Goal: Task Accomplishment & Management: Complete application form

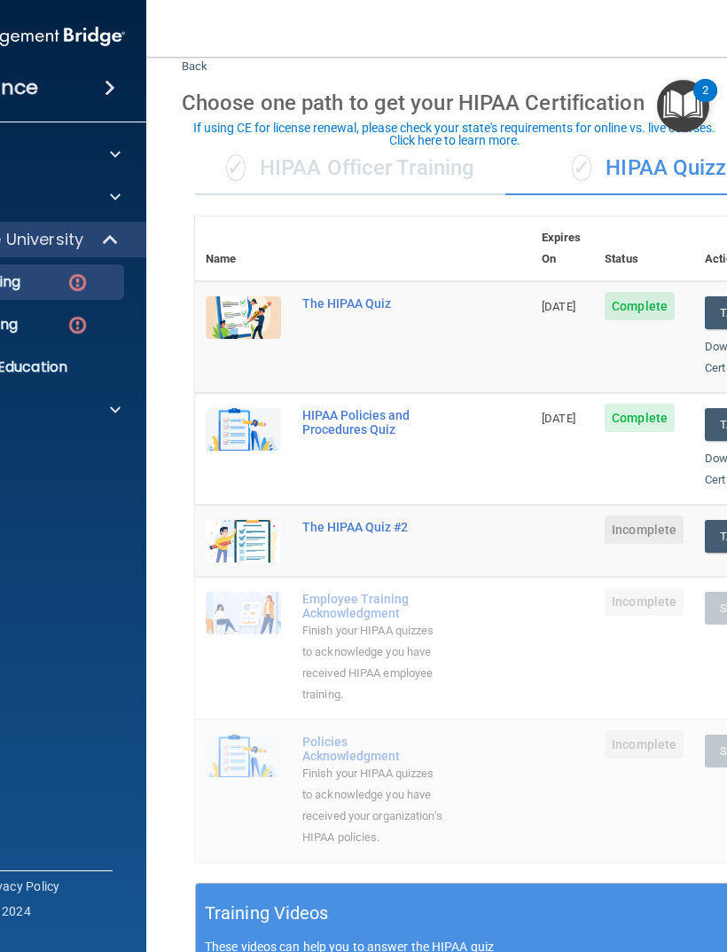
scroll to position [51, 0]
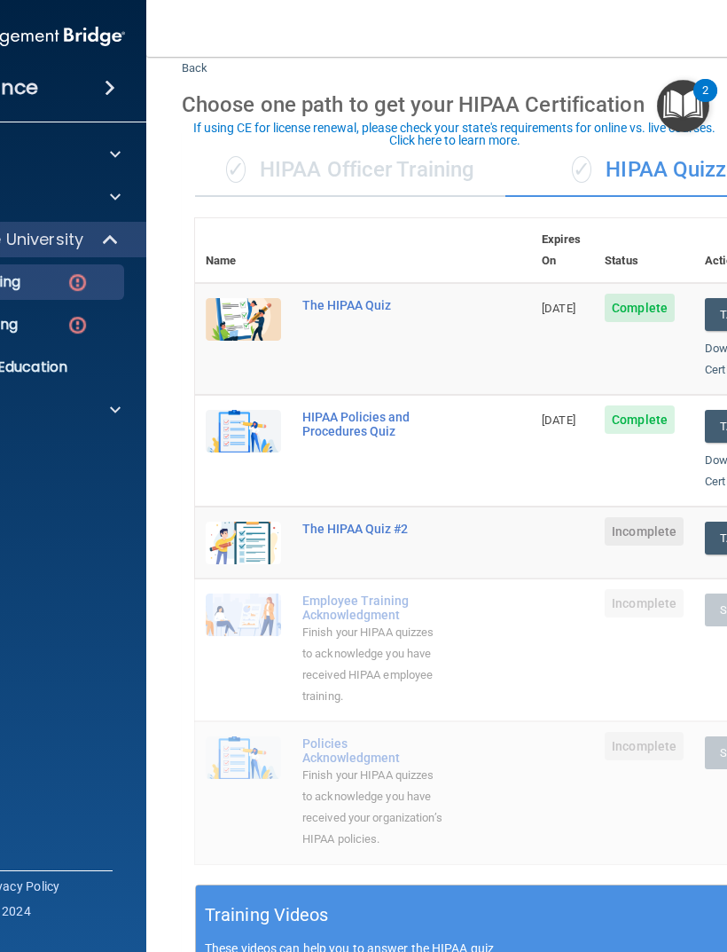
click at [435, 165] on div "✓ HIPAA Officer Training" at bounding box center [350, 170] width 310 height 53
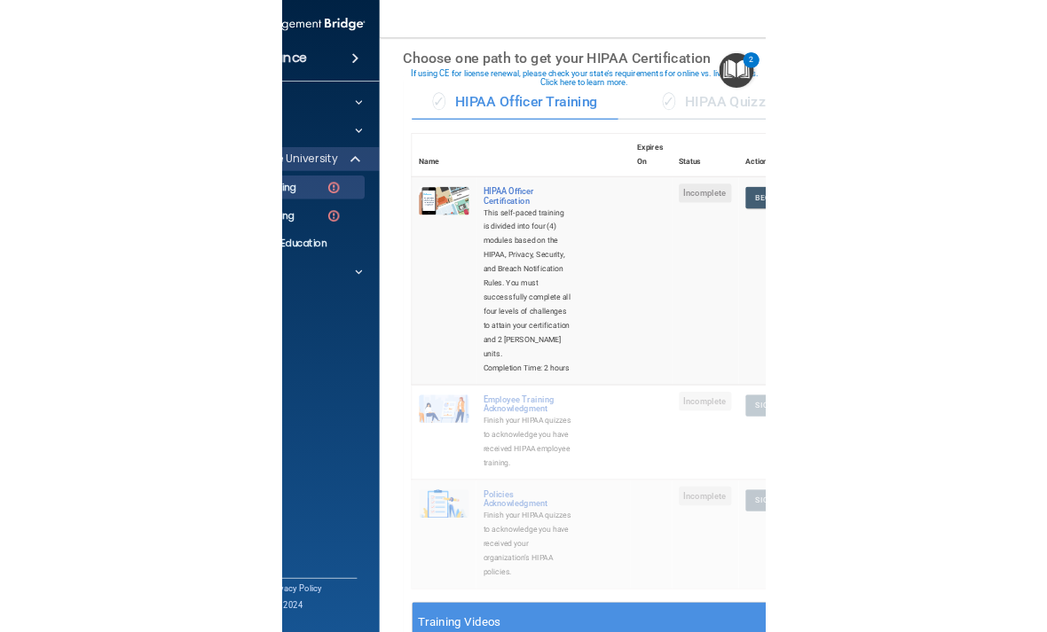
scroll to position [69, 0]
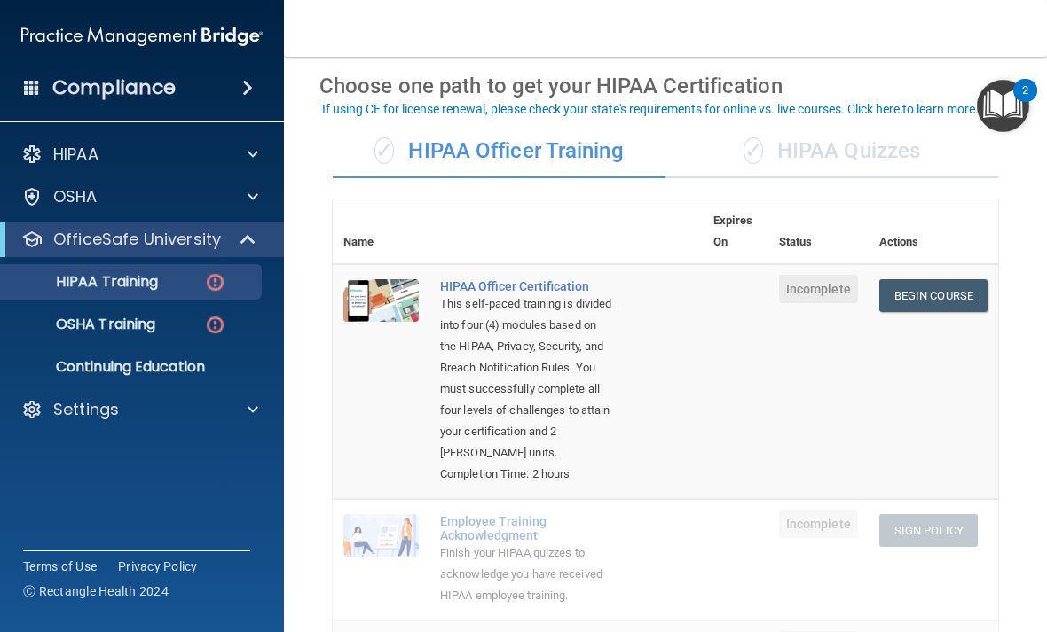
click at [726, 161] on div "✓ HIPAA Quizzes" at bounding box center [831, 151] width 333 height 53
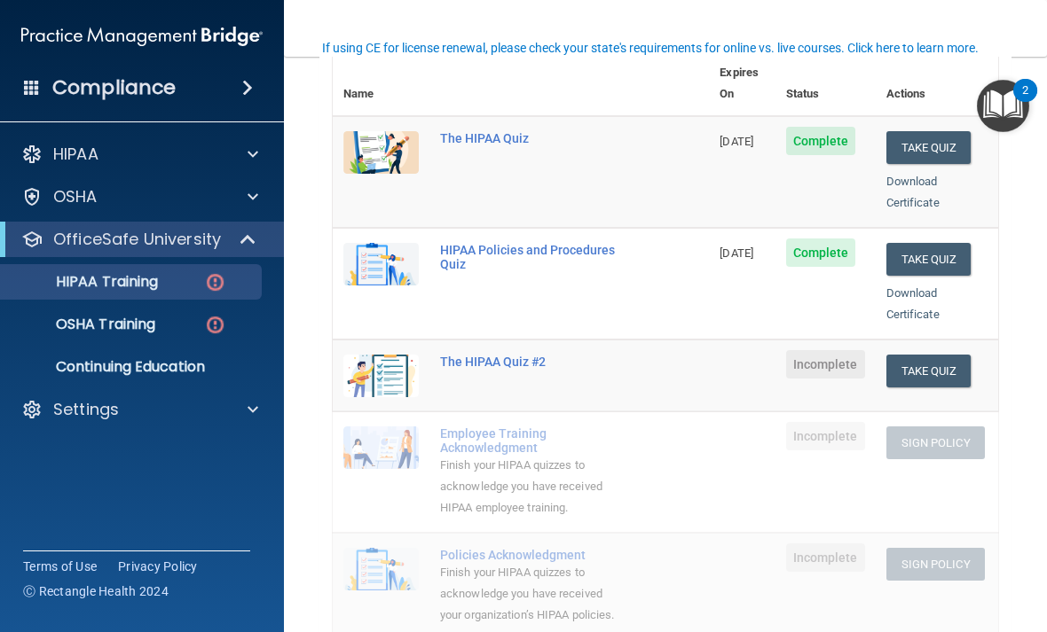
scroll to position [285, 0]
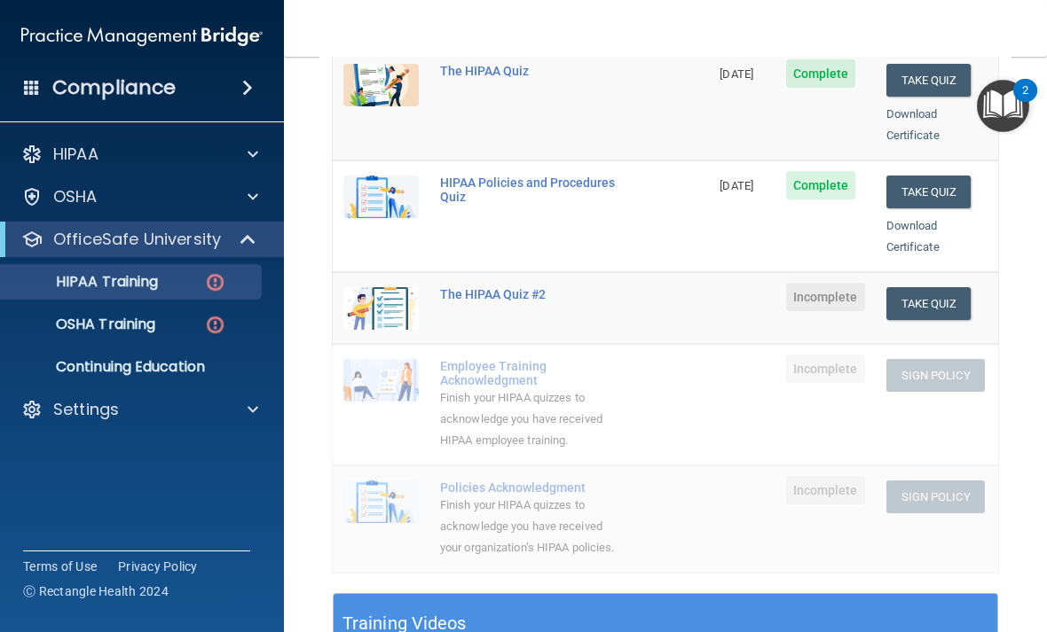
click at [726, 287] on button "Take Quiz" at bounding box center [928, 303] width 85 height 33
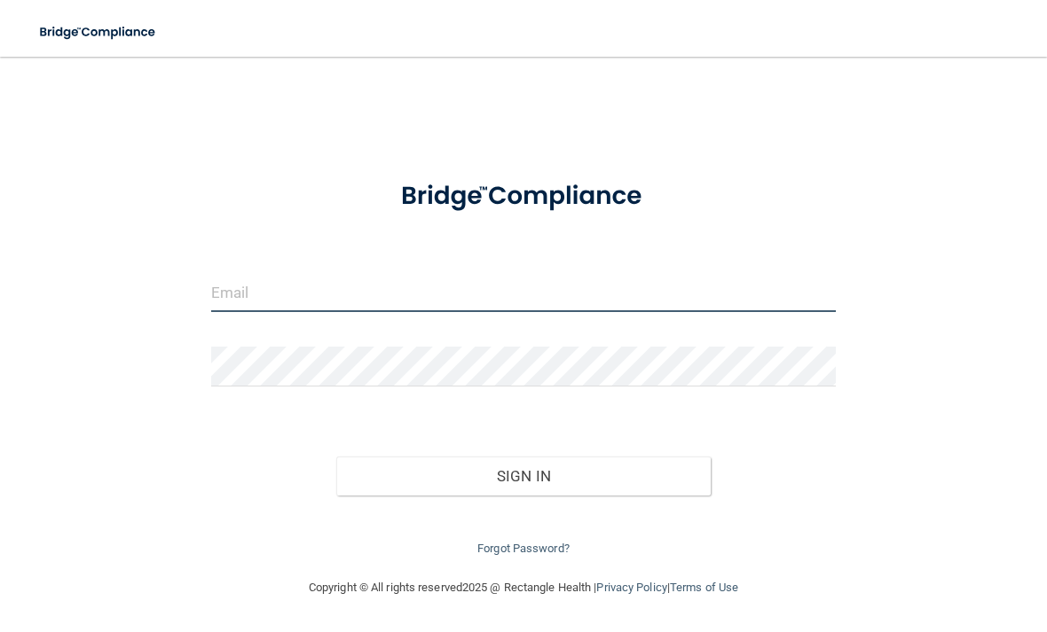
click at [528, 298] on input "email" at bounding box center [523, 292] width 624 height 40
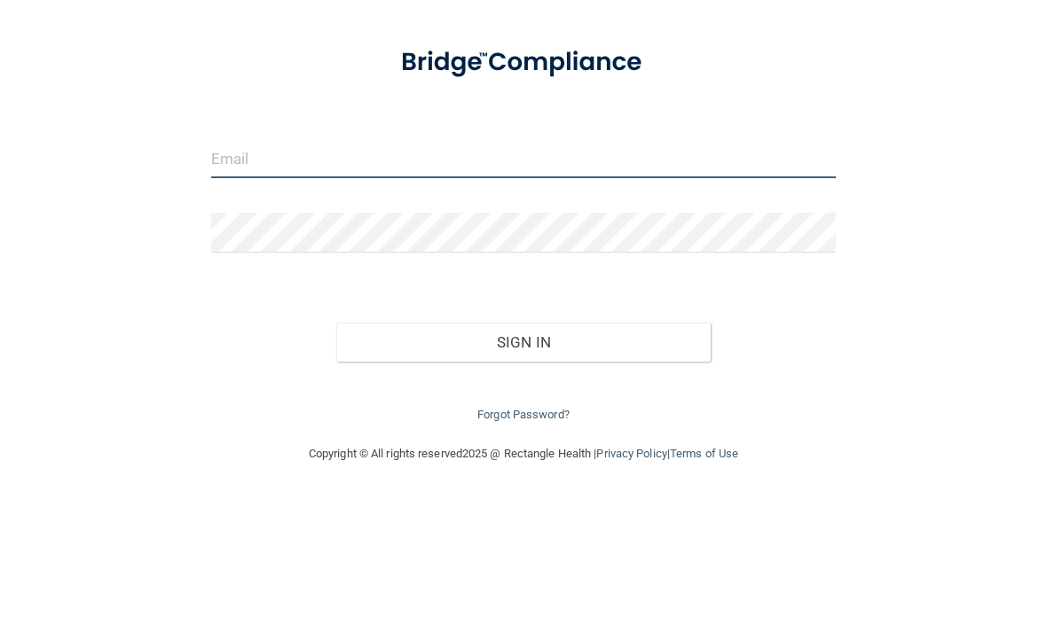
type input "[EMAIL_ADDRESS][DOMAIN_NAME]"
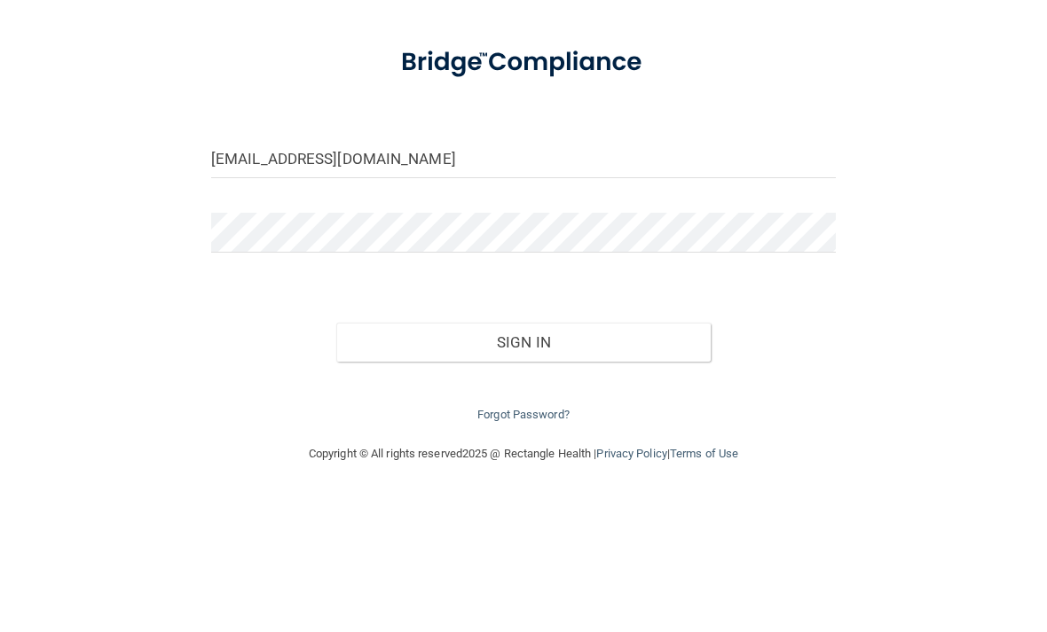
click at [522, 457] on button "Sign In" at bounding box center [523, 476] width 374 height 39
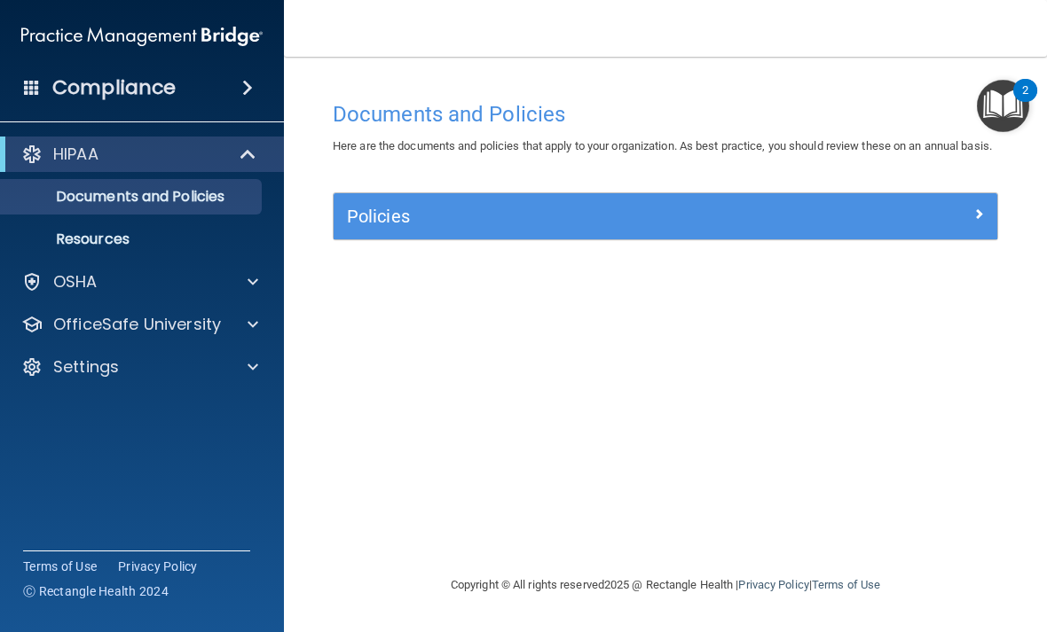
click at [726, 223] on div "Policies" at bounding box center [582, 216] width 498 height 28
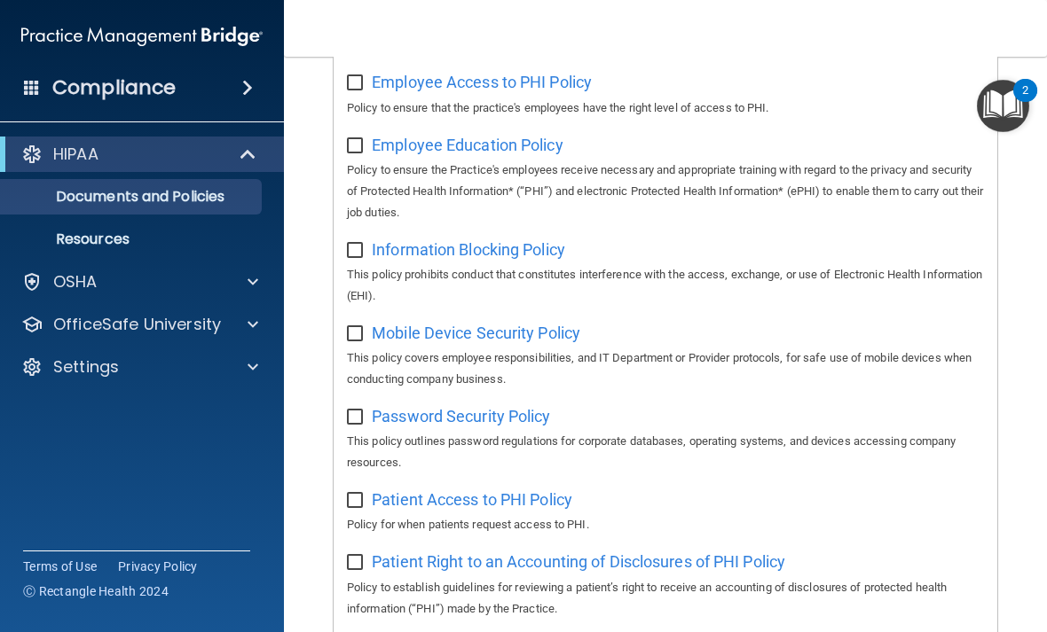
scroll to position [637, 0]
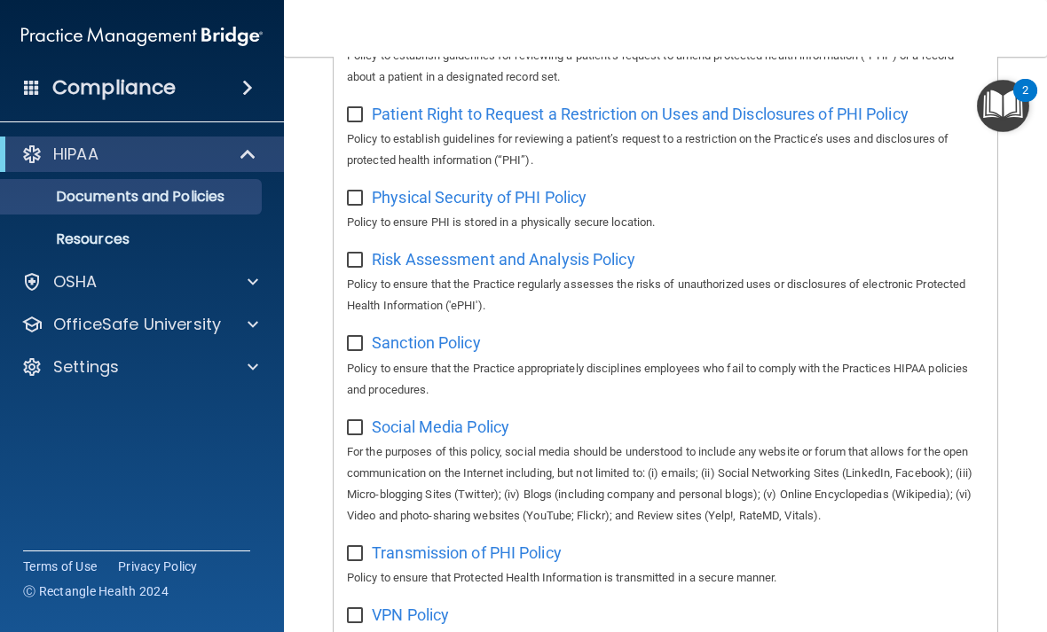
click at [148, 275] on div "OSHA" at bounding box center [118, 281] width 220 height 21
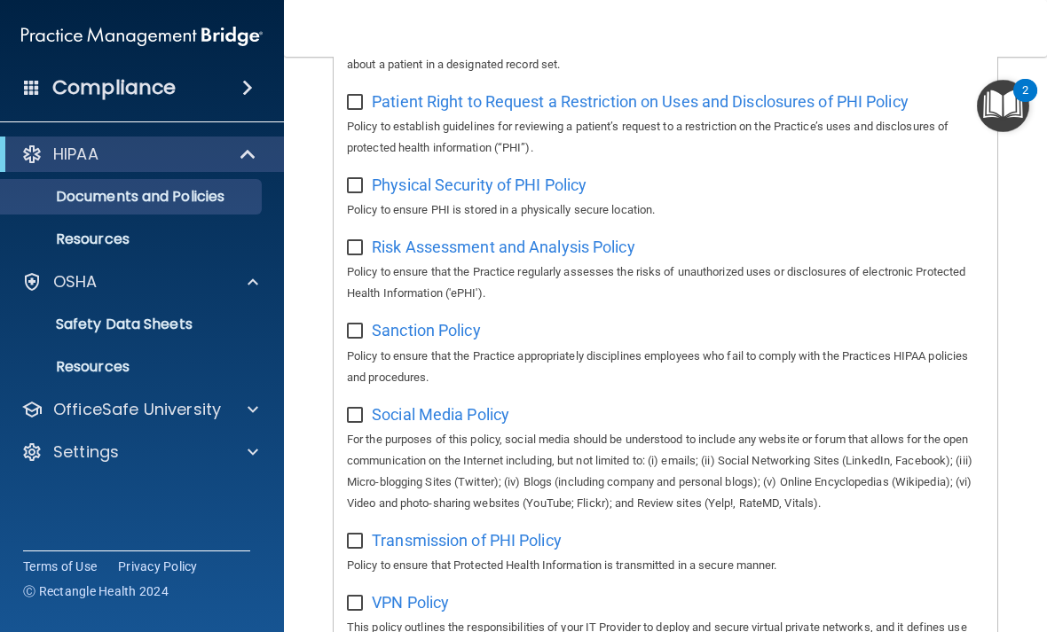
scroll to position [1262, 0]
click at [228, 419] on div at bounding box center [250, 409] width 44 height 21
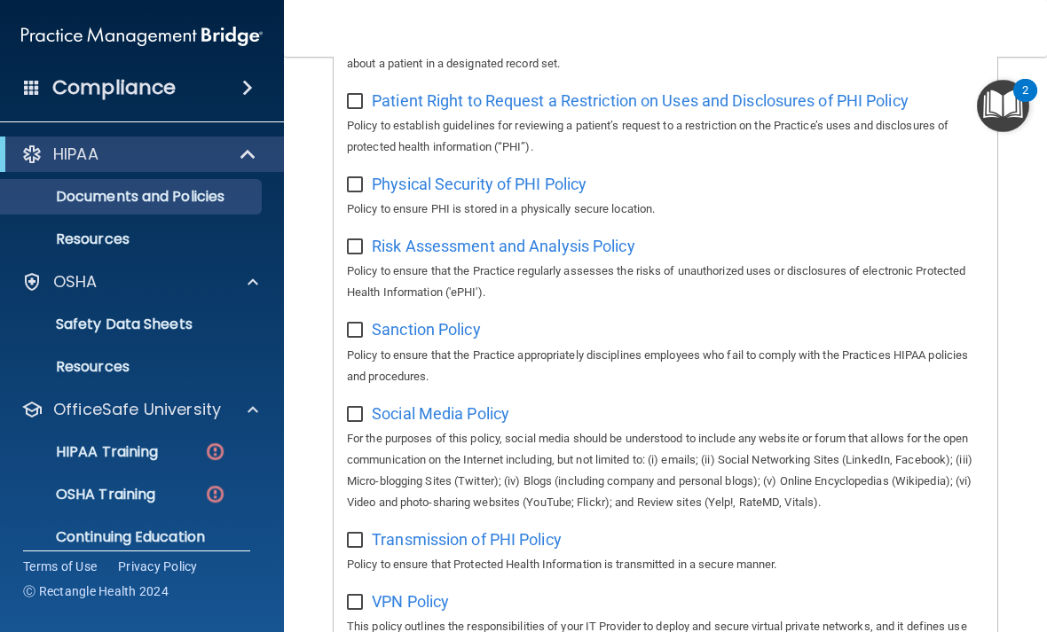
click at [158, 456] on p "HIPAA Training" at bounding box center [85, 452] width 146 height 18
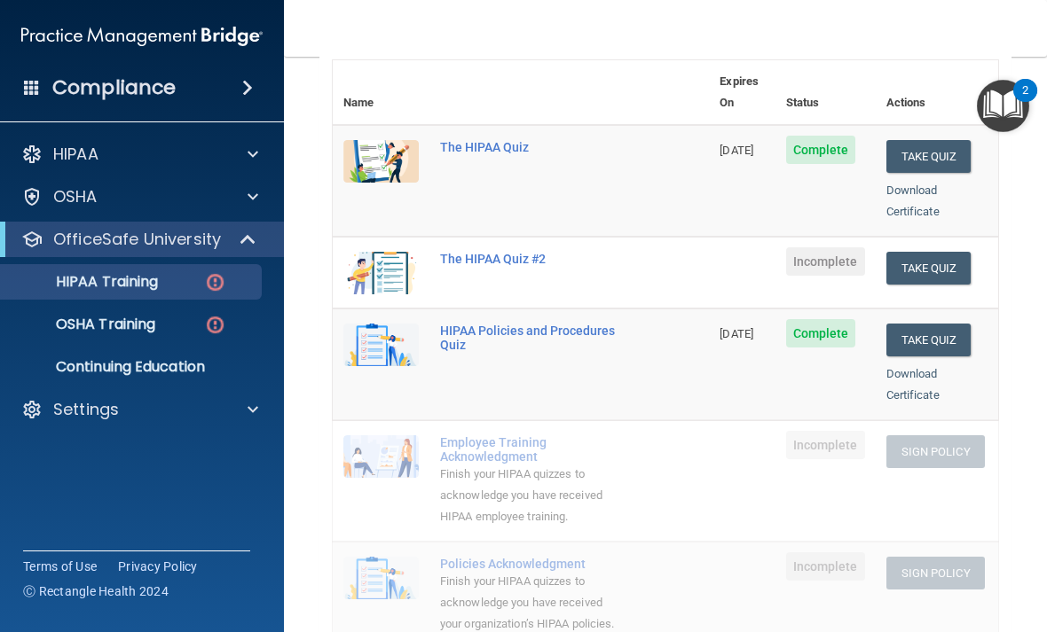
scroll to position [212, 0]
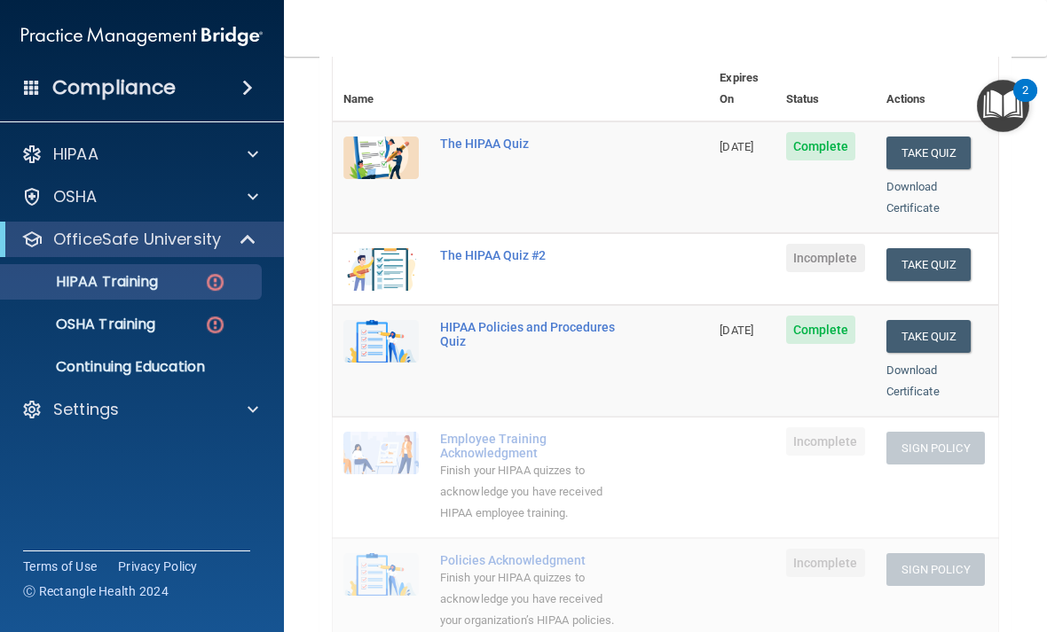
click at [726, 248] on button "Take Quiz" at bounding box center [928, 264] width 85 height 33
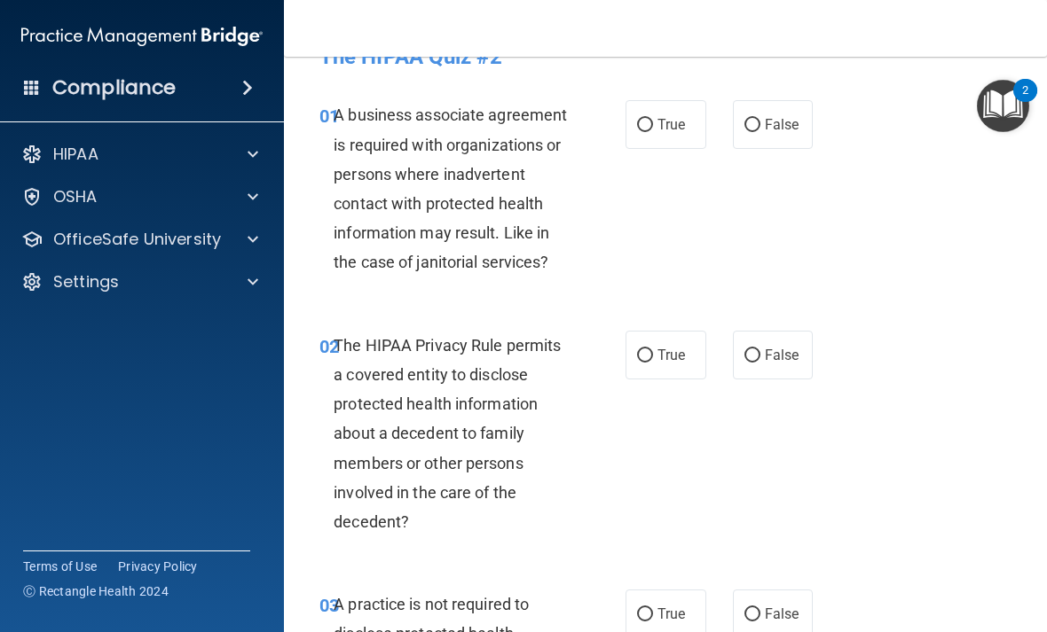
scroll to position [34, 0]
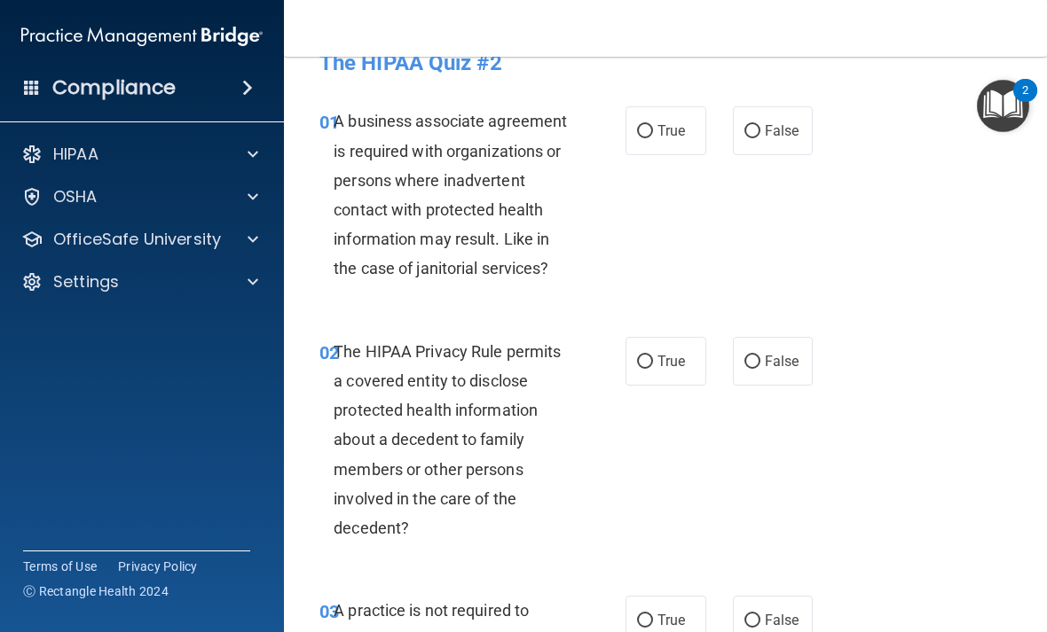
click at [726, 126] on span "False" at bounding box center [781, 130] width 35 height 17
click at [726, 126] on input "False" at bounding box center [752, 131] width 16 height 13
radio input "true"
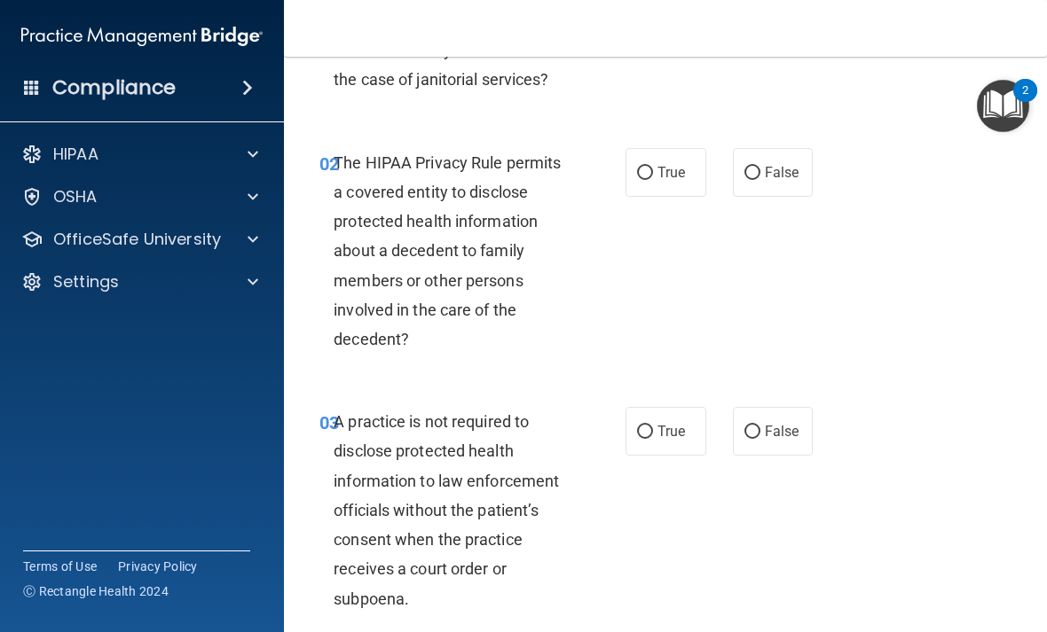
scroll to position [221, 0]
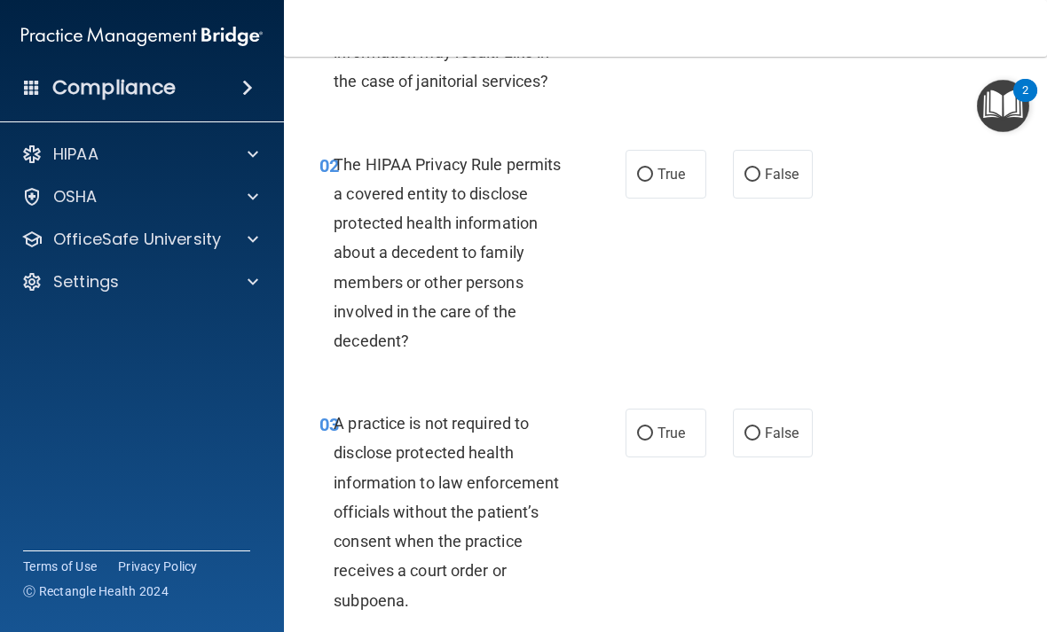
click at [726, 173] on input "False" at bounding box center [752, 175] width 16 height 13
radio input "true"
click at [637, 136] on div "02 The HIPAA Privacy Rule permits a covered entity to disclose protected health…" at bounding box center [665, 258] width 718 height 260
click at [647, 174] on input "True" at bounding box center [645, 175] width 16 height 13
radio input "true"
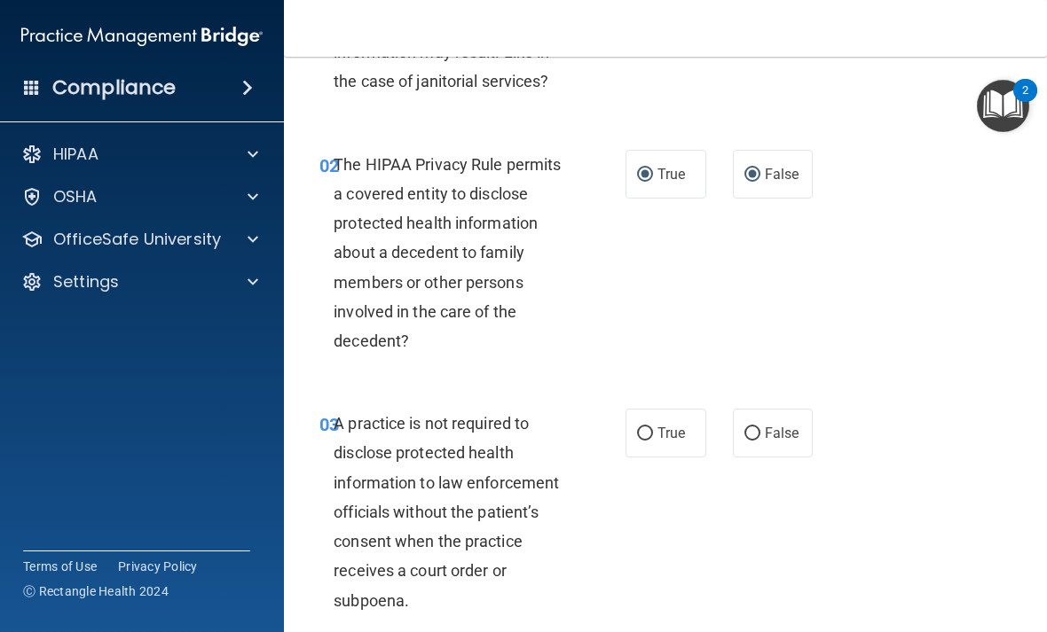
radio input "false"
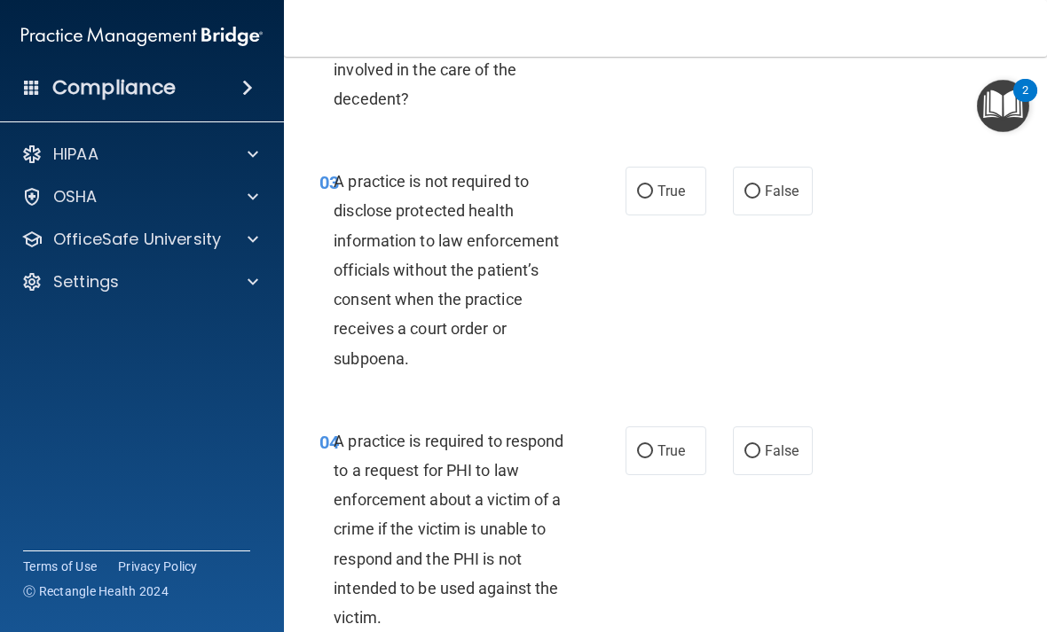
scroll to position [466, 0]
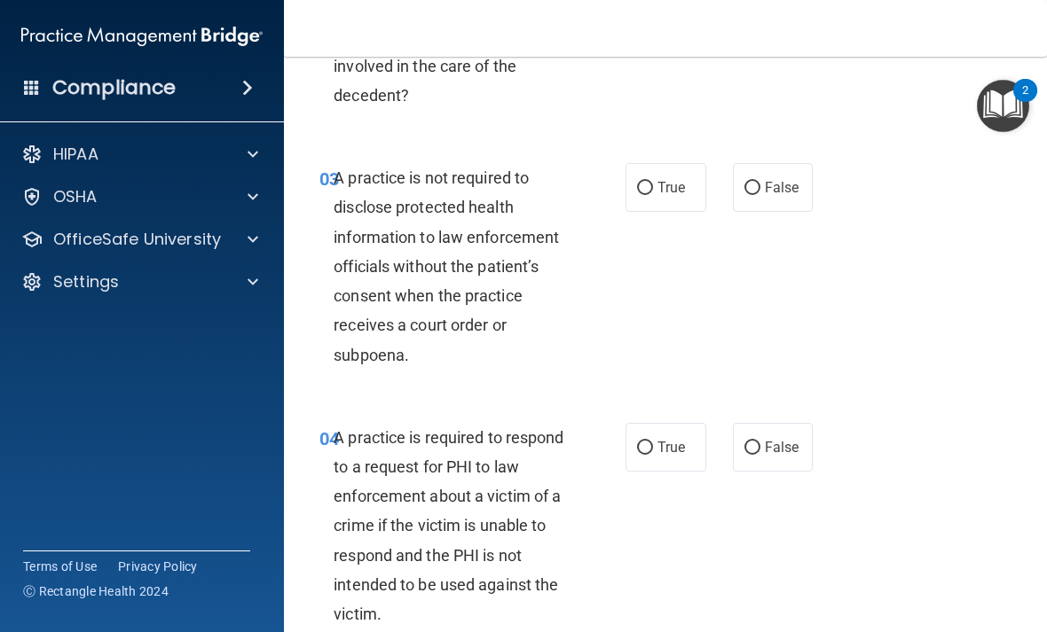
click at [726, 189] on input "False" at bounding box center [752, 188] width 16 height 13
radio input "true"
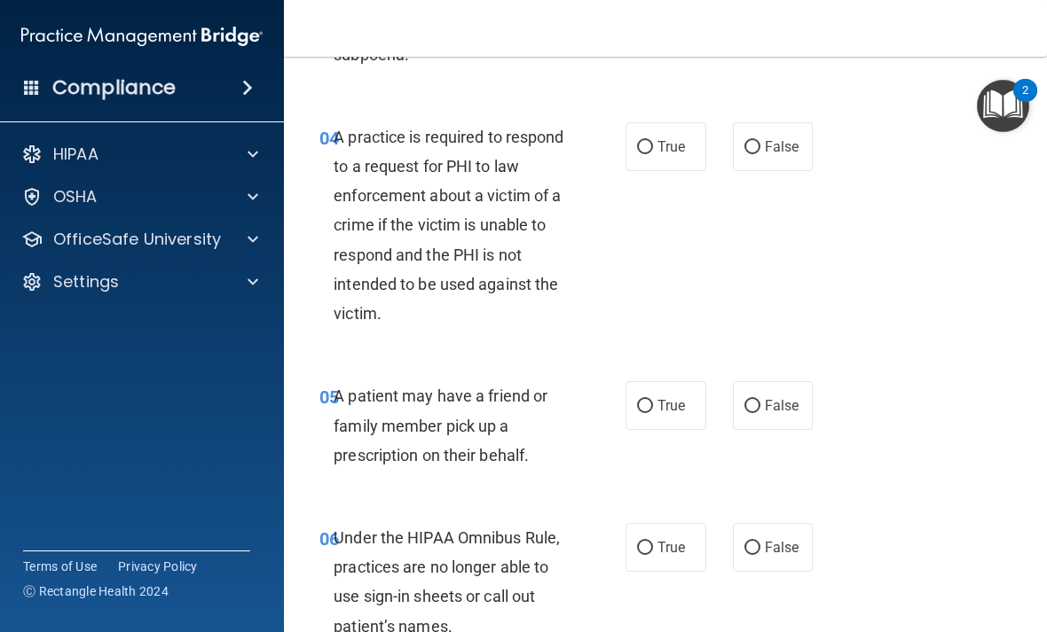
scroll to position [766, 0]
click at [726, 151] on input "False" at bounding box center [752, 148] width 16 height 13
radio input "true"
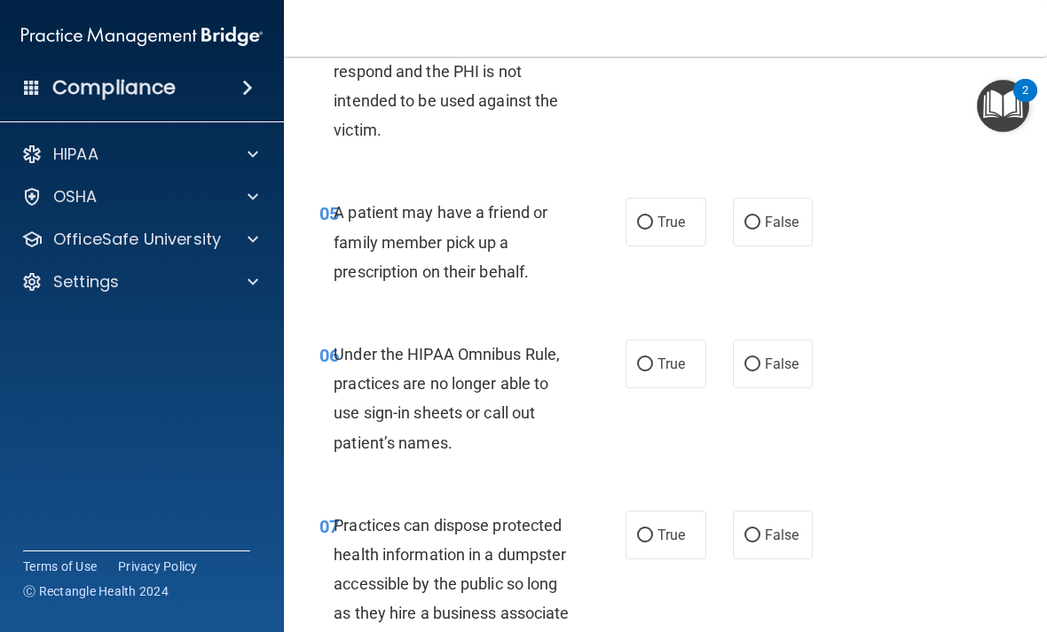
scroll to position [950, 0]
click at [647, 223] on input "True" at bounding box center [645, 223] width 16 height 13
radio input "true"
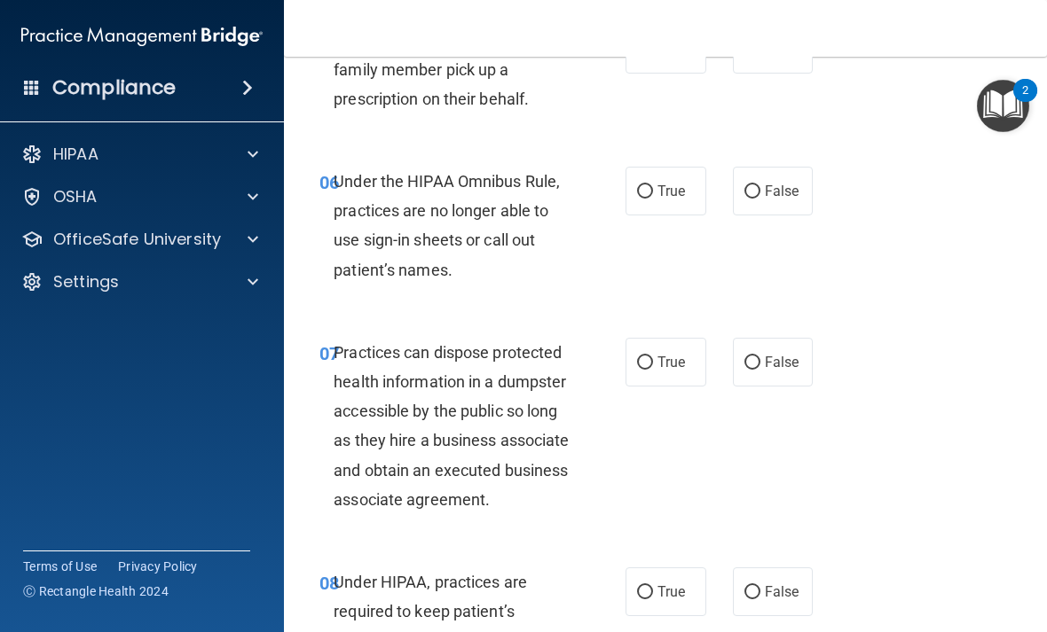
scroll to position [1125, 0]
click at [726, 190] on input "False" at bounding box center [752, 190] width 16 height 13
radio input "true"
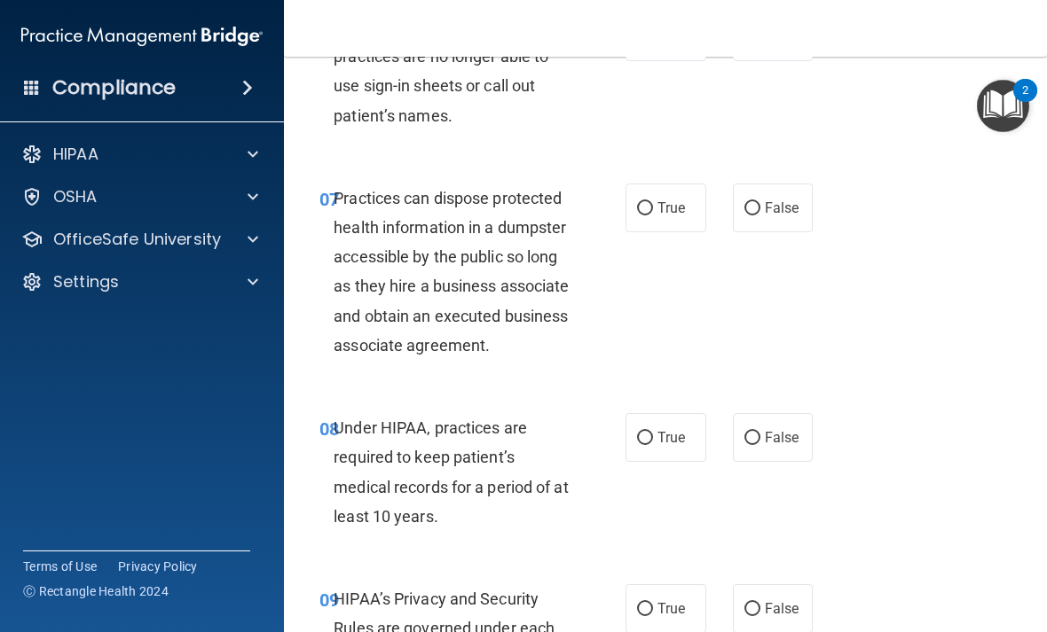
scroll to position [1280, 0]
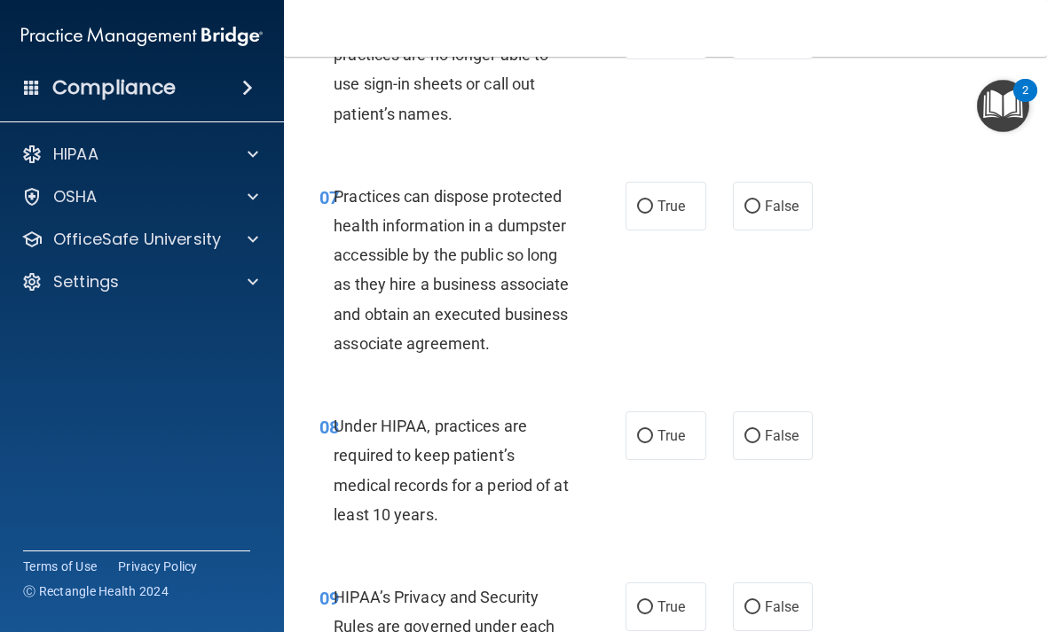
click at [726, 204] on input "False" at bounding box center [752, 206] width 16 height 13
radio input "true"
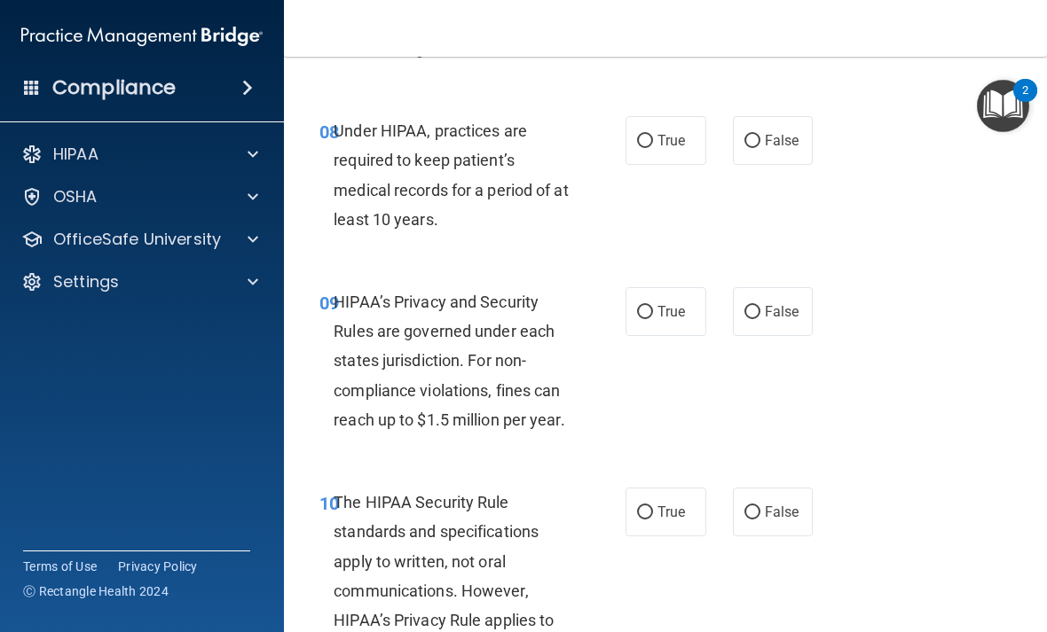
scroll to position [1573, 0]
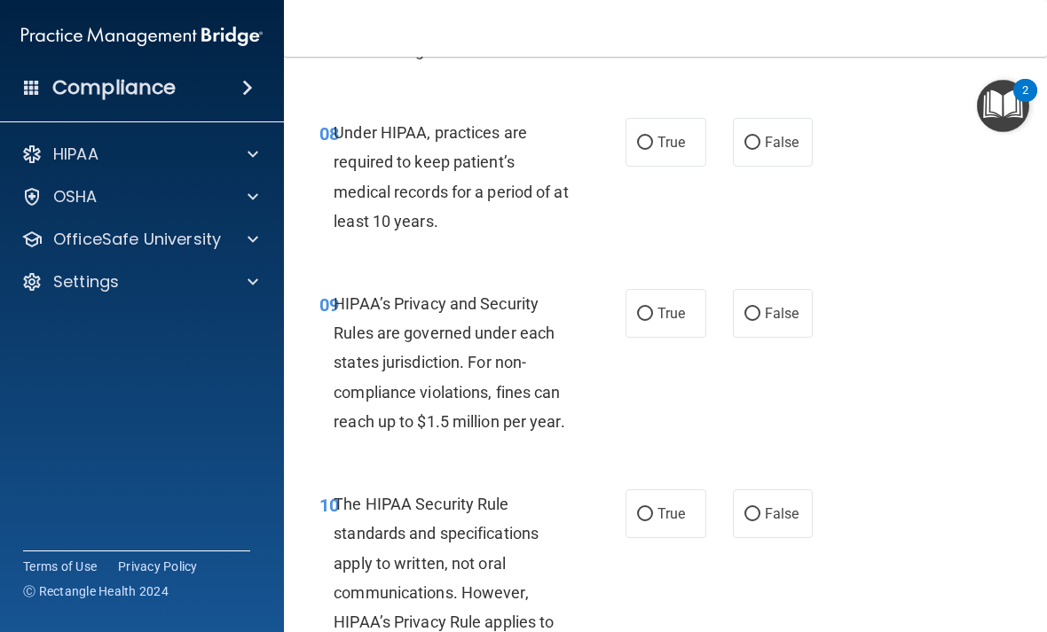
click at [726, 150] on input "False" at bounding box center [752, 143] width 16 height 13
radio input "true"
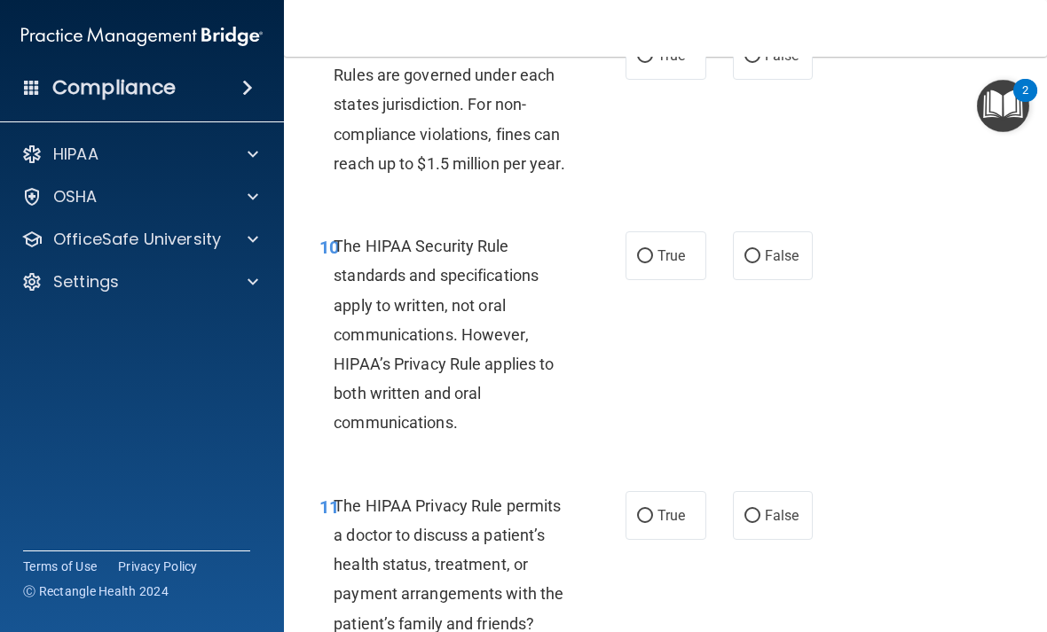
scroll to position [1825, 0]
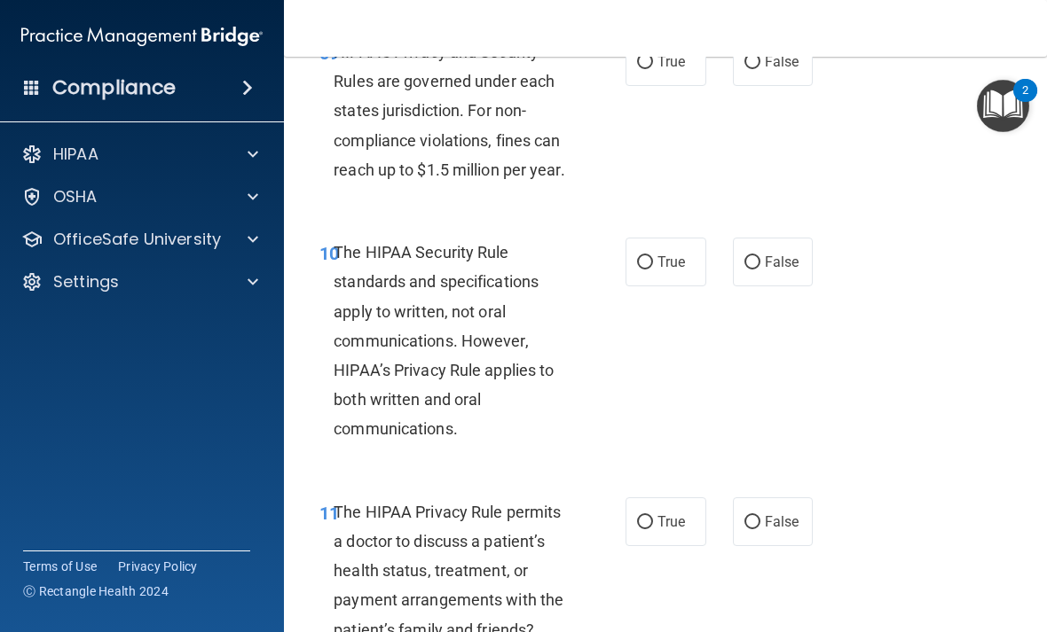
click at [652, 69] on input "True" at bounding box center [645, 62] width 16 height 13
radio input "true"
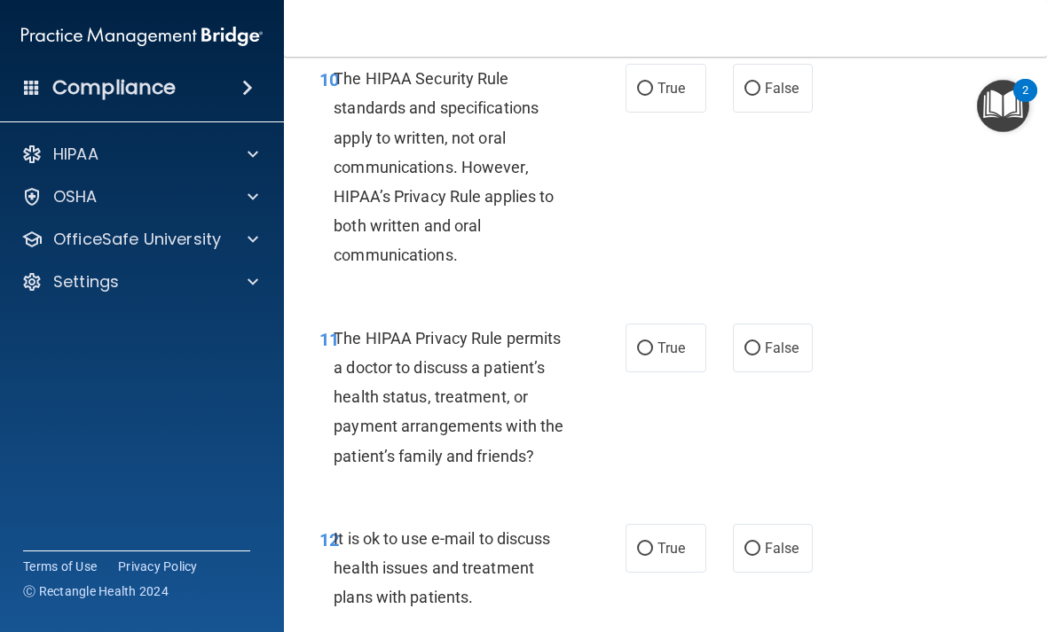
scroll to position [1998, 0]
click at [669, 98] on span "True" at bounding box center [670, 89] width 27 height 17
click at [653, 97] on input "True" at bounding box center [645, 89] width 16 height 13
radio input "true"
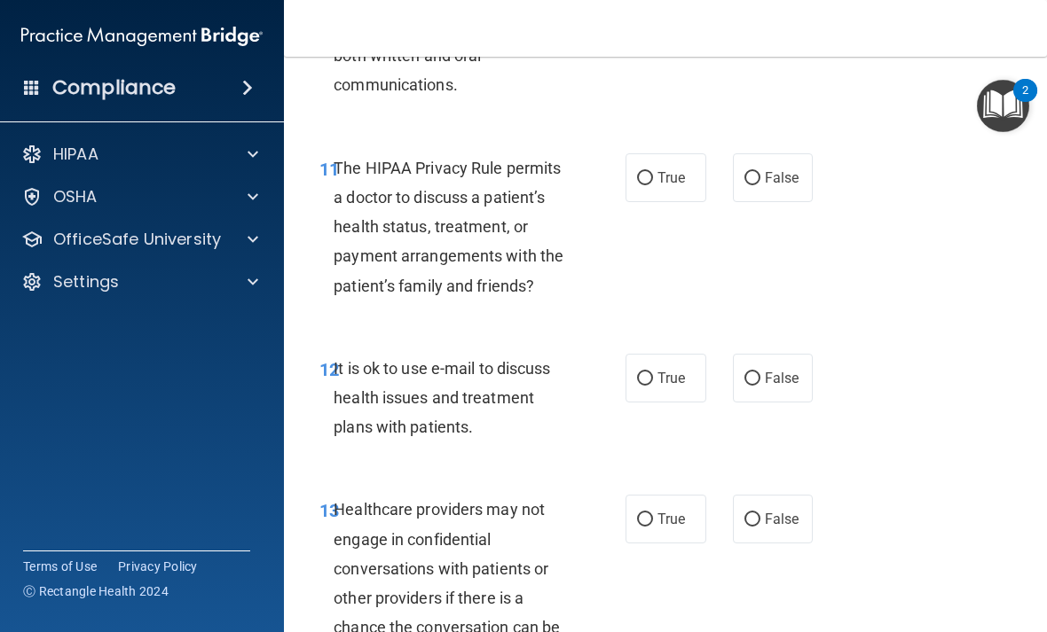
scroll to position [2173, 0]
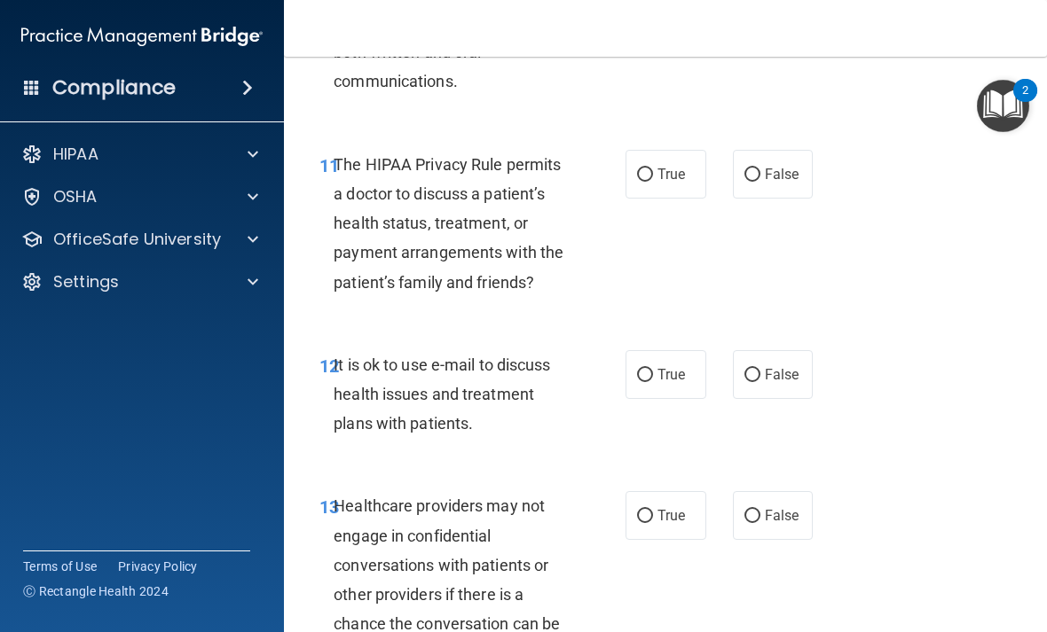
click at [652, 182] on input "True" at bounding box center [645, 175] width 16 height 13
radio input "true"
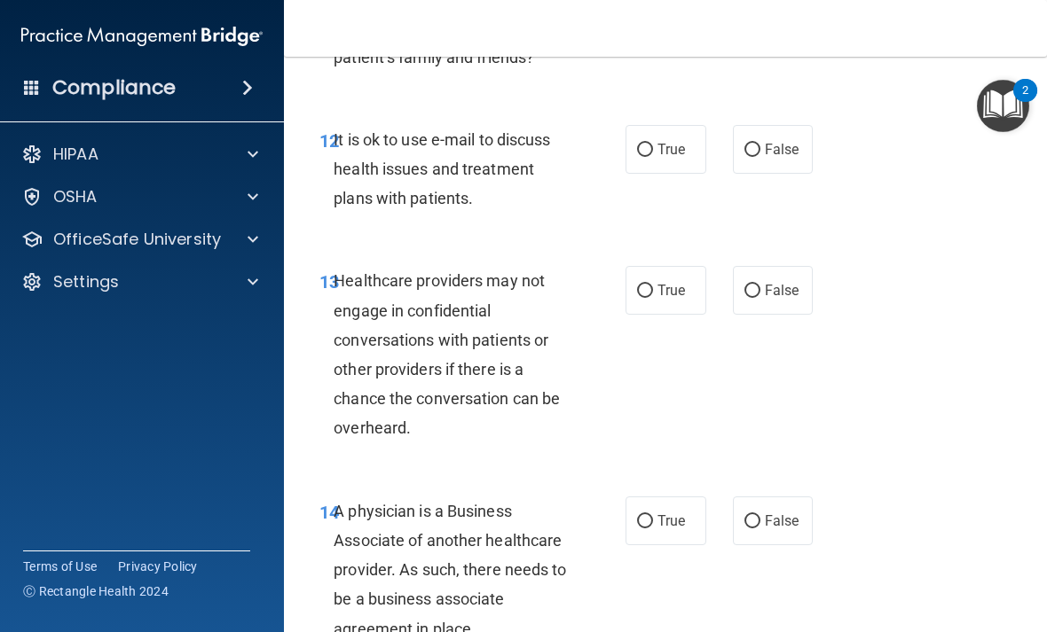
scroll to position [2400, 0]
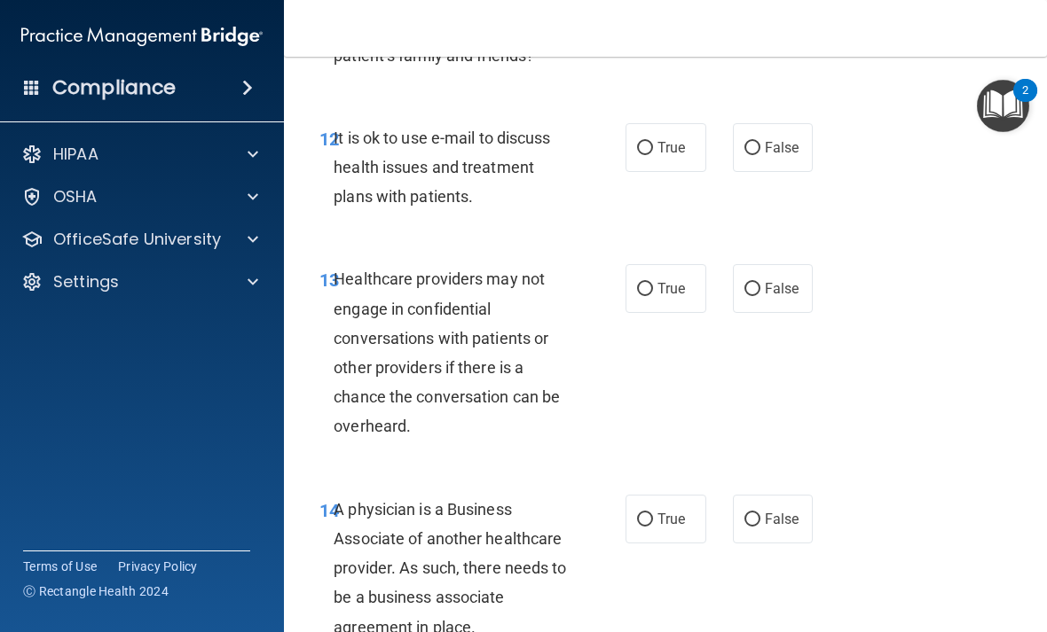
click at [646, 155] on input "True" at bounding box center [645, 148] width 16 height 13
radio input "true"
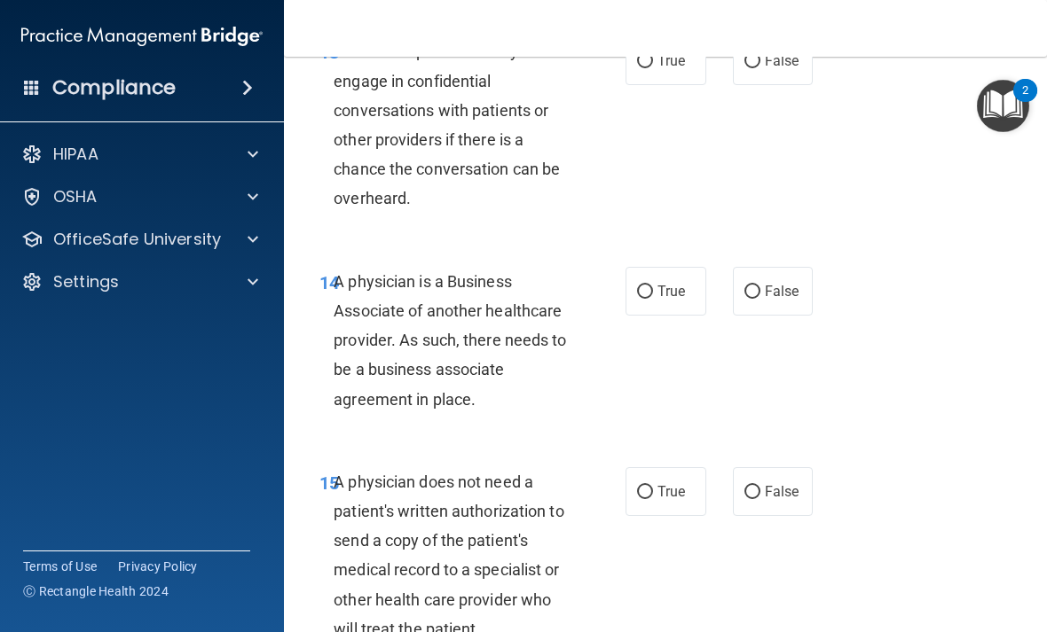
scroll to position [2550, 0]
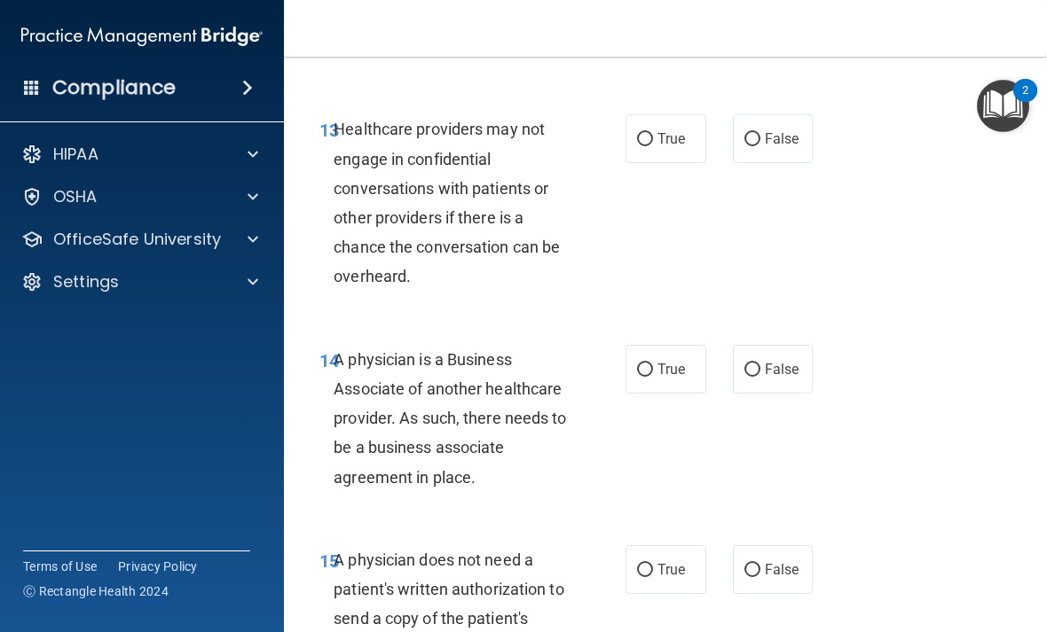
click at [642, 146] on input "True" at bounding box center [645, 139] width 16 height 13
radio input "true"
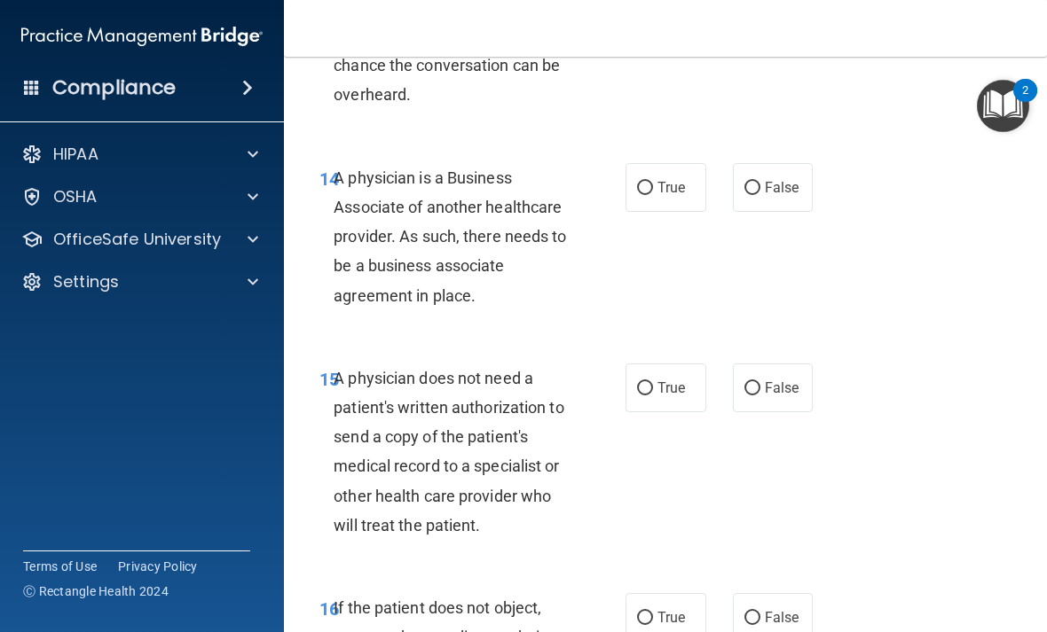
scroll to position [2732, 0]
click at [645, 194] on input "True" at bounding box center [645, 187] width 16 height 13
radio input "true"
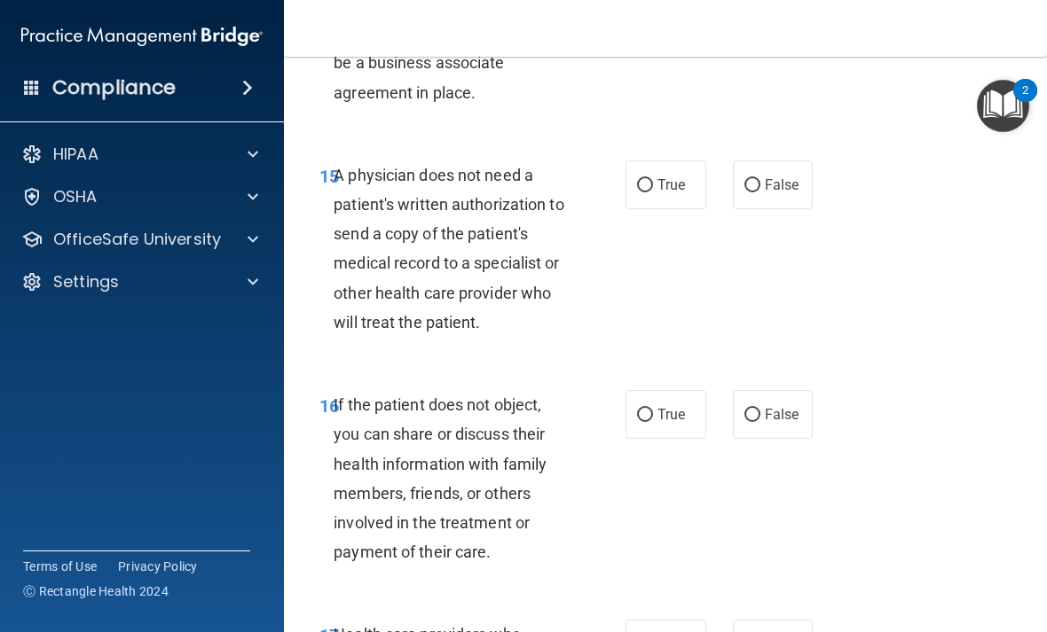
scroll to position [2938, 0]
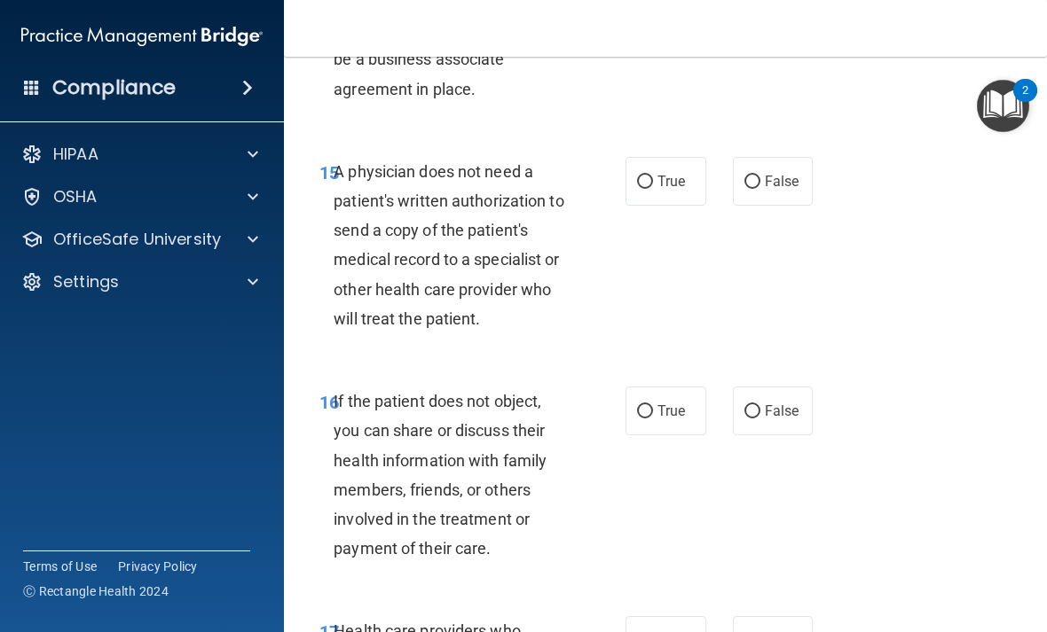
click at [645, 189] on input "True" at bounding box center [645, 182] width 16 height 13
radio input "true"
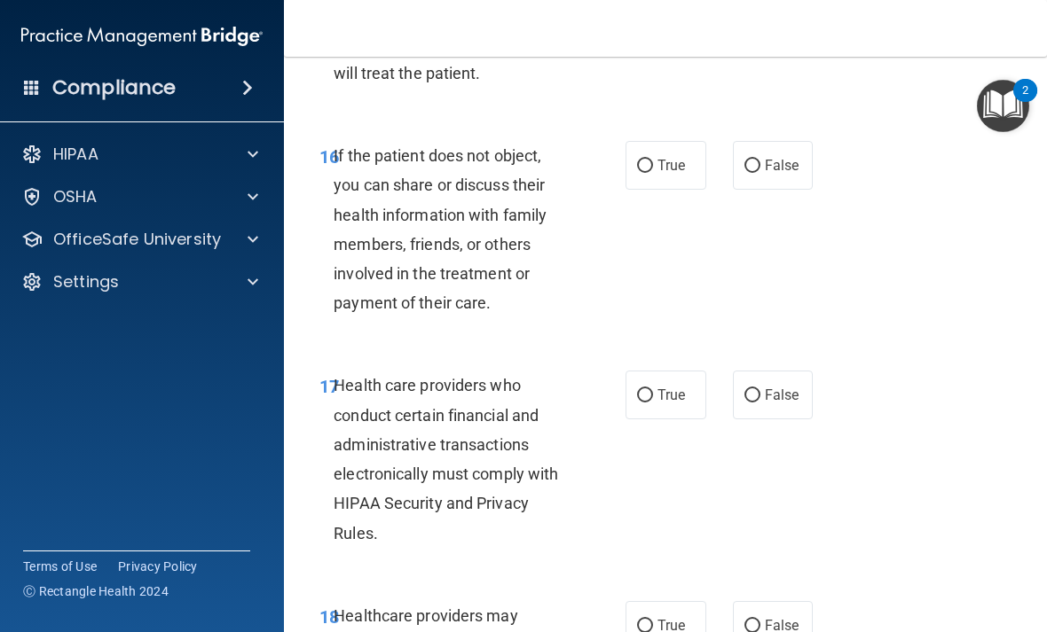
scroll to position [3183, 0]
click at [632, 189] on label "True" at bounding box center [665, 166] width 81 height 49
click at [637, 174] on input "True" at bounding box center [645, 167] width 16 height 13
radio input "true"
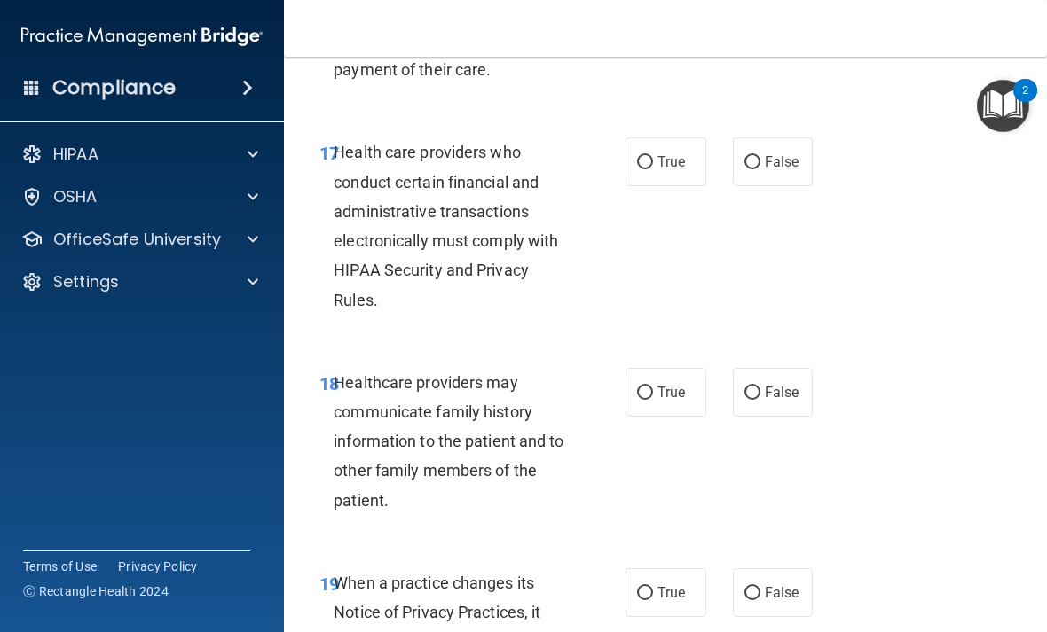
scroll to position [3415, 0]
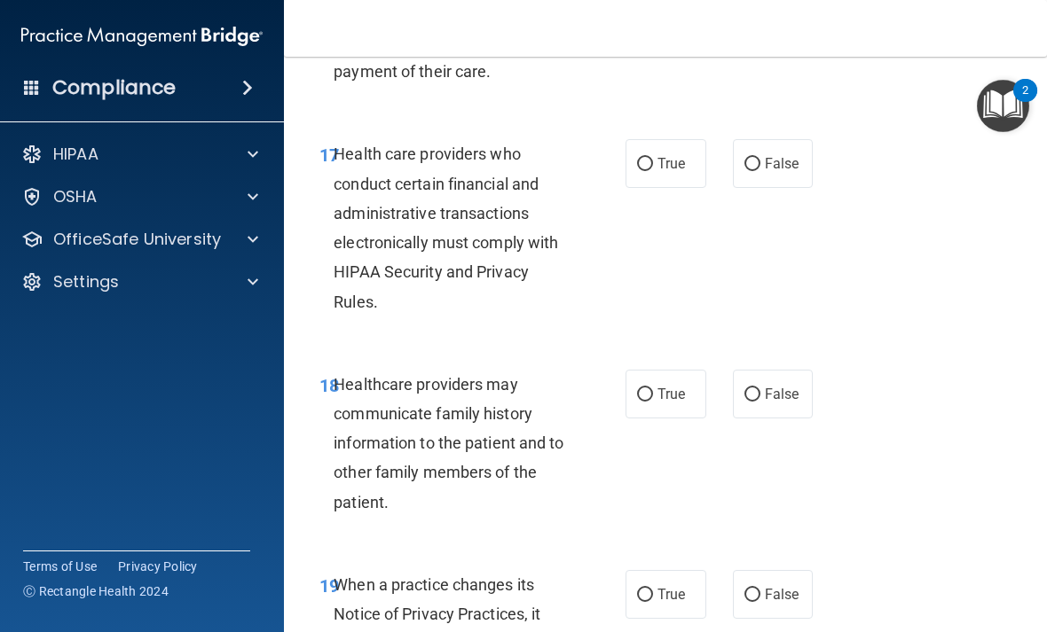
click at [646, 171] on input "True" at bounding box center [645, 164] width 16 height 13
radio input "true"
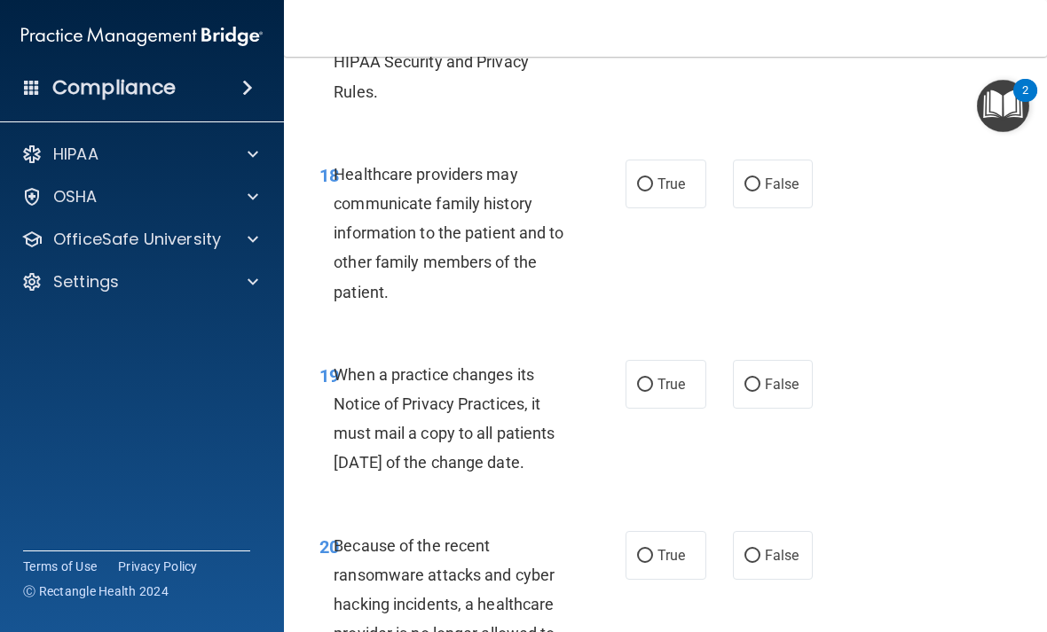
scroll to position [3625, 0]
click at [649, 192] on input "True" at bounding box center [645, 185] width 16 height 13
radio input "true"
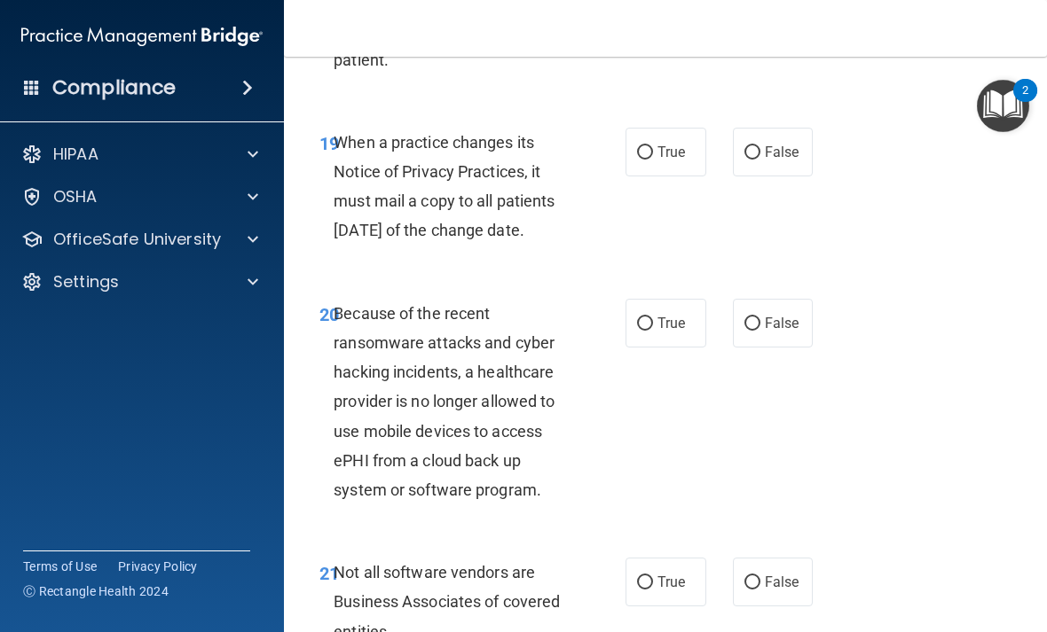
scroll to position [3859, 0]
click at [640, 172] on label "True" at bounding box center [665, 151] width 81 height 49
click at [640, 159] on input "True" at bounding box center [645, 151] width 16 height 13
radio input "true"
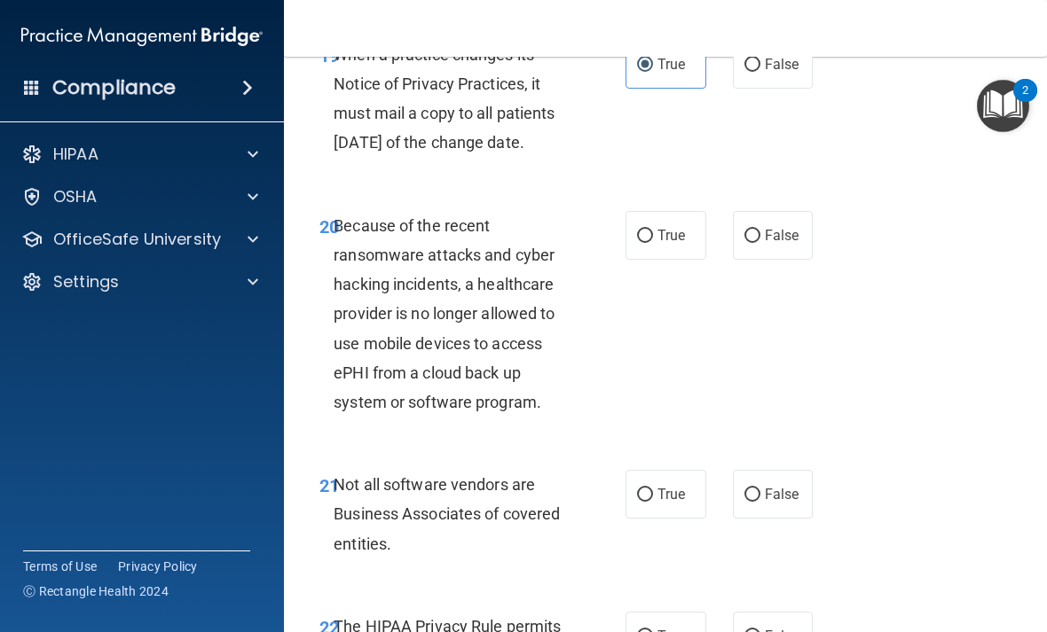
scroll to position [3970, 0]
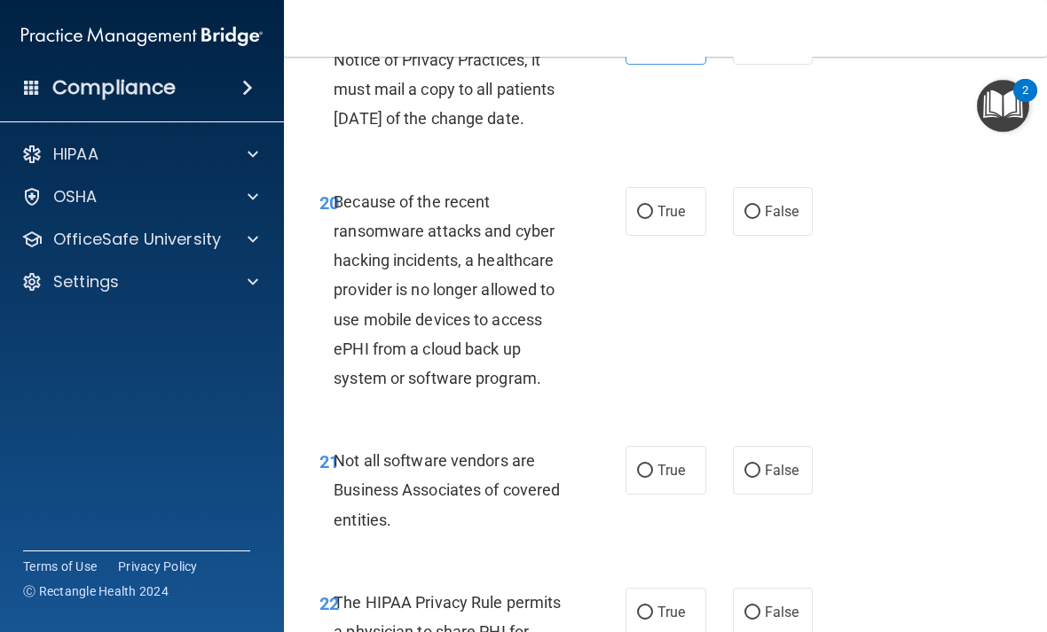
click at [652, 219] on input "True" at bounding box center [645, 212] width 16 height 13
radio input "true"
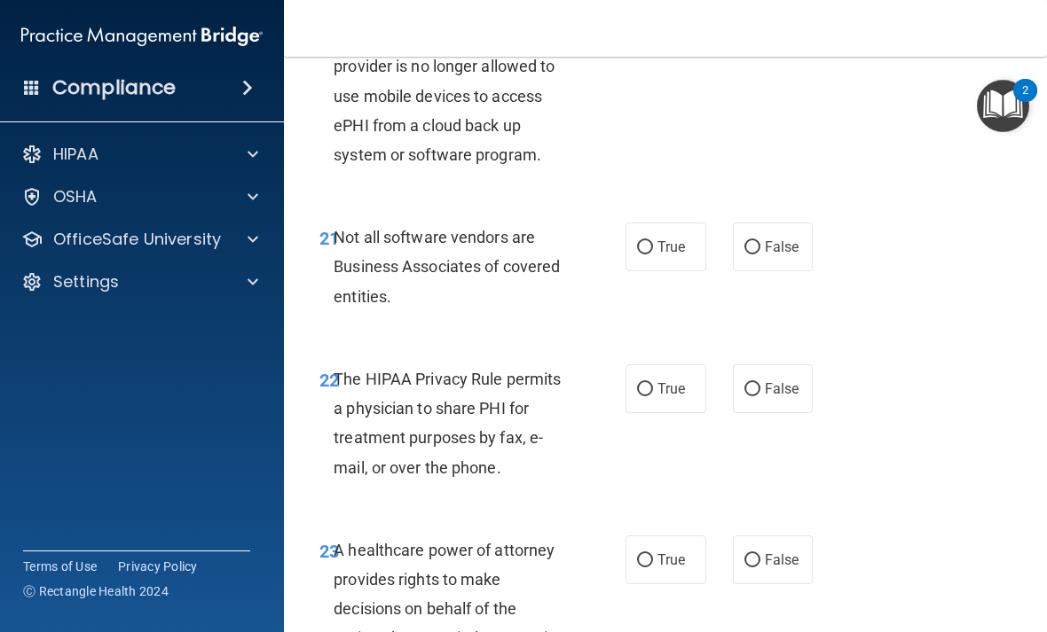
scroll to position [4234, 0]
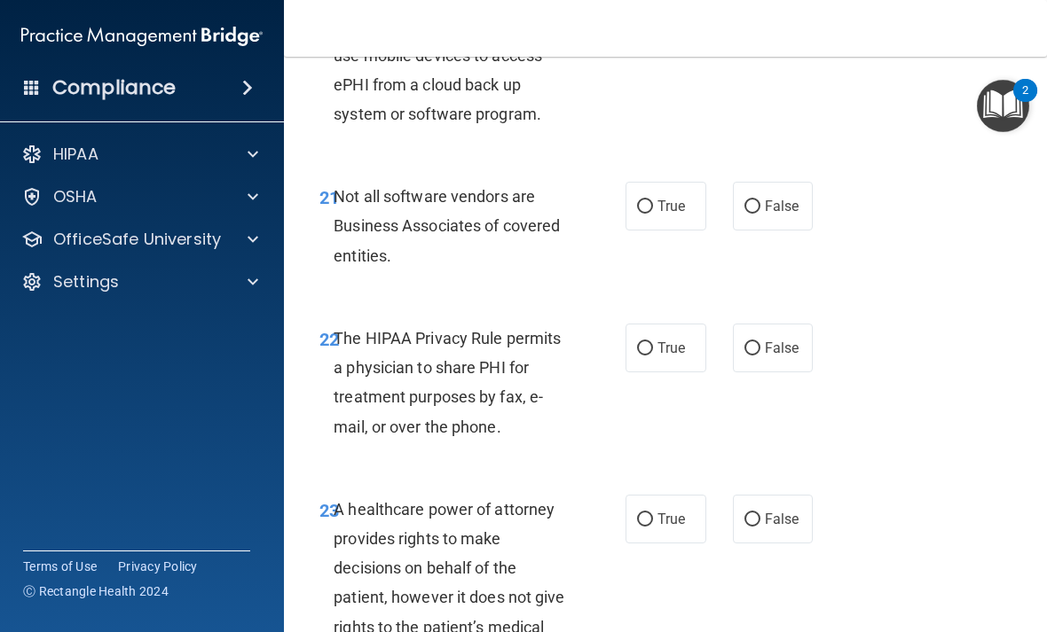
click at [650, 214] on input "True" at bounding box center [645, 206] width 16 height 13
radio input "true"
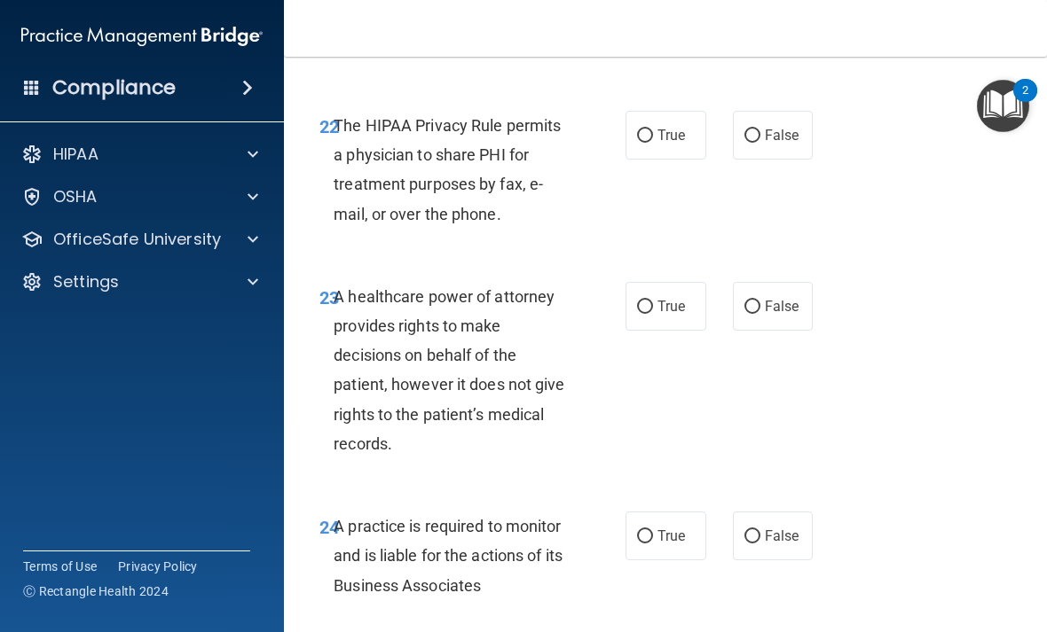
scroll to position [4446, 0]
click at [651, 144] on input "True" at bounding box center [645, 136] width 16 height 13
radio input "true"
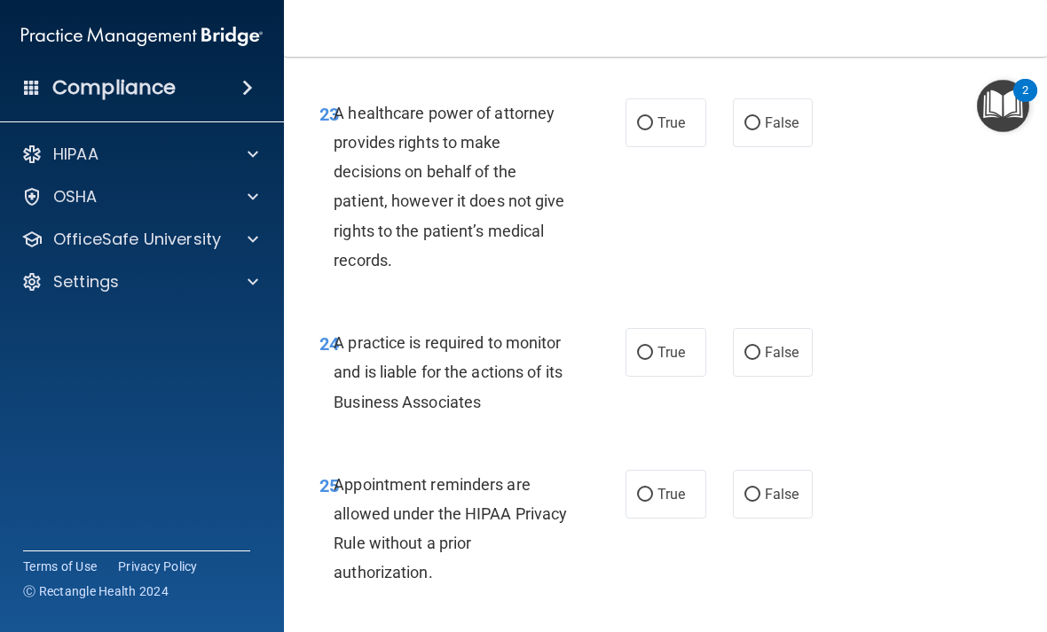
scroll to position [4629, 0]
click at [647, 131] on input "True" at bounding box center [645, 124] width 16 height 13
radio input "true"
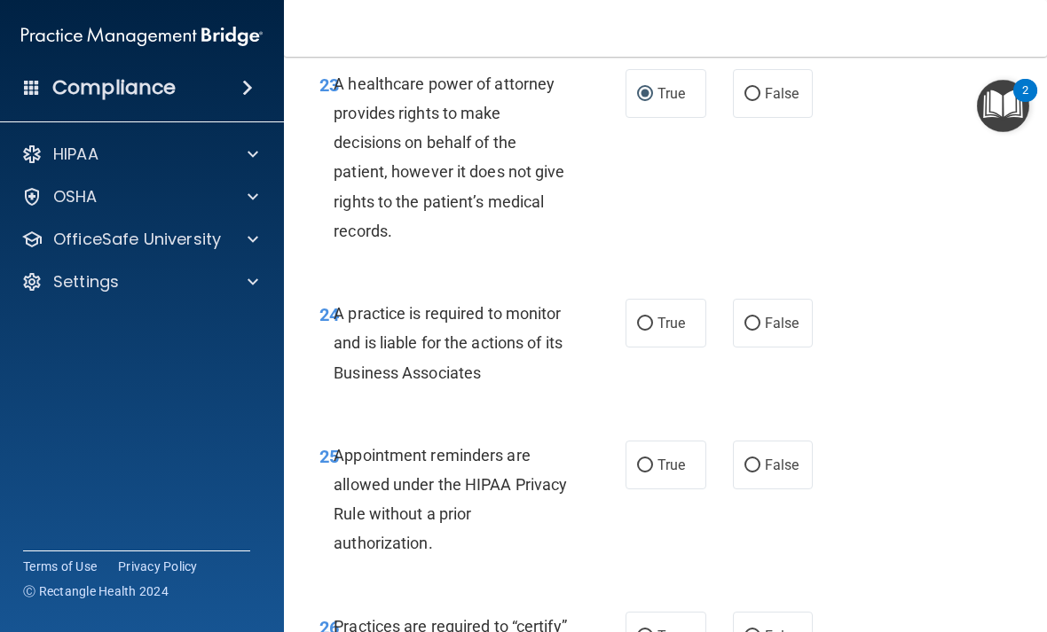
scroll to position [4659, 0]
click at [726, 102] on input "False" at bounding box center [752, 95] width 16 height 13
radio input "true"
radio input "false"
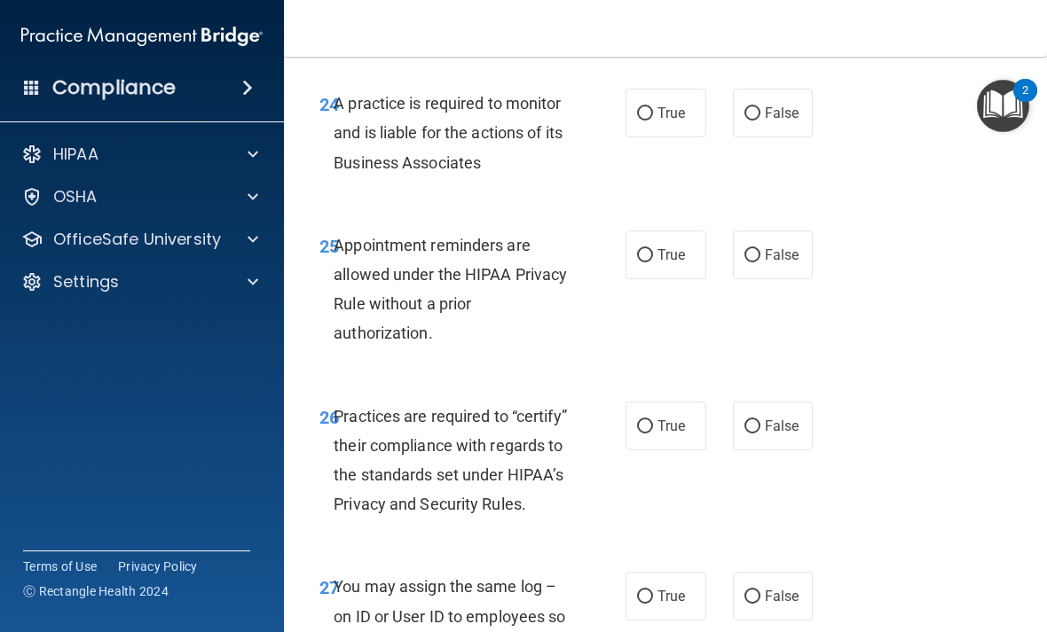
scroll to position [4872, 0]
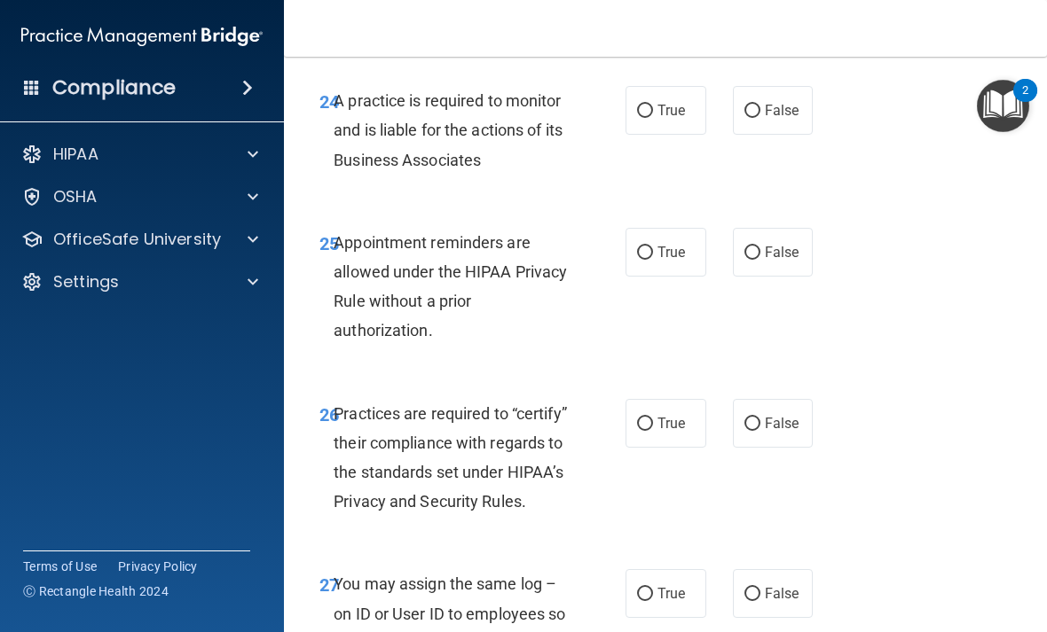
click at [674, 133] on label "True" at bounding box center [665, 110] width 81 height 49
click at [653, 118] on input "True" at bounding box center [645, 111] width 16 height 13
radio input "true"
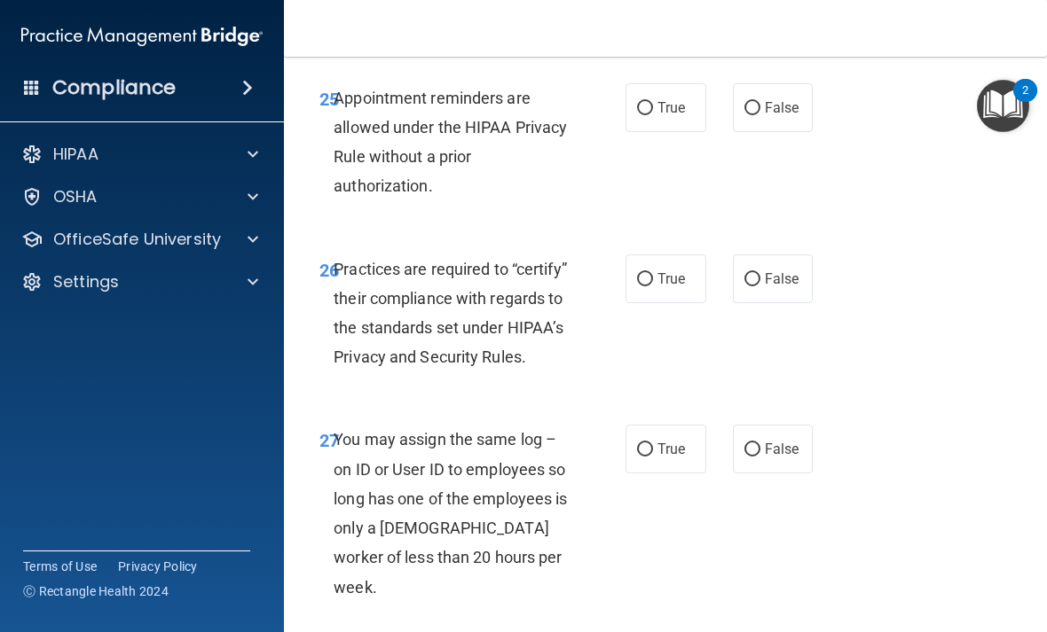
scroll to position [5019, 0]
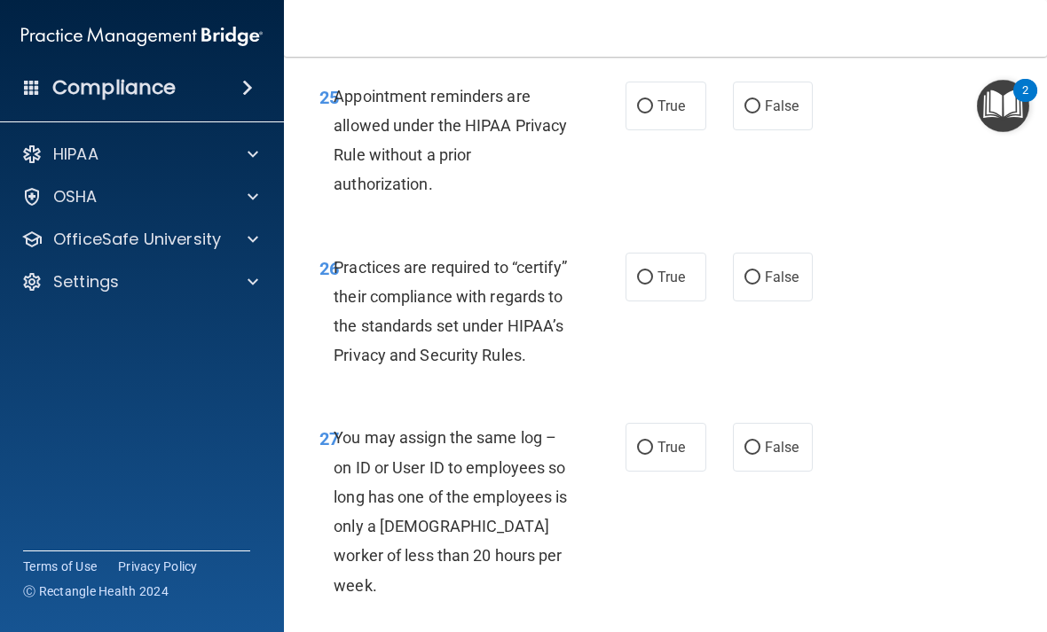
click at [726, 114] on input "False" at bounding box center [752, 106] width 16 height 13
radio input "true"
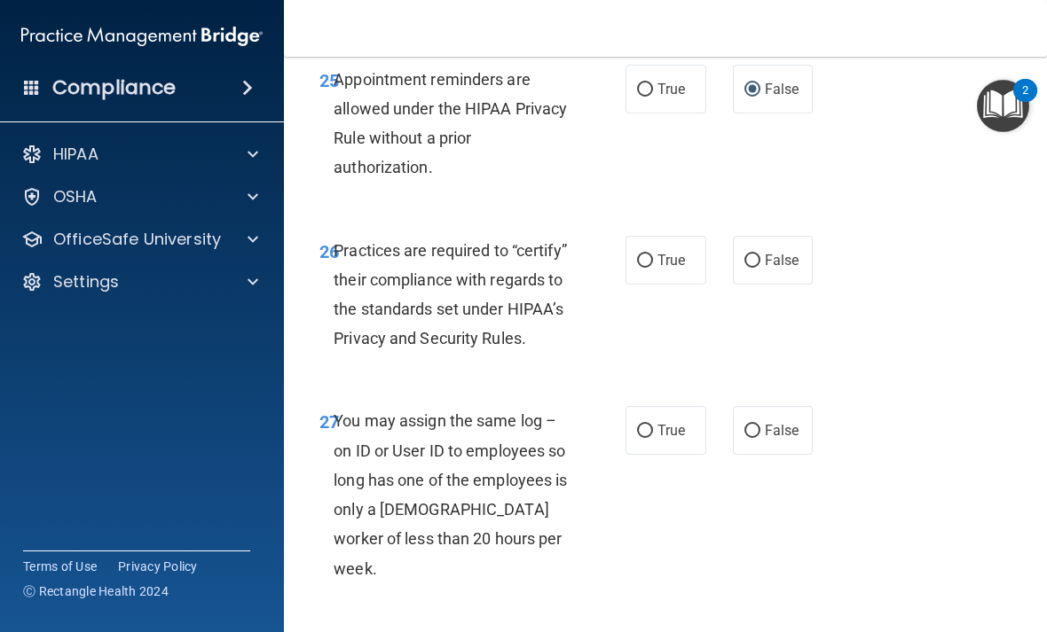
scroll to position [5037, 0]
click at [648, 96] on input "True" at bounding box center [645, 88] width 16 height 13
radio input "true"
radio input "false"
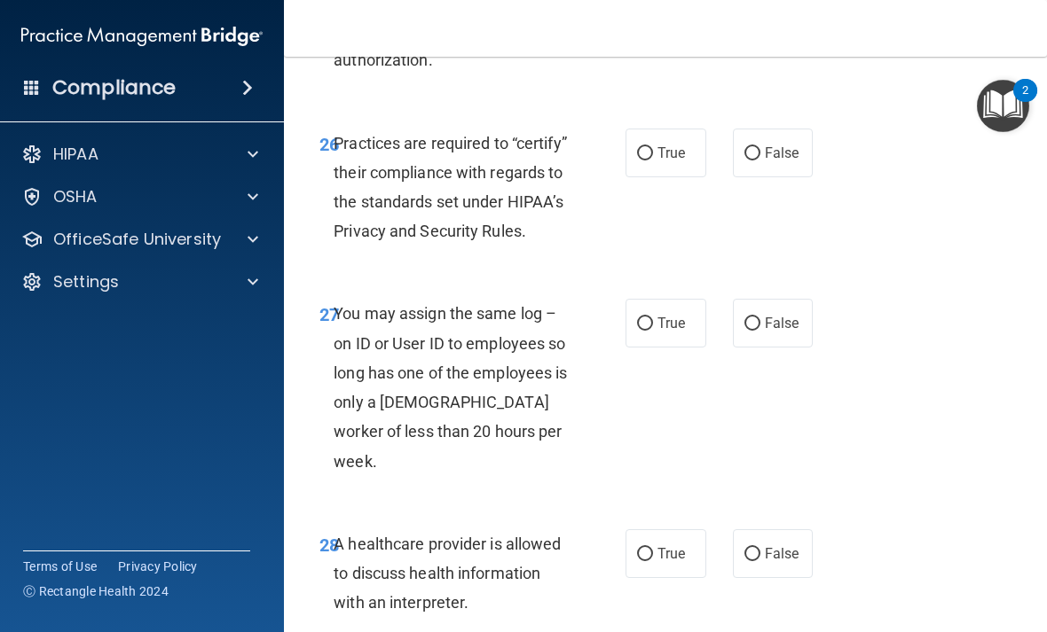
scroll to position [5146, 0]
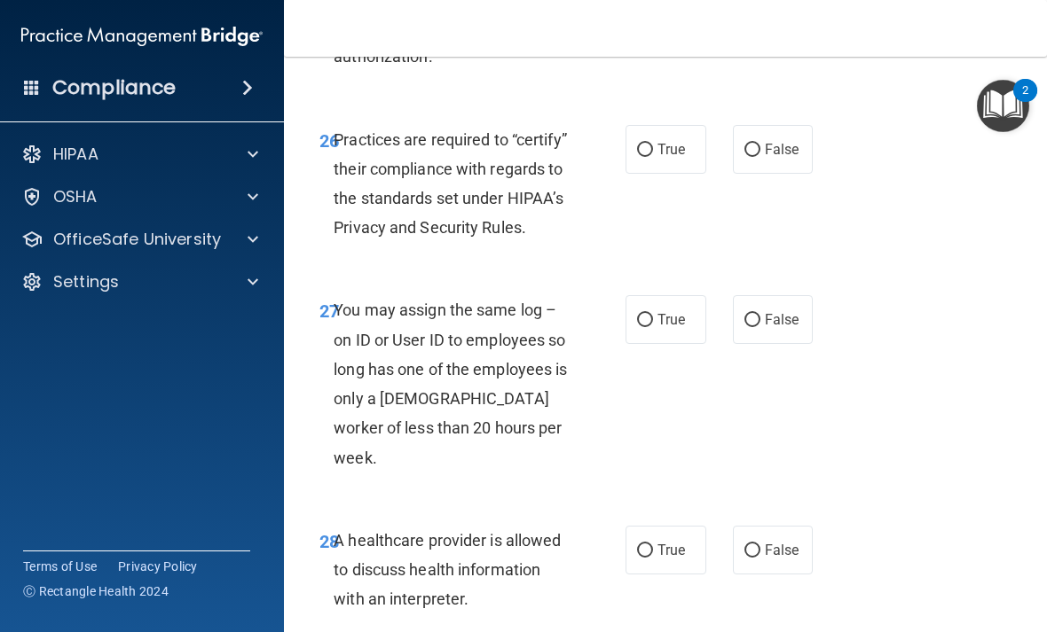
click at [640, 157] on input "True" at bounding box center [645, 150] width 16 height 13
radio input "true"
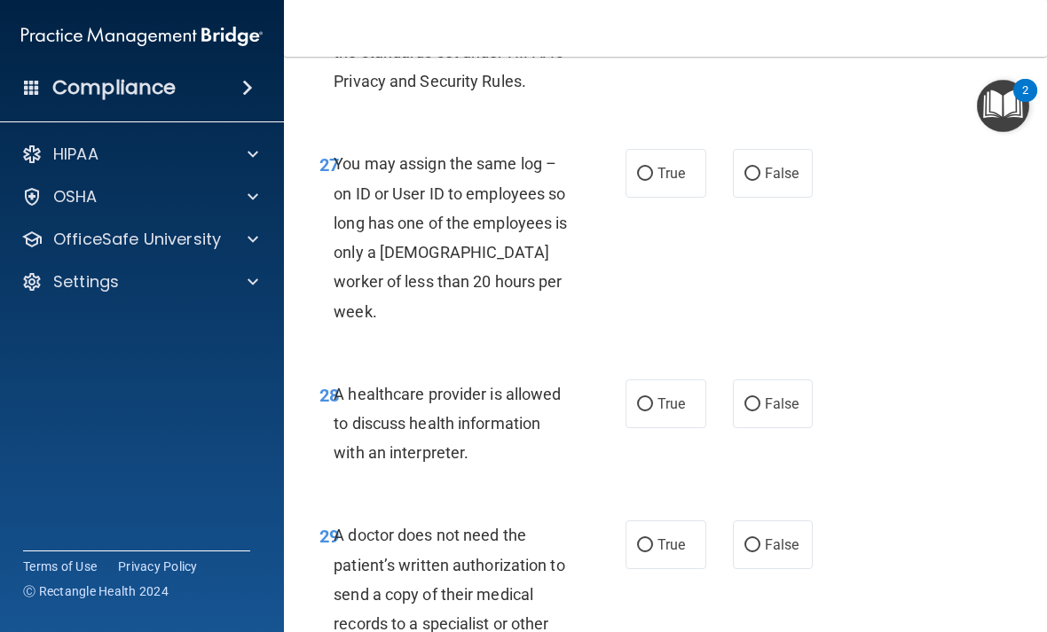
scroll to position [5287, 0]
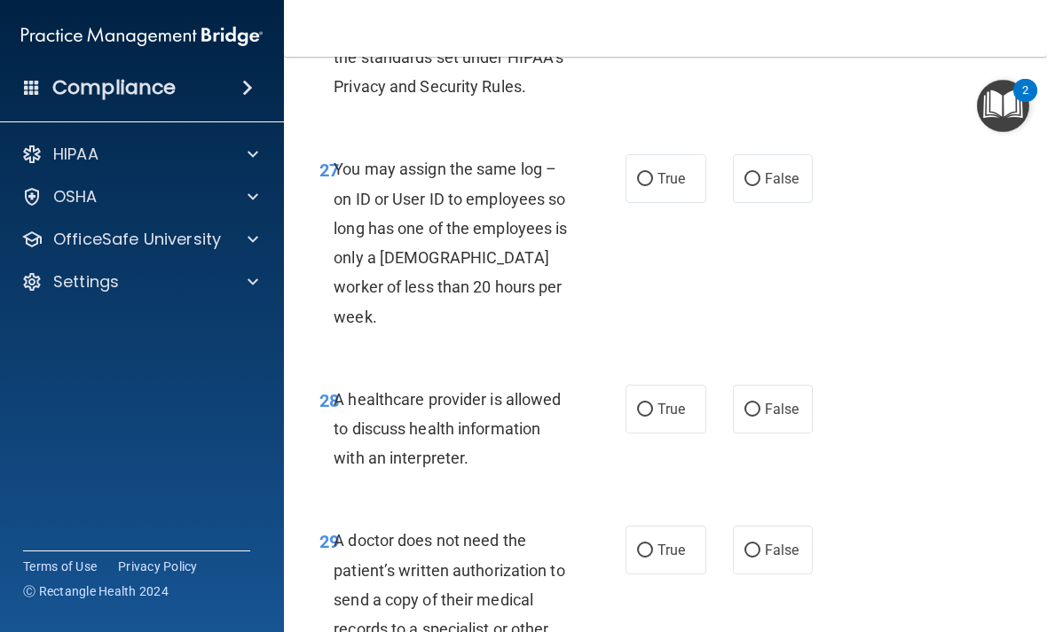
click at [726, 203] on label "False" at bounding box center [773, 178] width 81 height 49
click at [726, 186] on input "False" at bounding box center [752, 179] width 16 height 13
radio input "true"
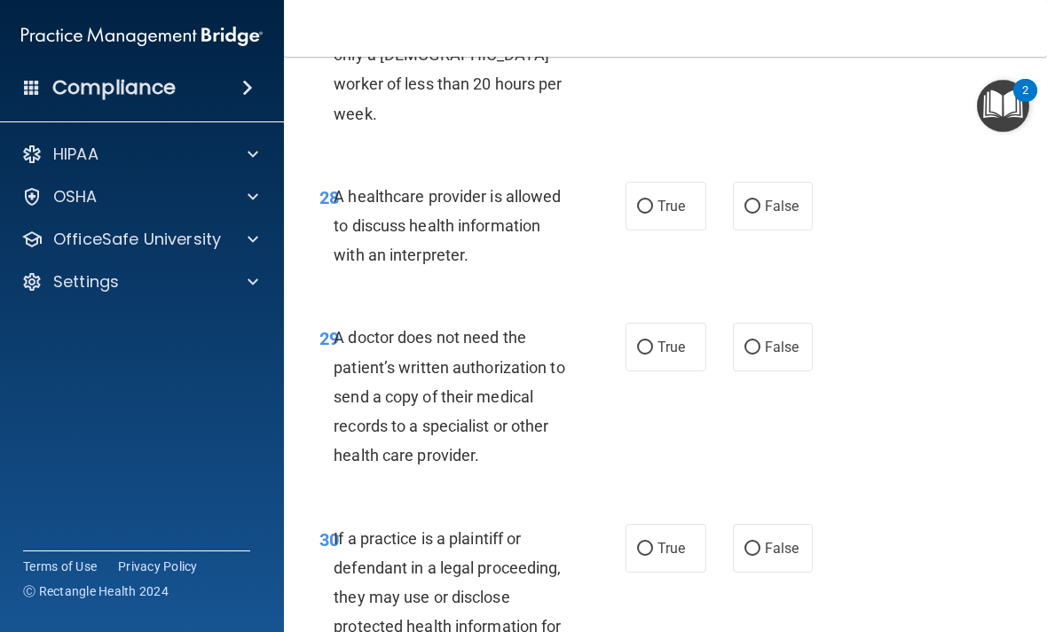
scroll to position [5490, 0]
click at [648, 214] on input "True" at bounding box center [645, 207] width 16 height 13
radio input "true"
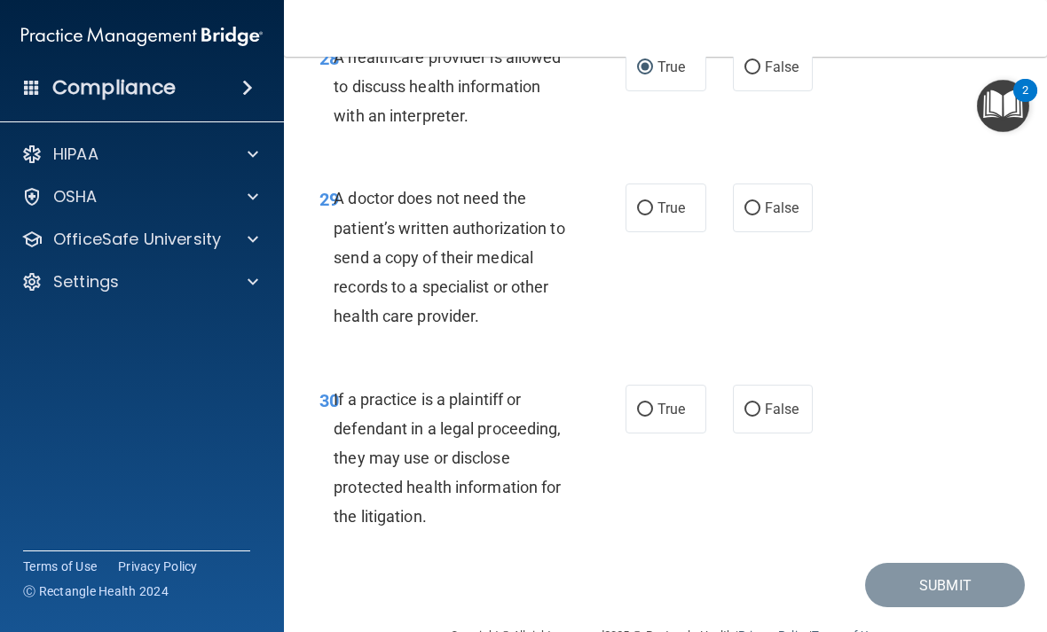
scroll to position [5631, 0]
click at [652, 209] on input "True" at bounding box center [645, 207] width 16 height 13
radio input "true"
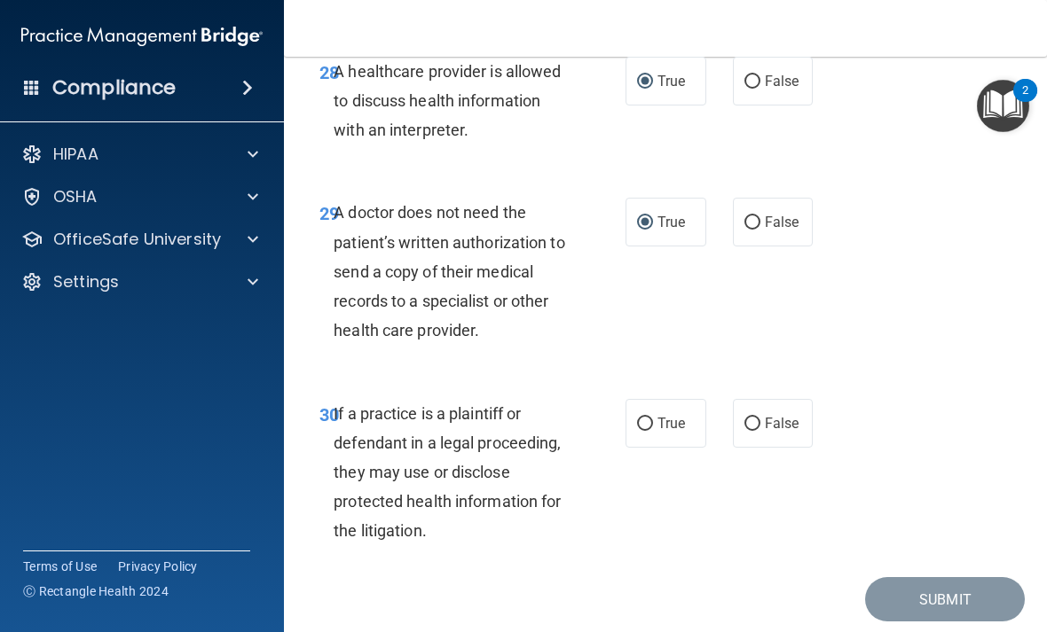
scroll to position [5662, 0]
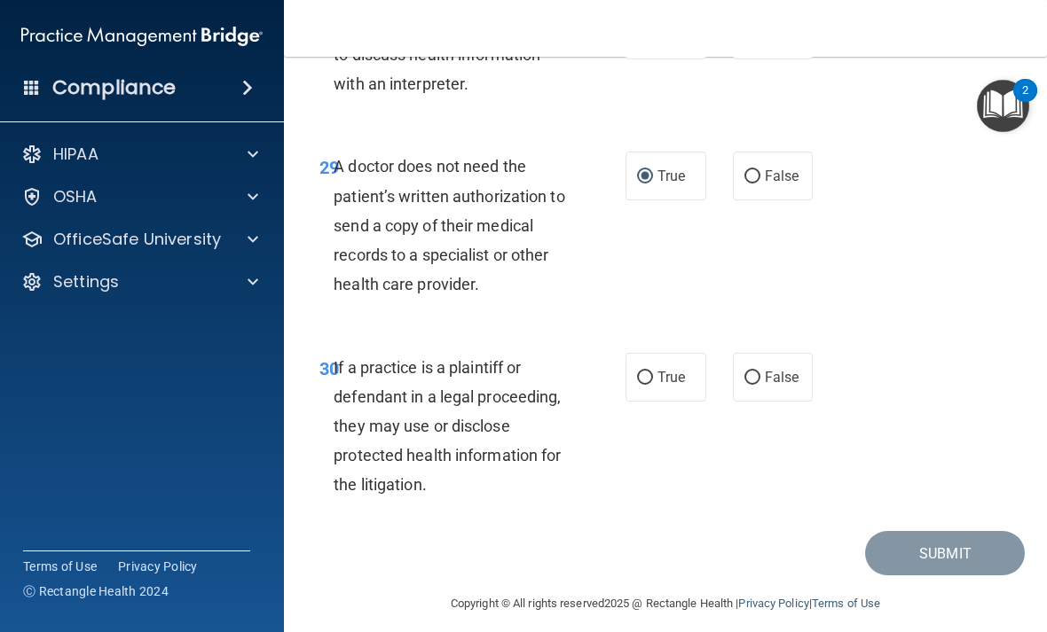
click at [632, 387] on label "True" at bounding box center [665, 377] width 81 height 49
click at [637, 385] on input "True" at bounding box center [645, 378] width 16 height 13
radio input "true"
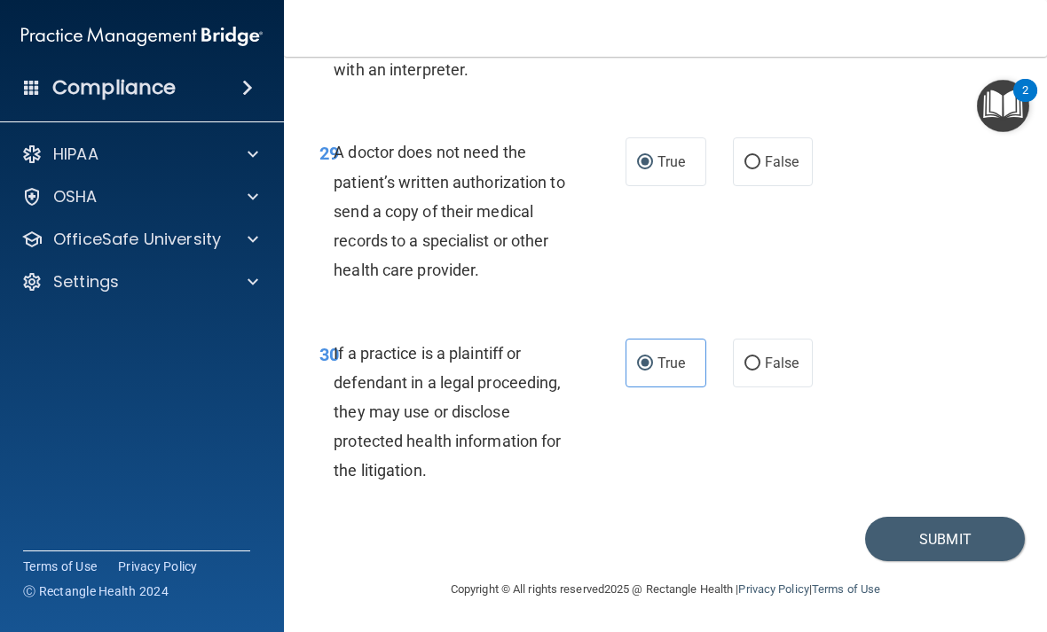
scroll to position [5675, 0]
click at [726, 538] on button "Submit" at bounding box center [945, 540] width 160 height 45
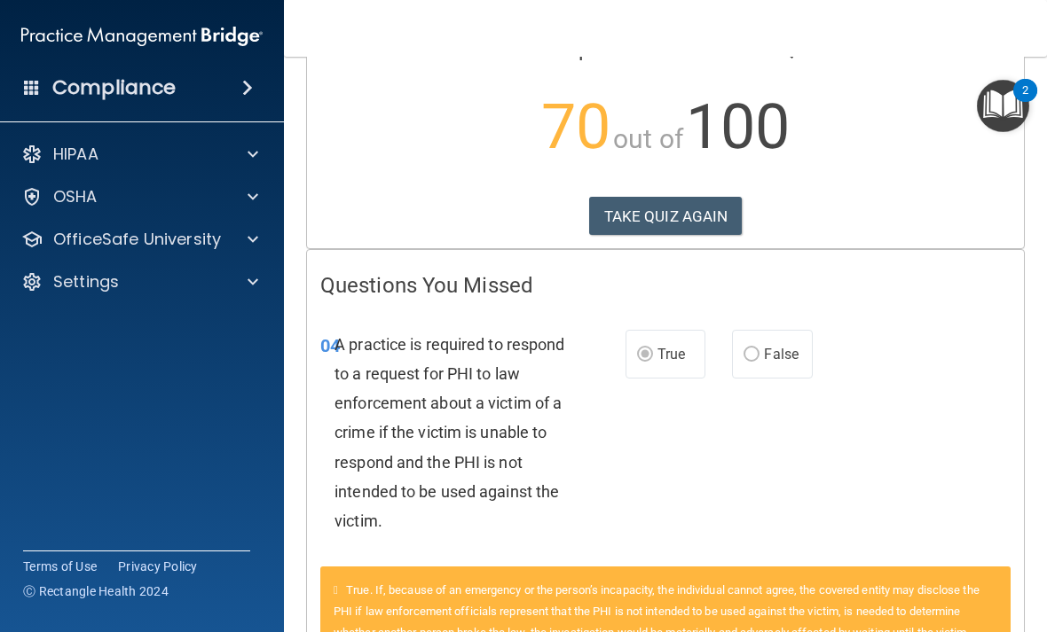
scroll to position [171, 0]
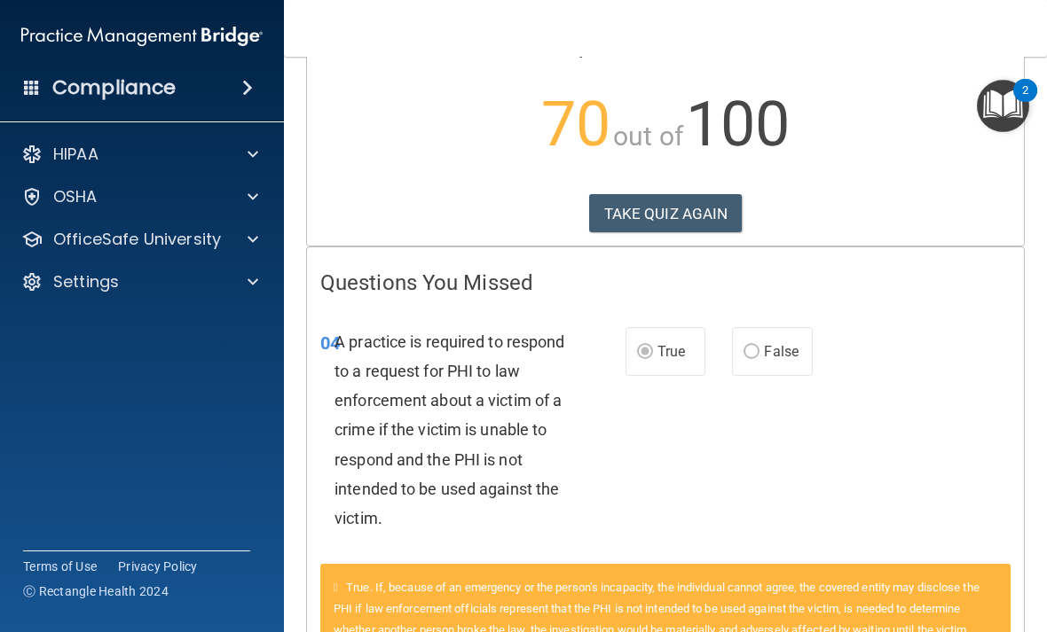
click at [705, 220] on button "TAKE QUIZ AGAIN" at bounding box center [665, 213] width 153 height 39
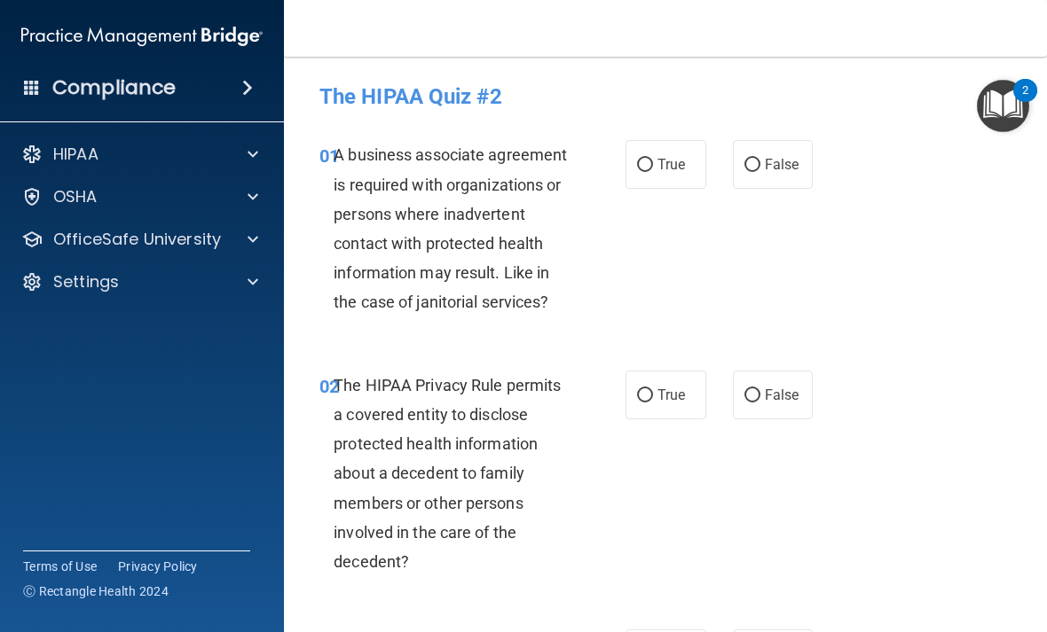
click at [726, 164] on span "False" at bounding box center [781, 164] width 35 height 17
click at [726, 164] on input "False" at bounding box center [752, 165] width 16 height 13
radio input "true"
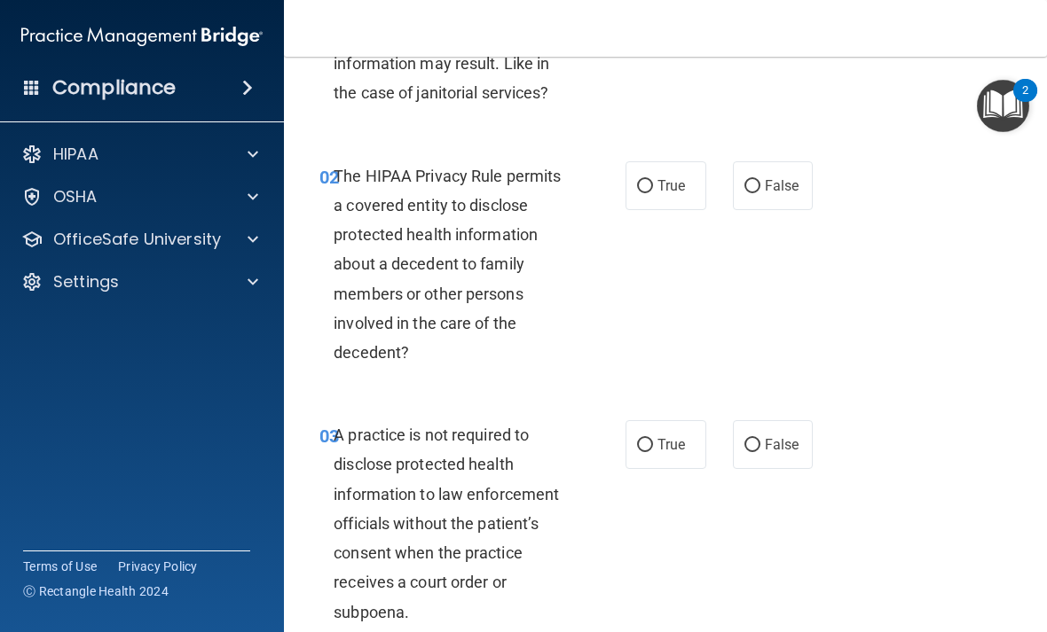
scroll to position [218, 0]
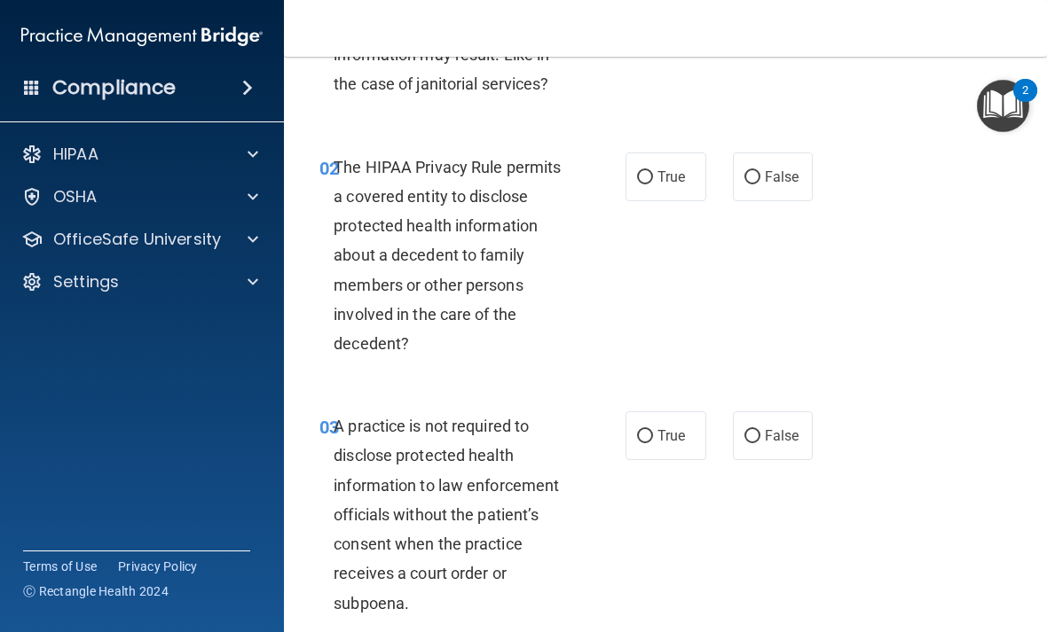
click at [659, 174] on span "True" at bounding box center [670, 177] width 27 height 17
click at [653, 174] on input "True" at bounding box center [645, 177] width 16 height 13
radio input "true"
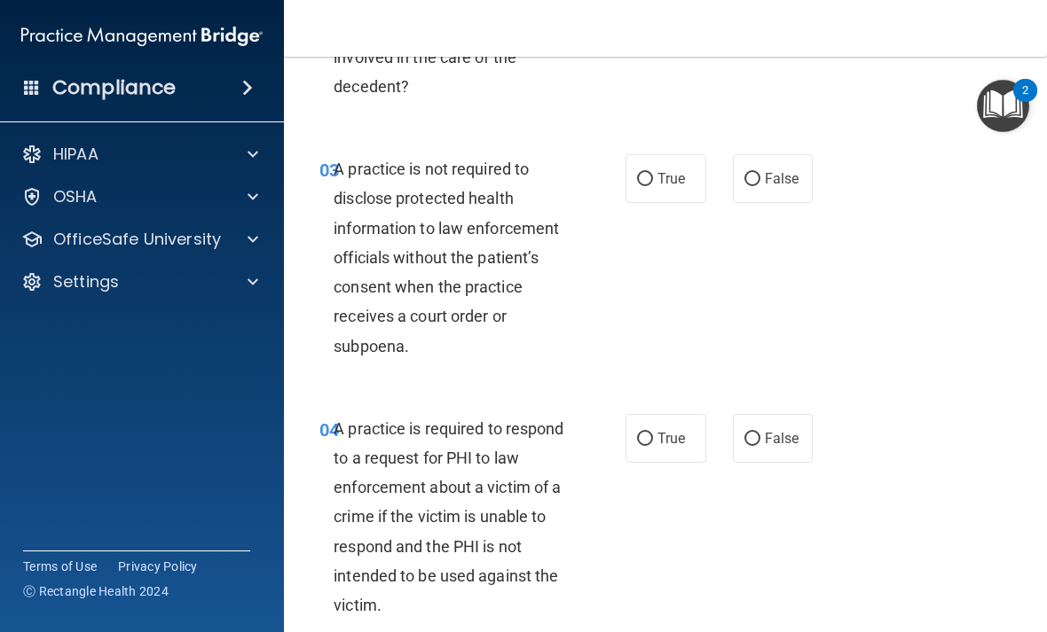
scroll to position [477, 0]
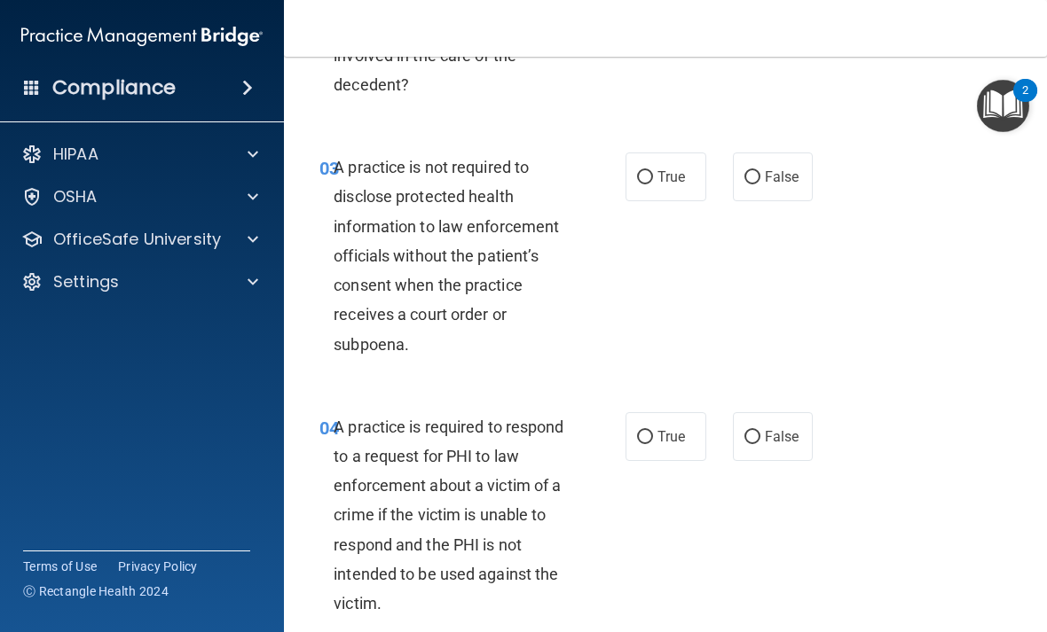
click at [726, 175] on input "False" at bounding box center [752, 177] width 16 height 13
radio input "true"
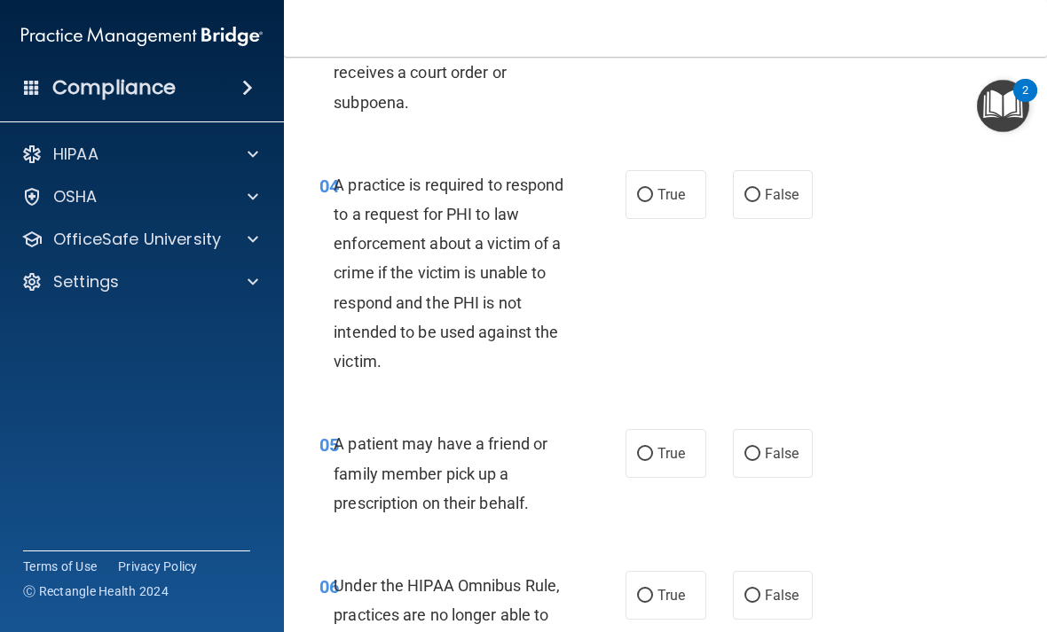
scroll to position [718, 0]
click at [630, 199] on label "True" at bounding box center [665, 195] width 81 height 49
click at [637, 199] on input "True" at bounding box center [645, 196] width 16 height 13
radio input "true"
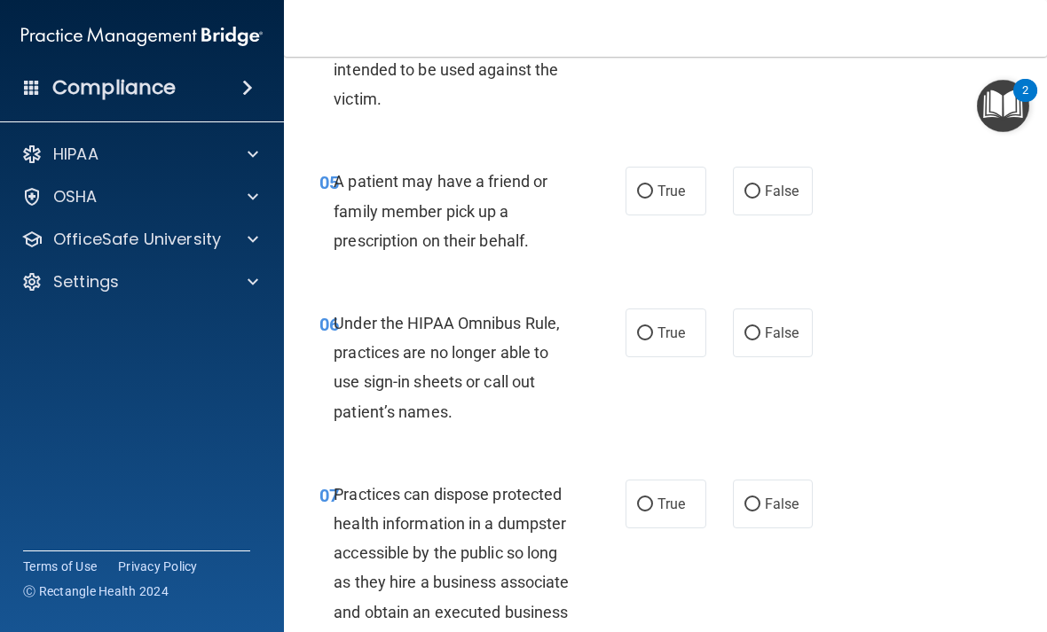
scroll to position [984, 0]
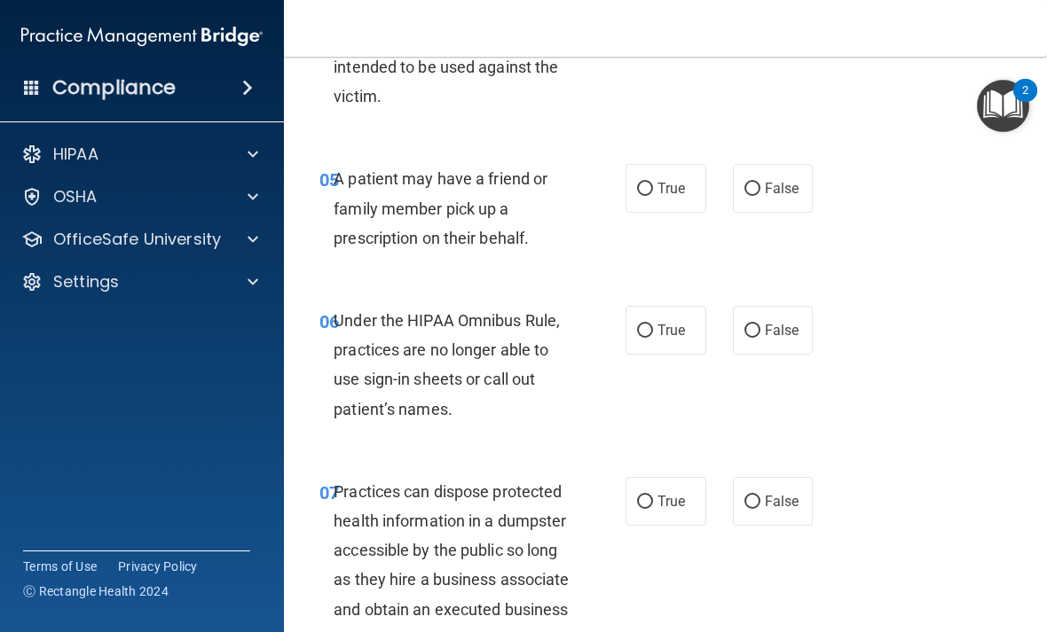
click at [651, 187] on input "True" at bounding box center [645, 189] width 16 height 13
radio input "true"
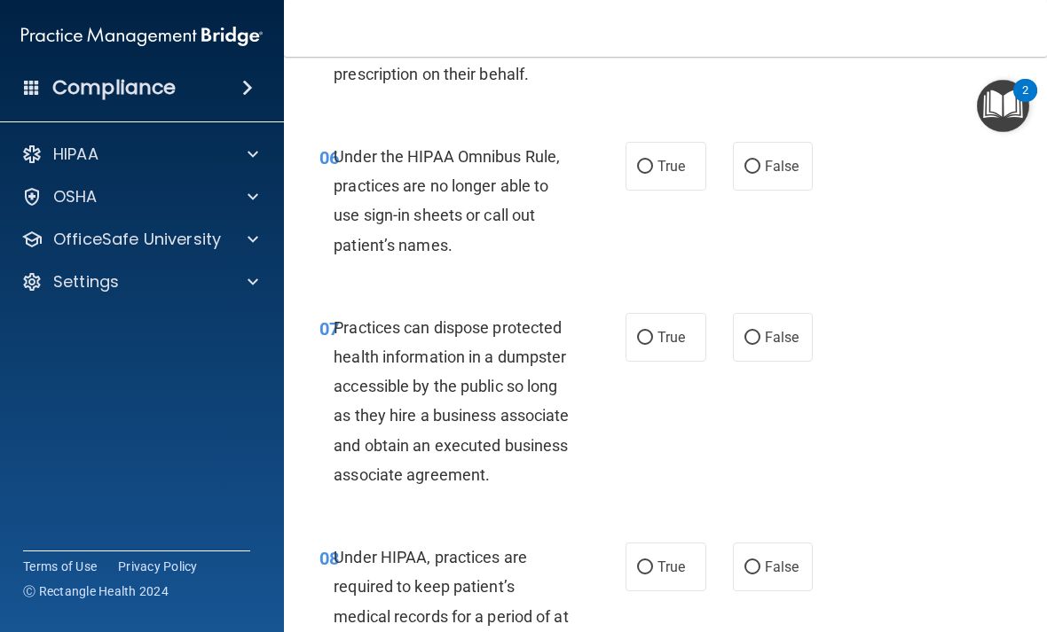
scroll to position [1145, 0]
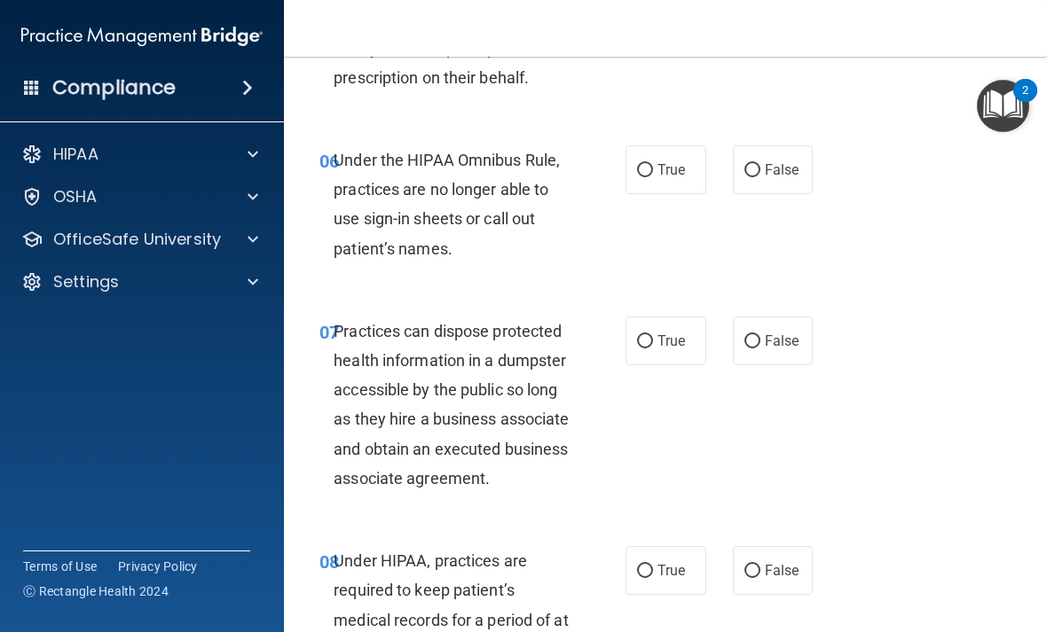
click at [726, 167] on input "False" at bounding box center [752, 170] width 16 height 13
radio input "true"
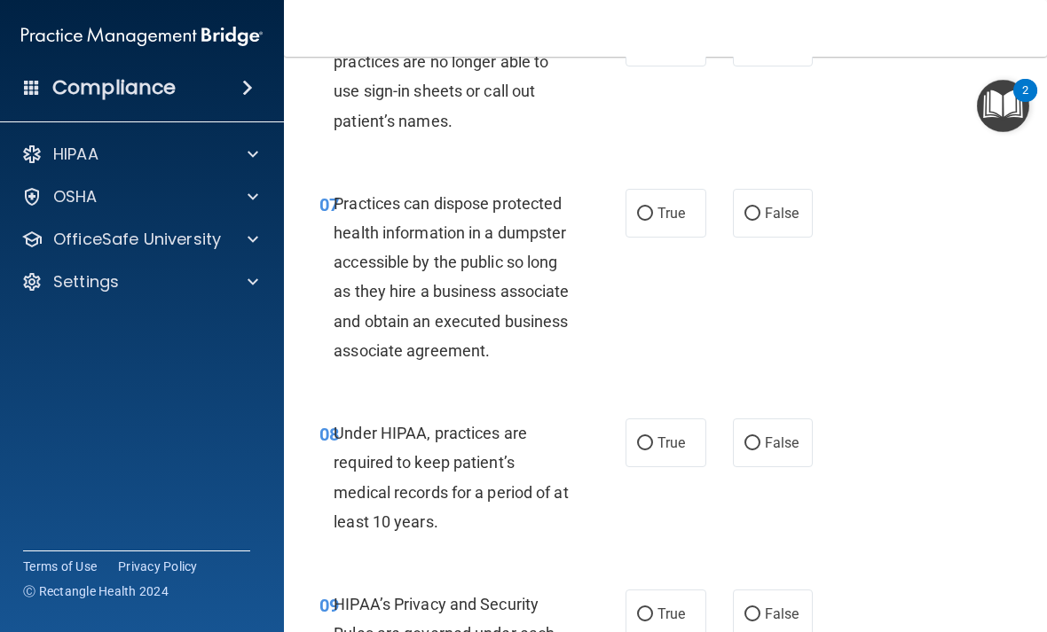
scroll to position [1275, 0]
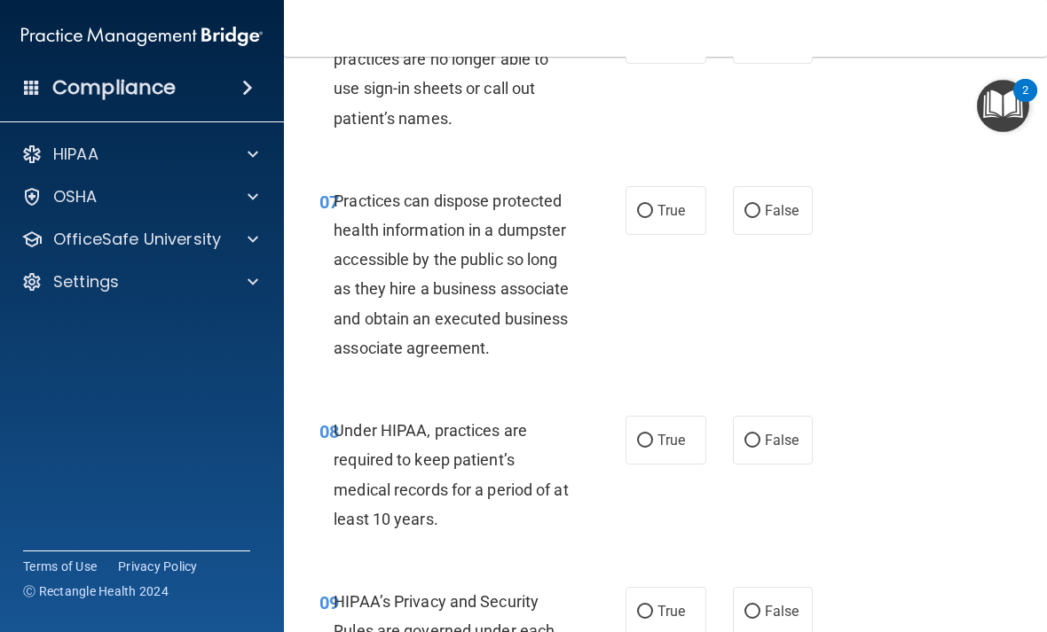
click at [726, 210] on input "False" at bounding box center [752, 211] width 16 height 13
radio input "true"
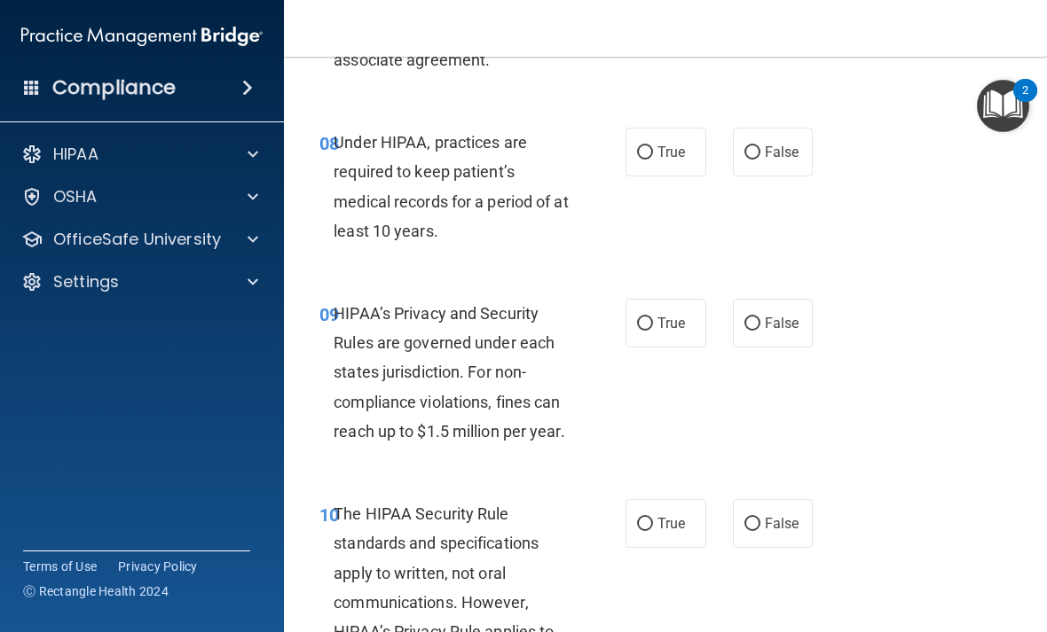
scroll to position [1563, 0]
click at [726, 161] on input "False" at bounding box center [752, 153] width 16 height 13
radio input "true"
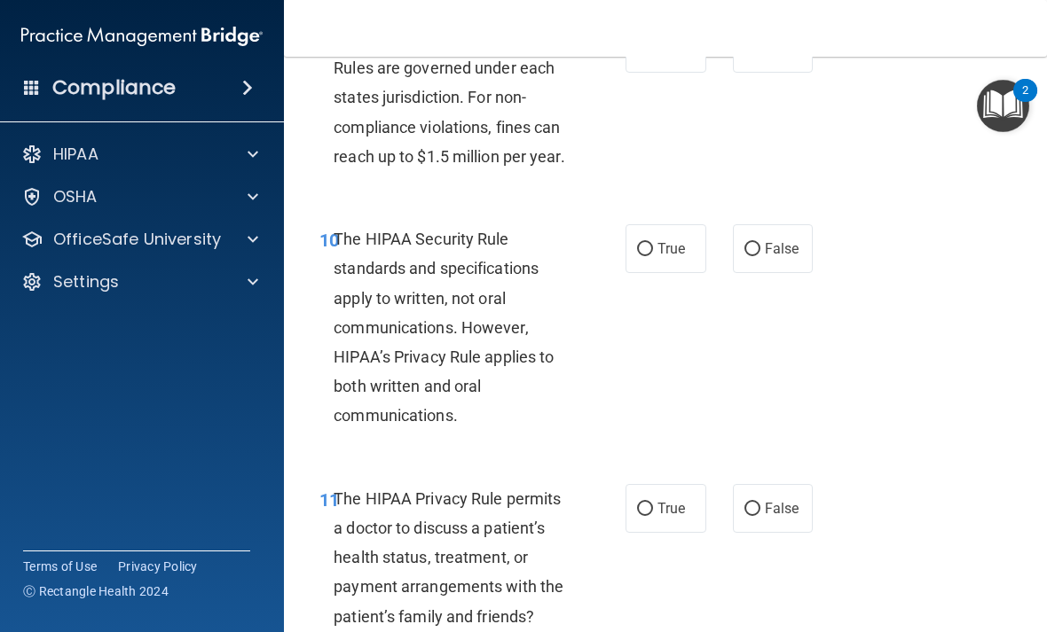
scroll to position [1822, 0]
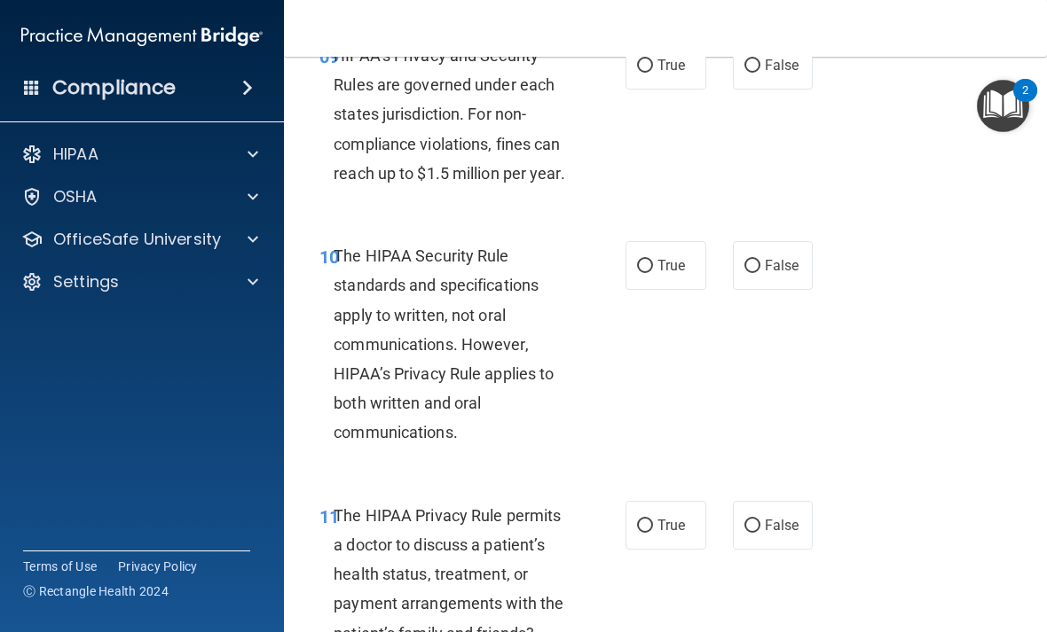
click at [726, 73] on input "False" at bounding box center [752, 65] width 16 height 13
radio input "true"
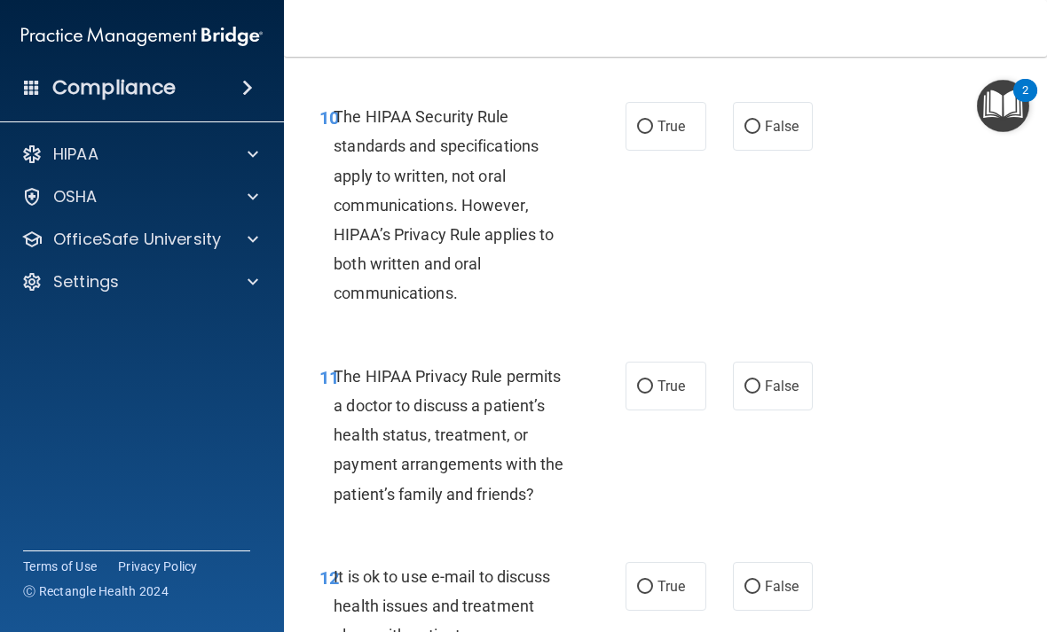
scroll to position [1962, 0]
click at [640, 133] on input "True" at bounding box center [645, 126] width 16 height 13
radio input "true"
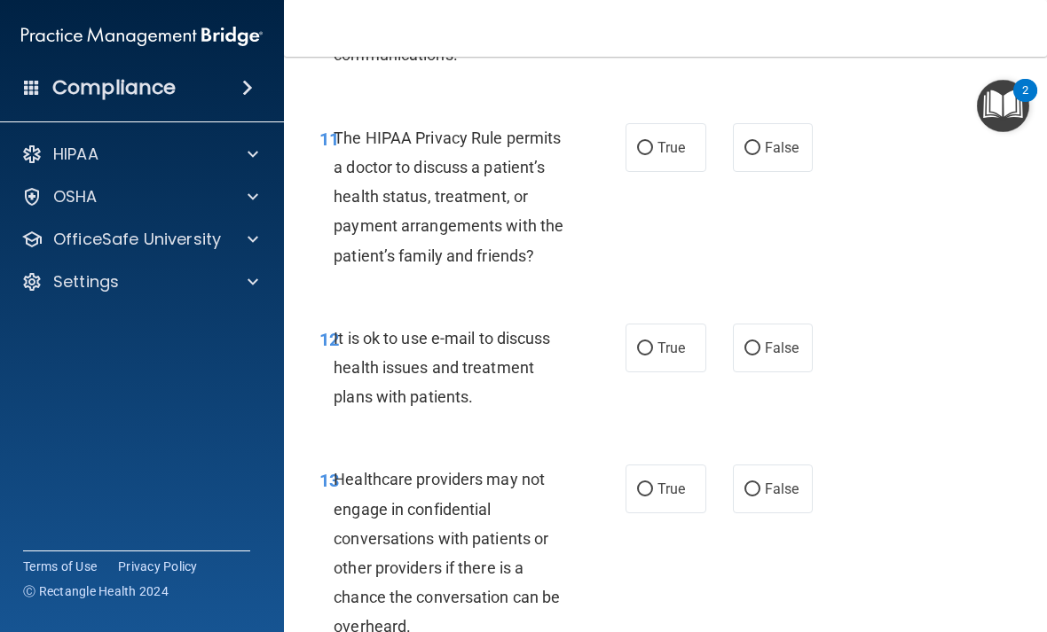
scroll to position [2211, 0]
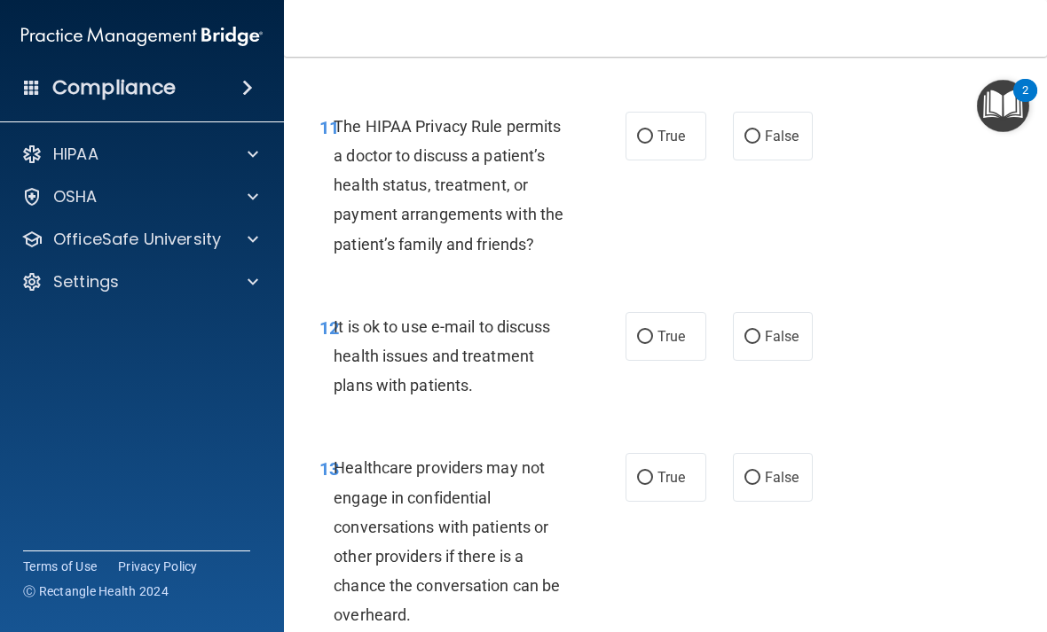
click at [666, 145] on span "True" at bounding box center [670, 136] width 27 height 17
click at [653, 144] on input "True" at bounding box center [645, 136] width 16 height 13
radio input "true"
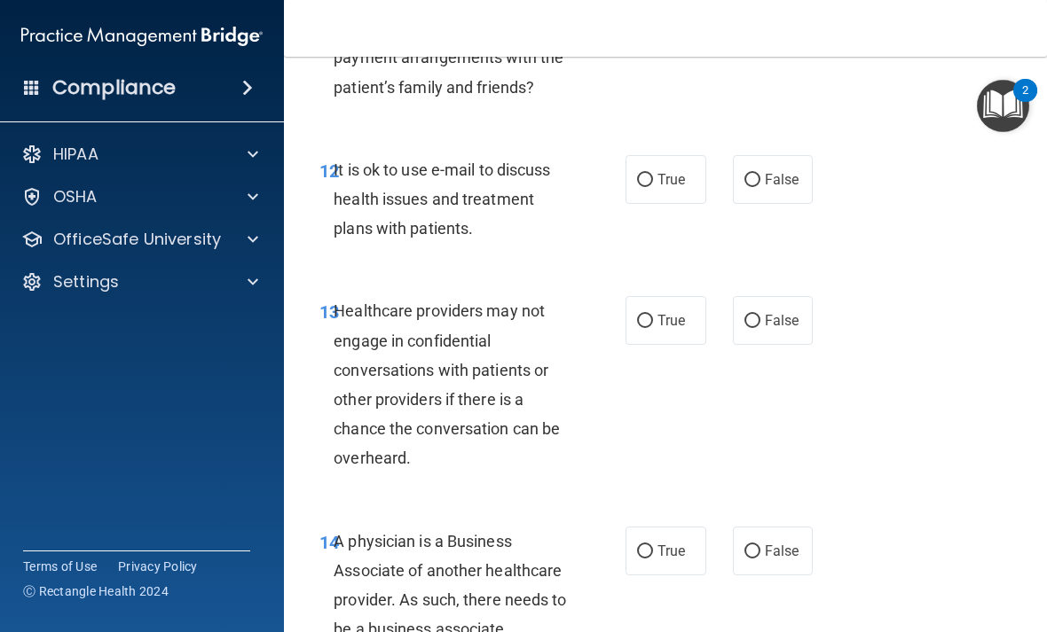
scroll to position [2363, 0]
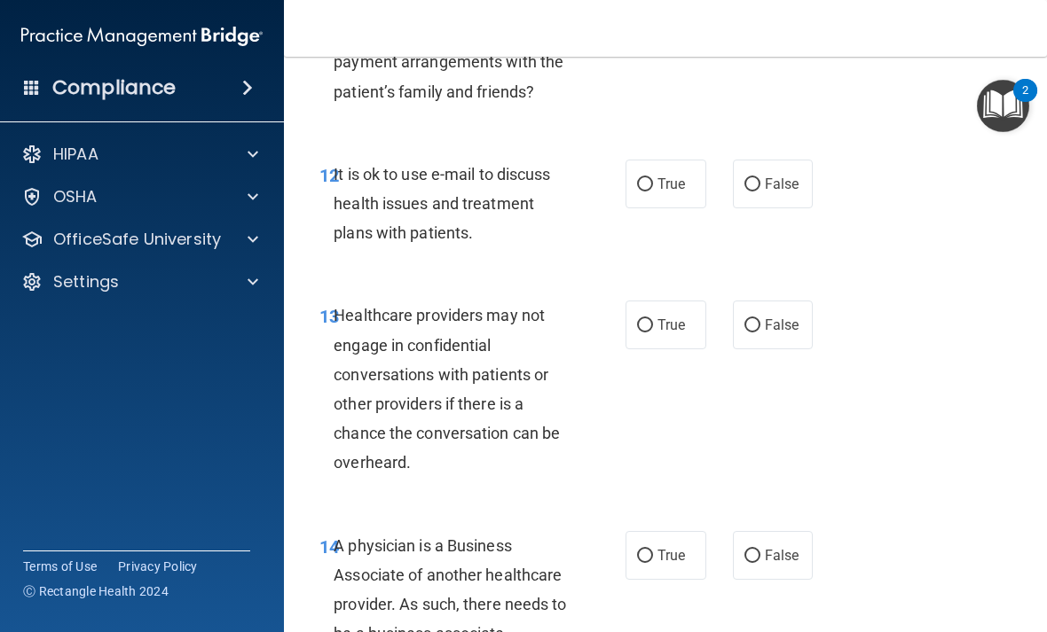
click at [648, 192] on input "True" at bounding box center [645, 184] width 16 height 13
radio input "true"
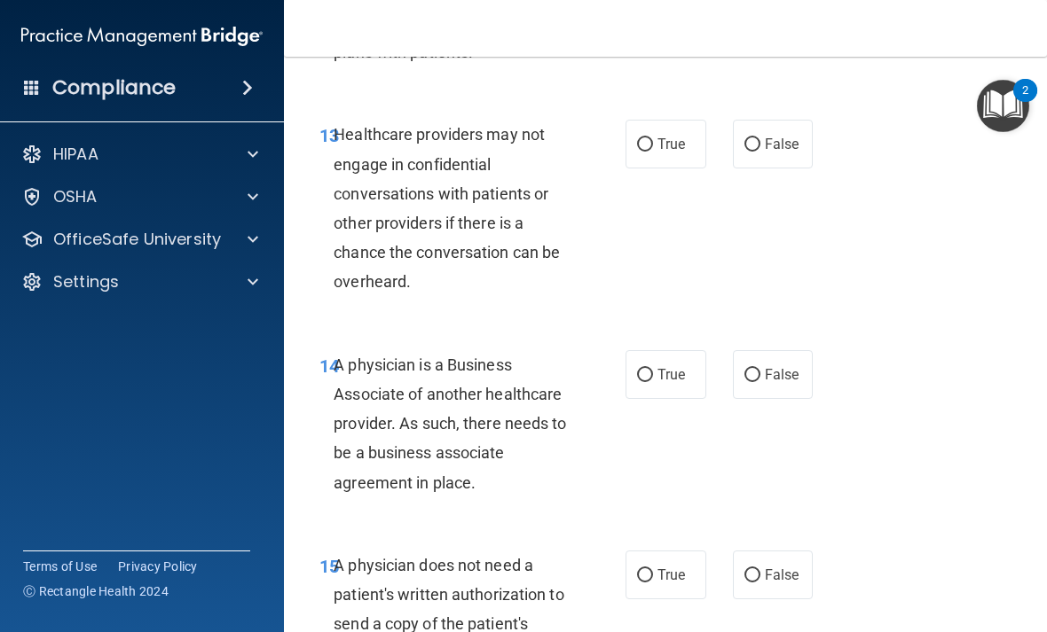
scroll to position [2541, 0]
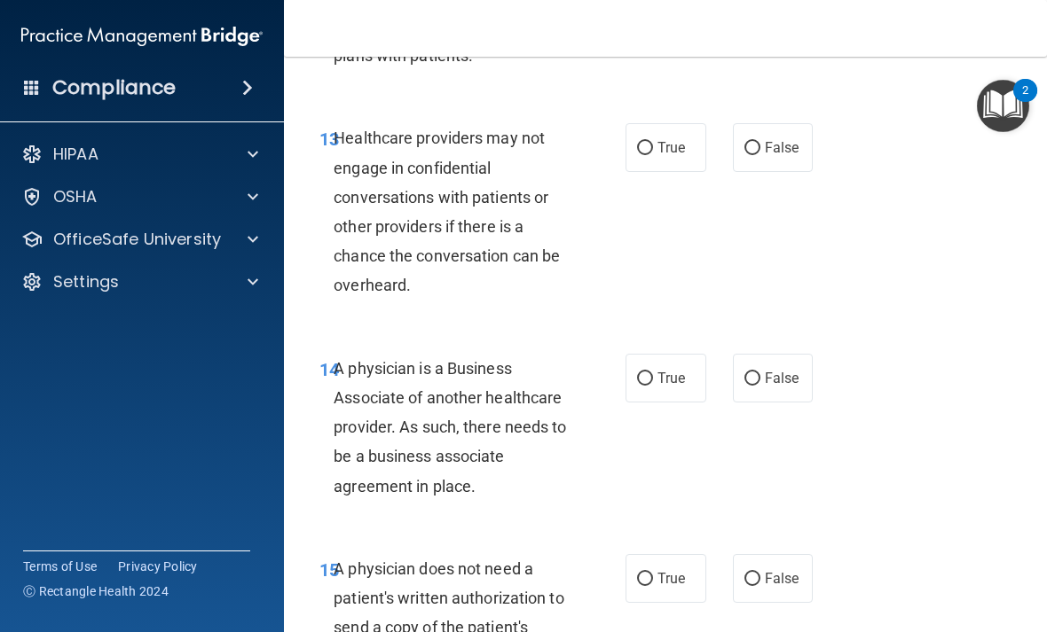
click at [726, 155] on input "False" at bounding box center [752, 148] width 16 height 13
radio input "true"
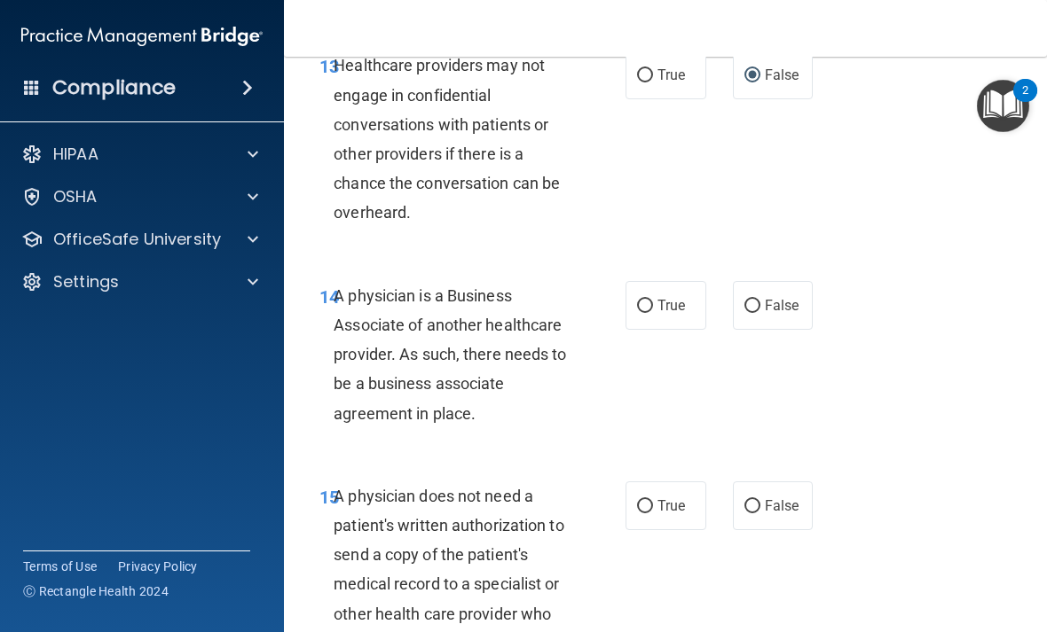
scroll to position [2608, 0]
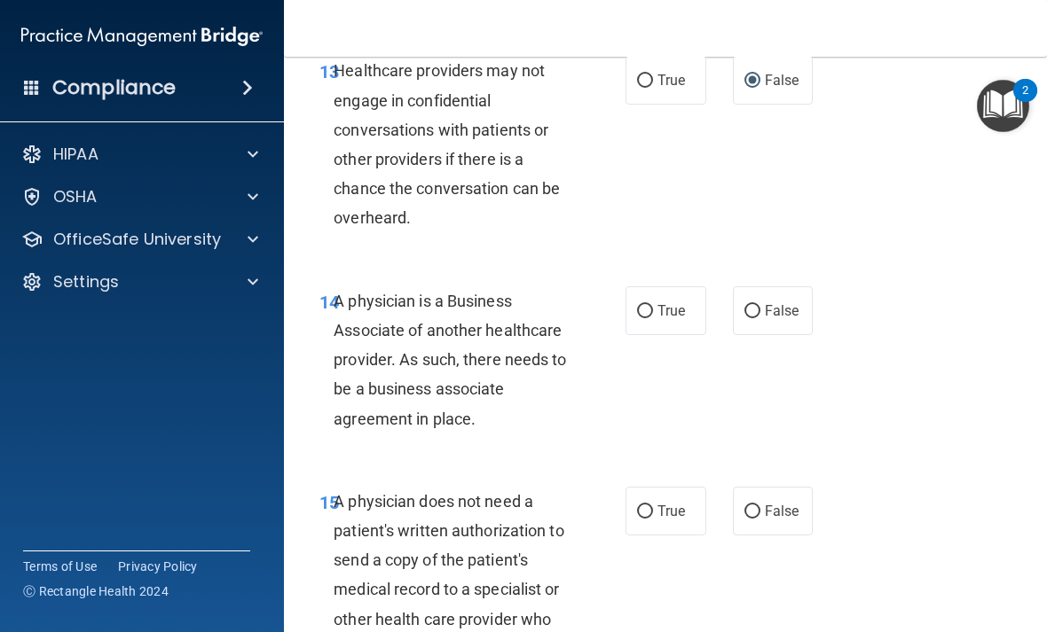
click at [726, 318] on input "False" at bounding box center [752, 311] width 16 height 13
radio input "true"
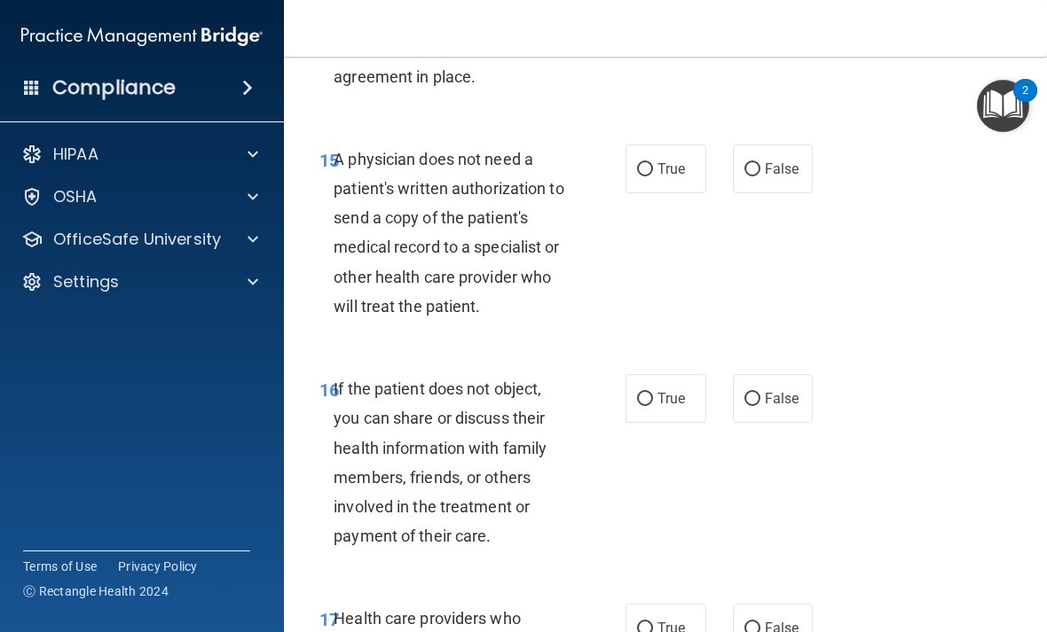
scroll to position [2953, 0]
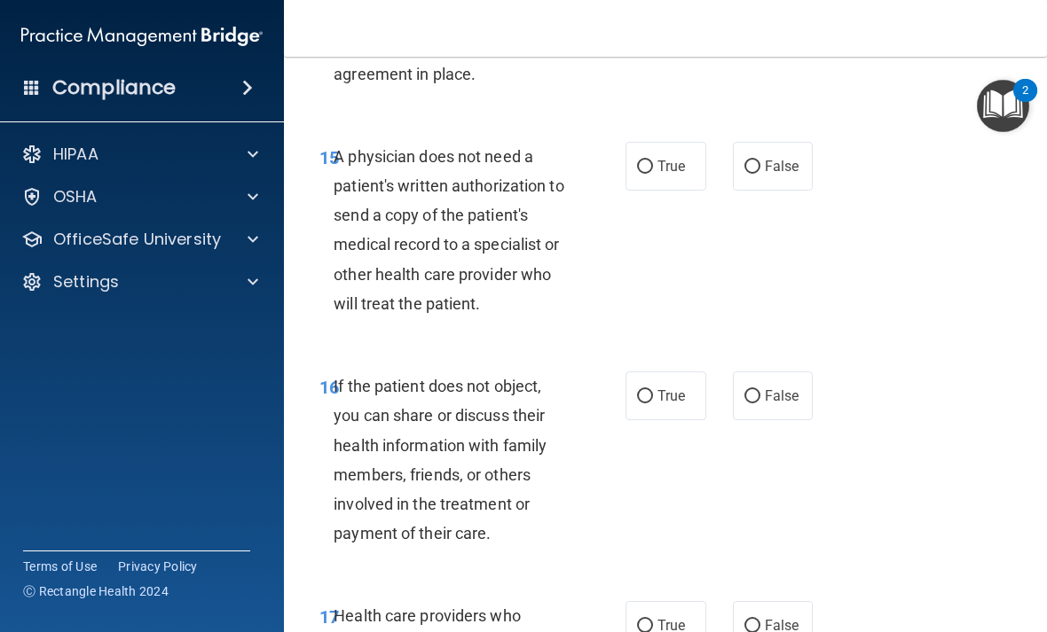
click at [659, 191] on label "True" at bounding box center [665, 166] width 81 height 49
click at [653, 174] on input "True" at bounding box center [645, 167] width 16 height 13
radio input "true"
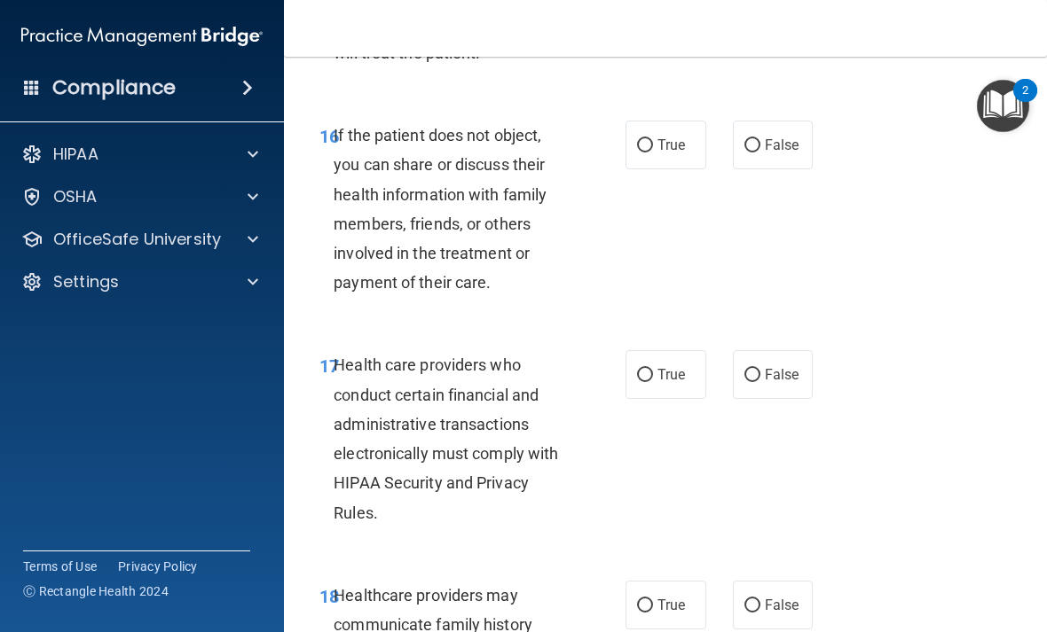
scroll to position [3206, 0]
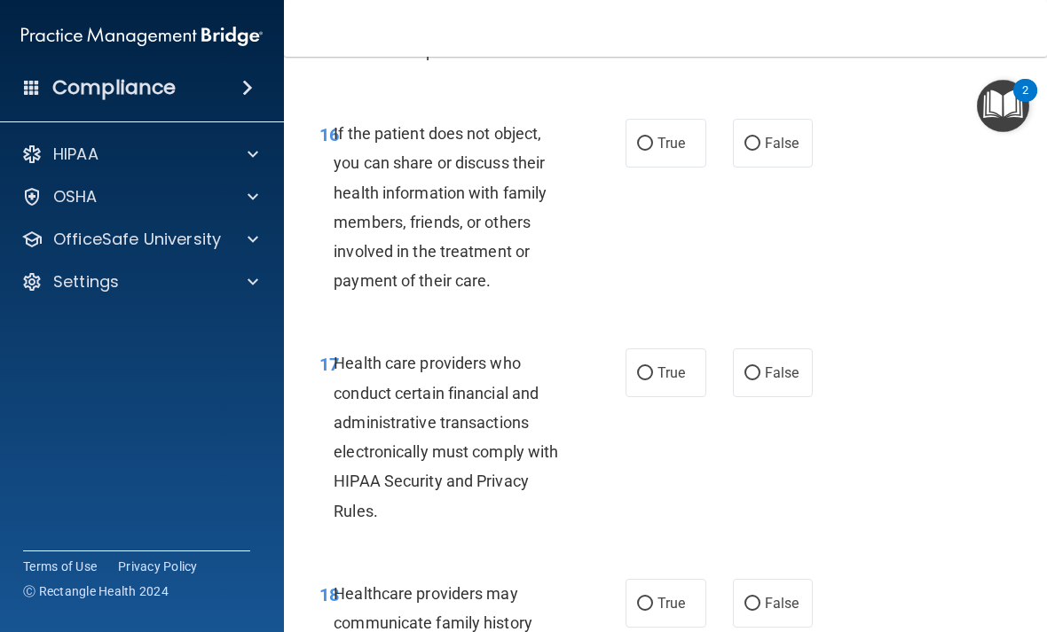
click at [649, 151] on input "True" at bounding box center [645, 143] width 16 height 13
radio input "true"
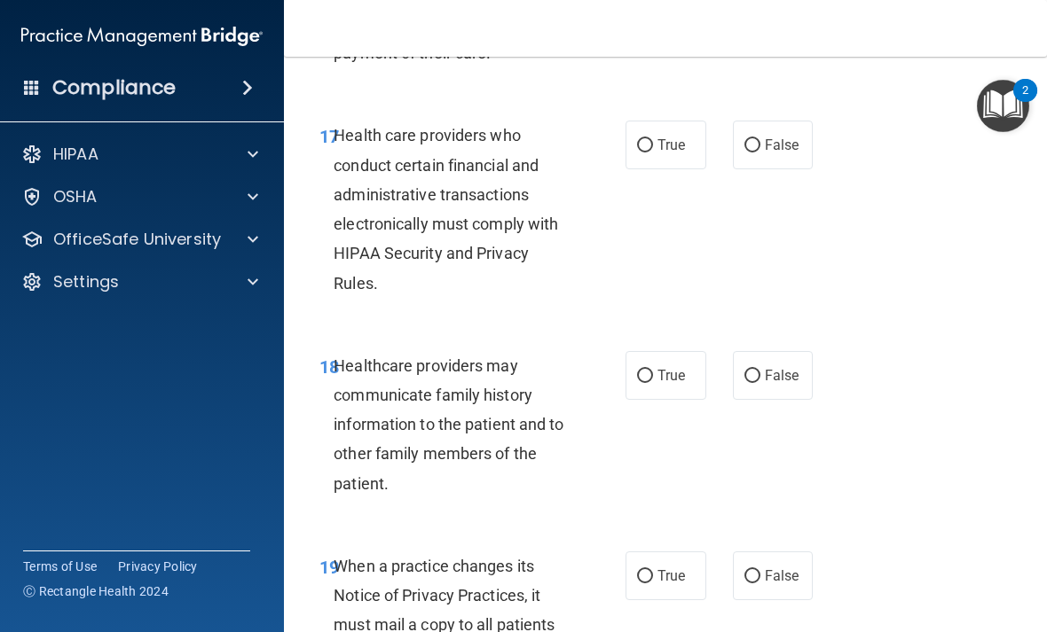
scroll to position [3433, 0]
click at [670, 154] on span "True" at bounding box center [670, 145] width 27 height 17
click at [653, 153] on input "True" at bounding box center [645, 146] width 16 height 13
radio input "true"
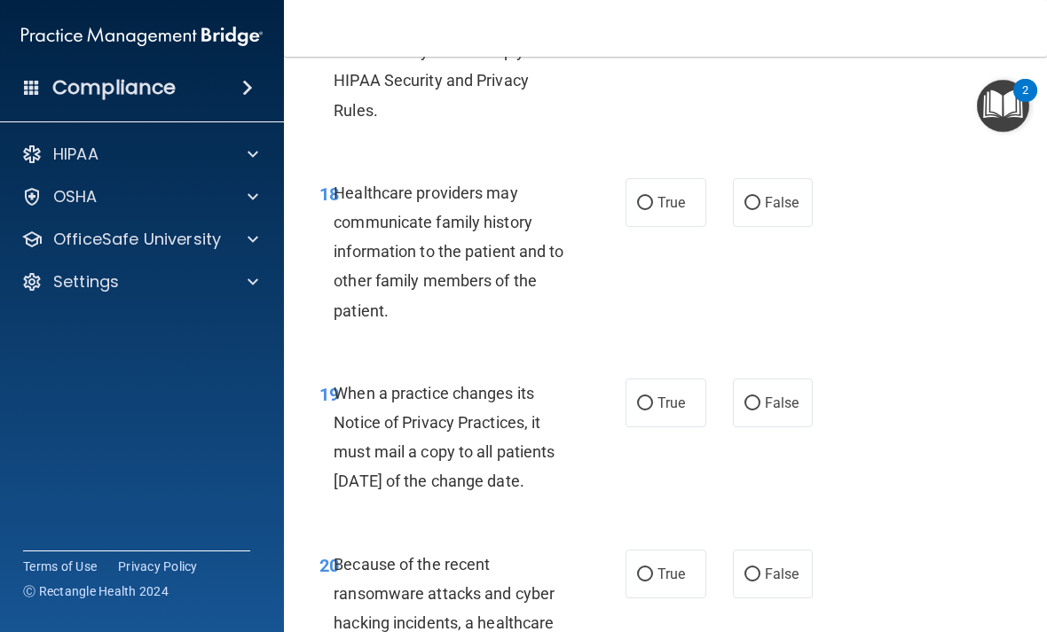
scroll to position [3625, 0]
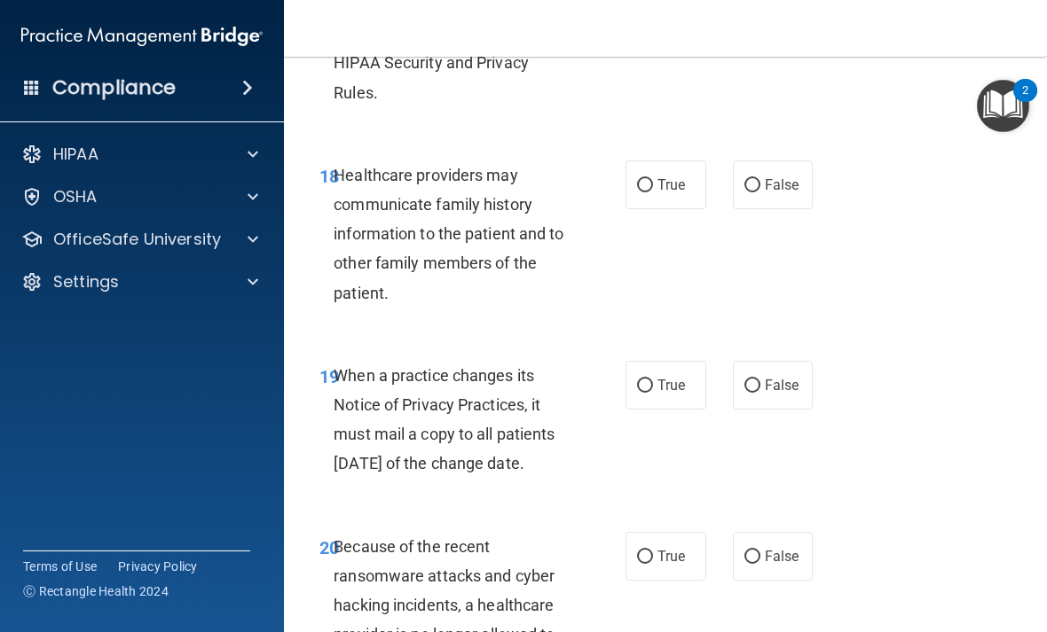
click at [652, 192] on input "True" at bounding box center [645, 185] width 16 height 13
radio input "true"
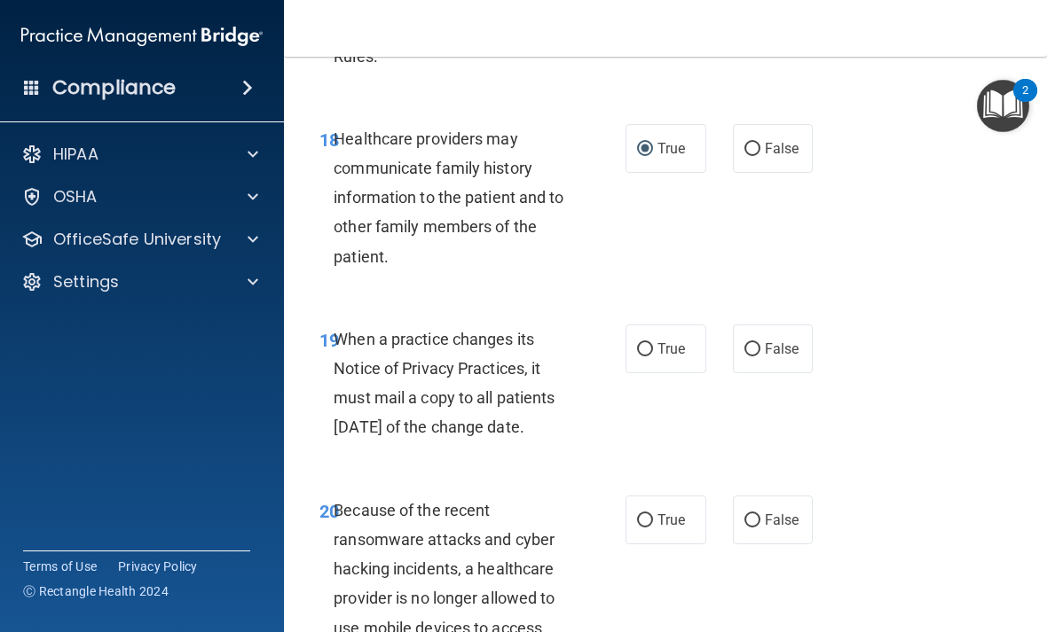
scroll to position [3648, 0]
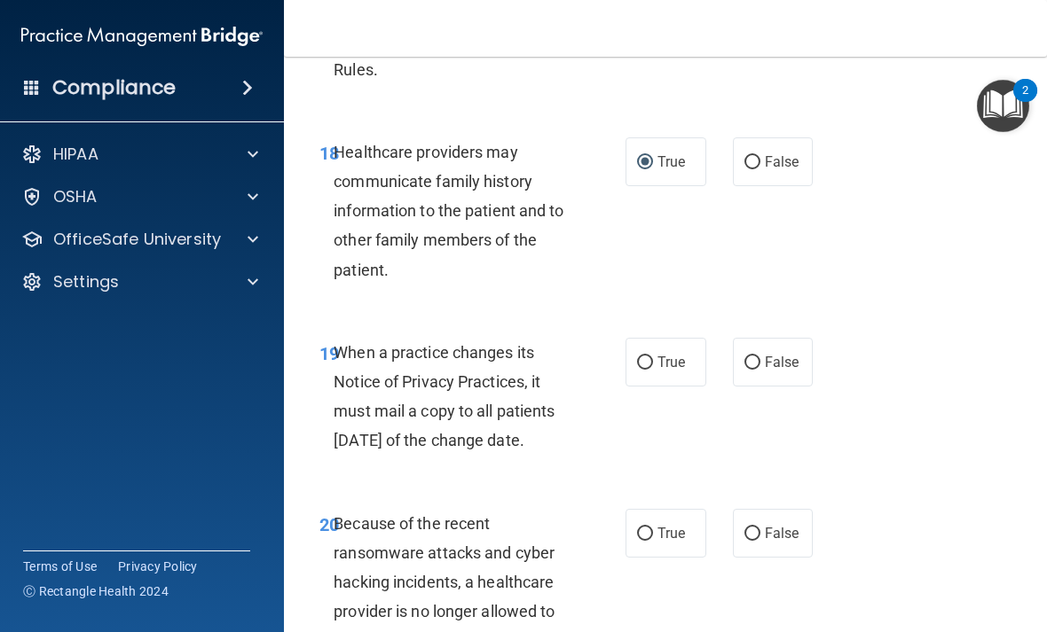
click at [726, 183] on label "False" at bounding box center [773, 161] width 81 height 49
click at [726, 169] on input "False" at bounding box center [752, 162] width 16 height 13
radio input "true"
radio input "false"
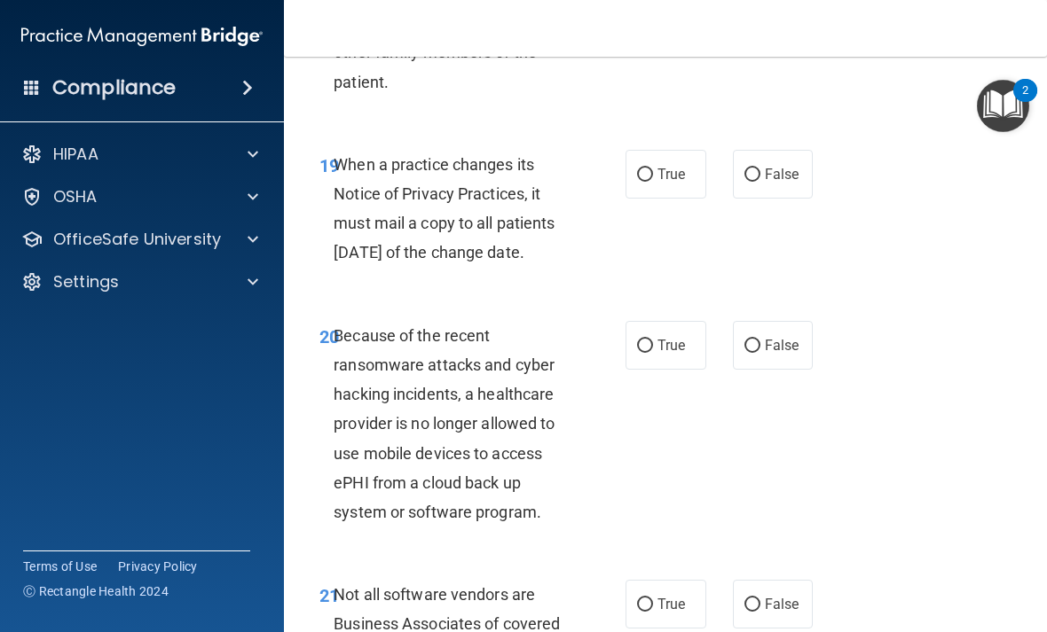
scroll to position [3838, 0]
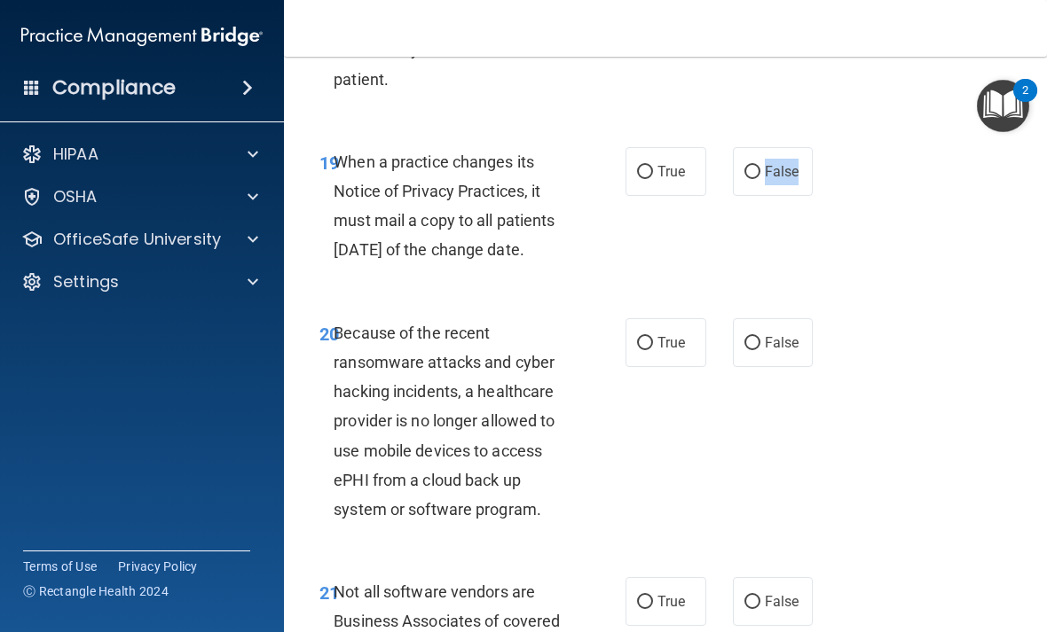
click at [726, 273] on div "19 When a practice changes its Notice of Privacy Practices, it must mail a copy…" at bounding box center [665, 210] width 718 height 171
click at [726, 179] on input "False" at bounding box center [752, 172] width 16 height 13
radio input "true"
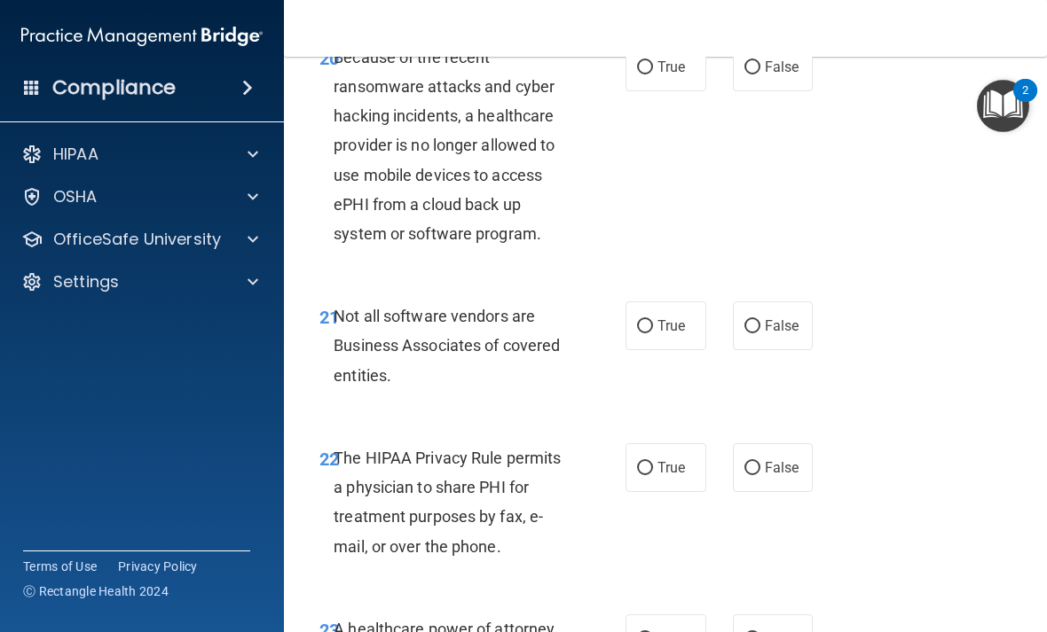
scroll to position [4116, 0]
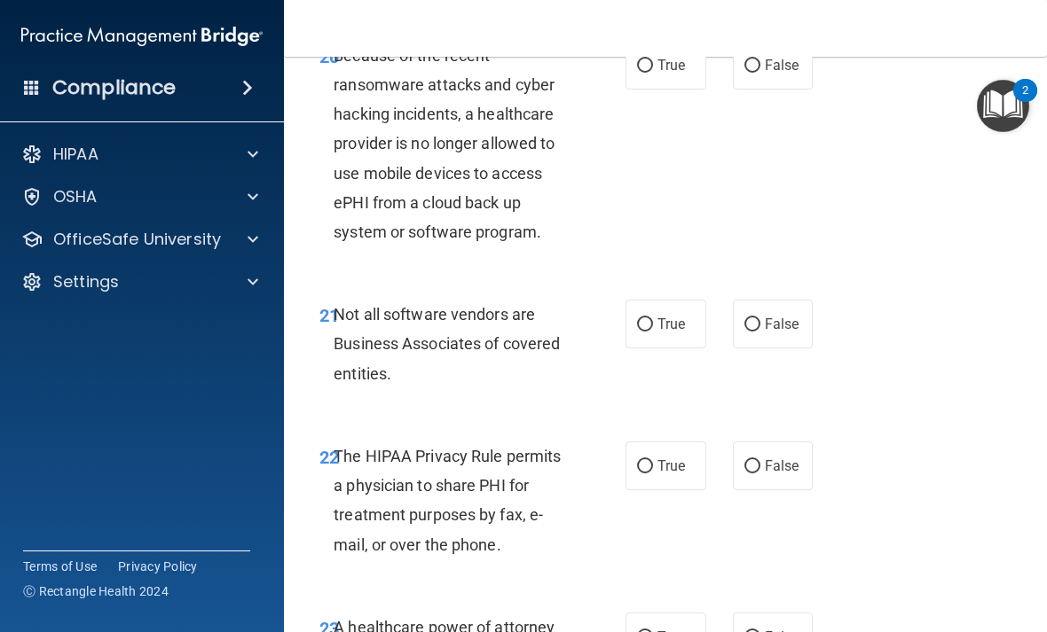
click at [726, 90] on label "False" at bounding box center [773, 65] width 81 height 49
click at [726, 73] on input "False" at bounding box center [752, 65] width 16 height 13
radio input "true"
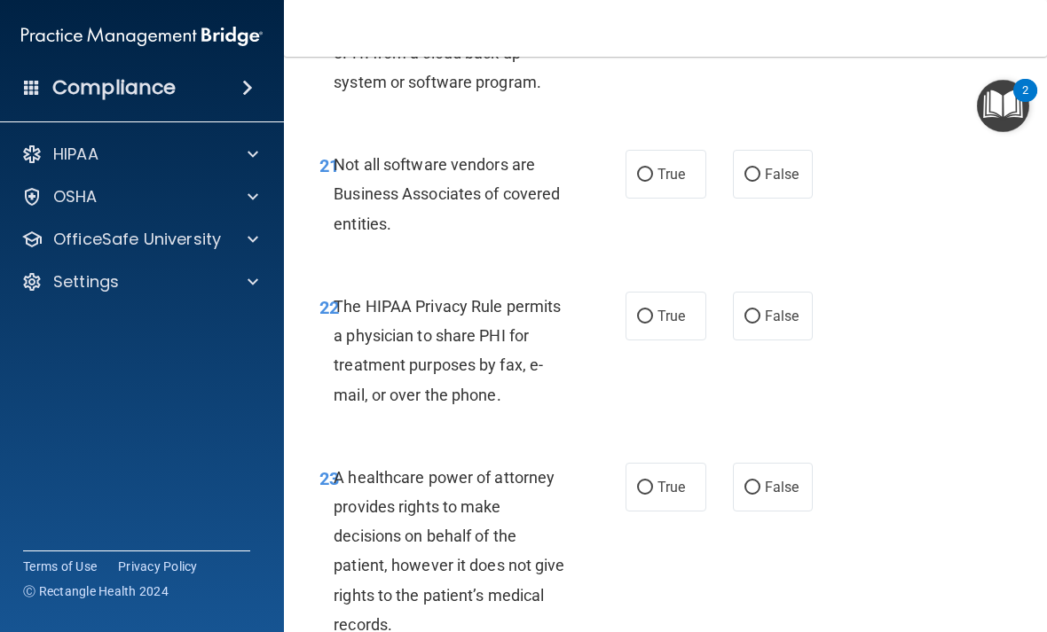
scroll to position [4265, 0]
click at [642, 183] on input "True" at bounding box center [645, 175] width 16 height 13
radio input "true"
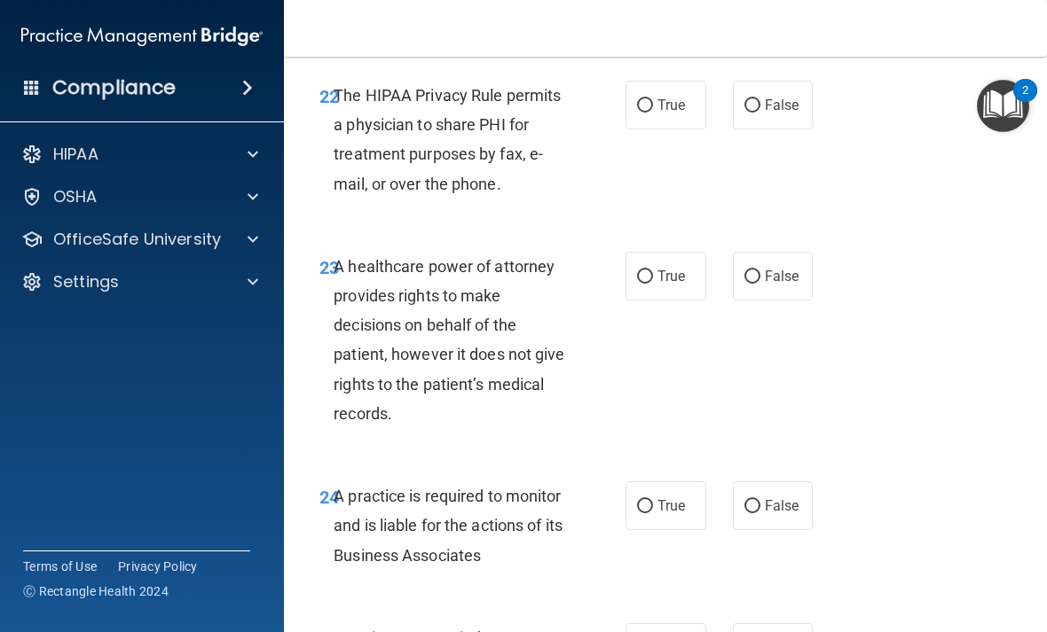
scroll to position [4478, 0]
click at [643, 112] on input "True" at bounding box center [645, 104] width 16 height 13
radio input "true"
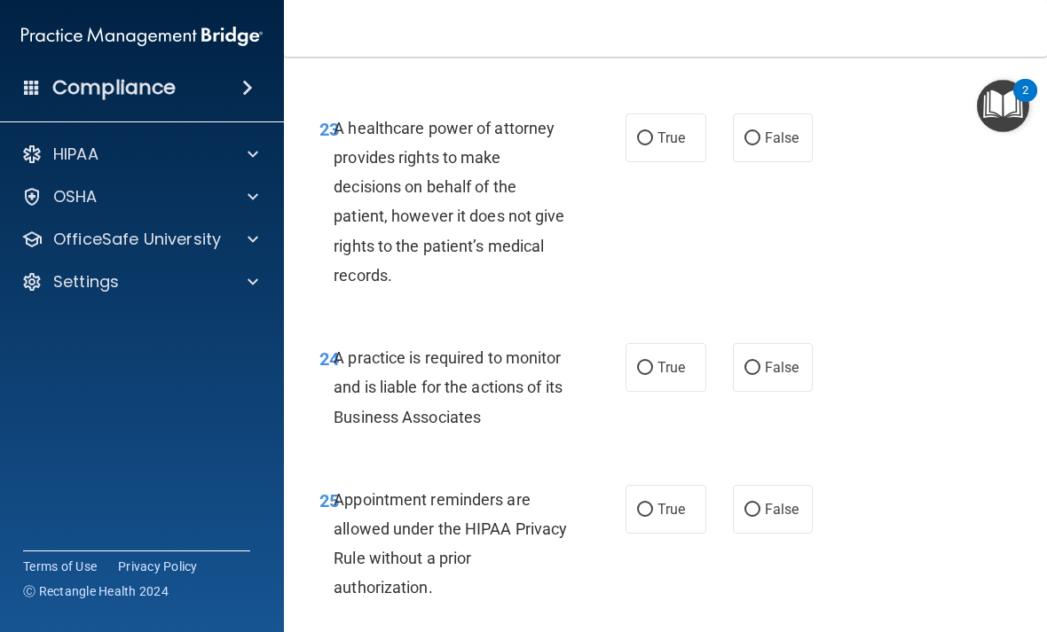
scroll to position [4616, 0]
click at [726, 145] on input "False" at bounding box center [752, 137] width 16 height 13
radio input "true"
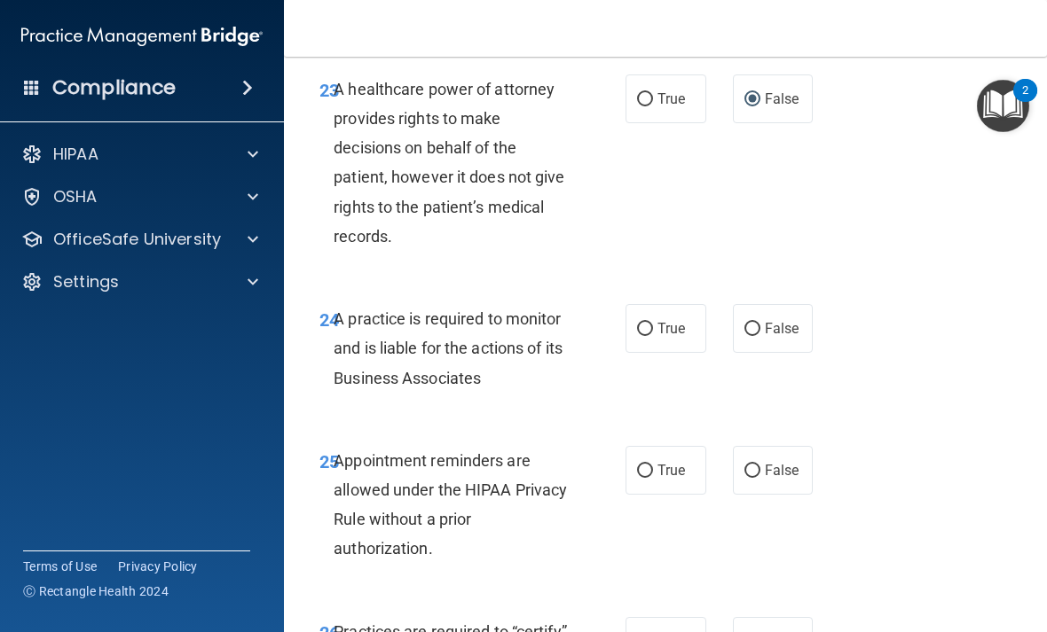
scroll to position [4653, 0]
click at [726, 337] on input "False" at bounding box center [752, 330] width 16 height 13
radio input "true"
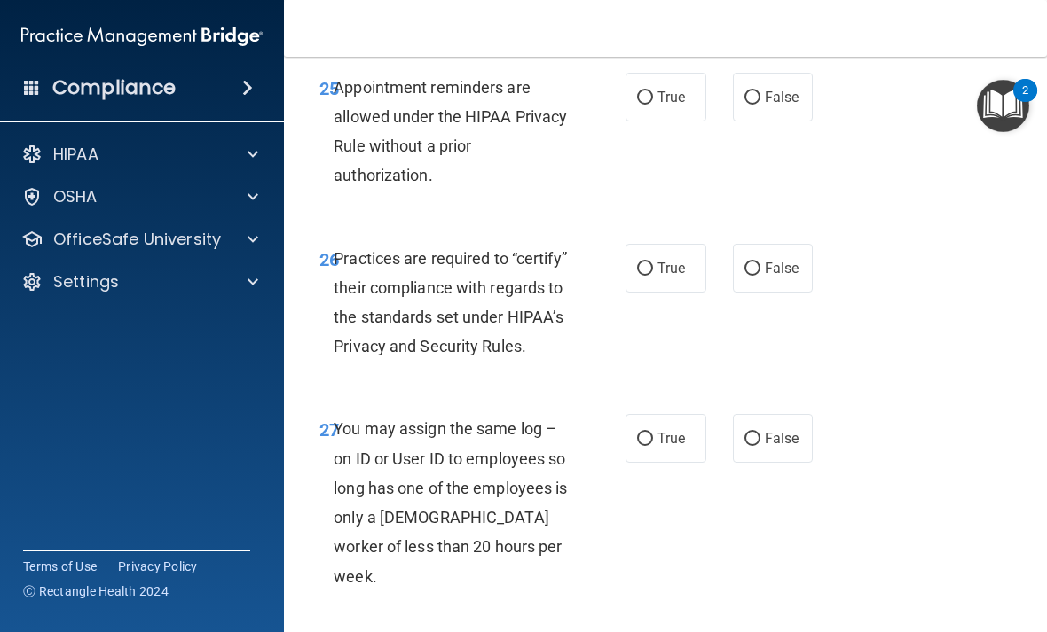
scroll to position [5029, 0]
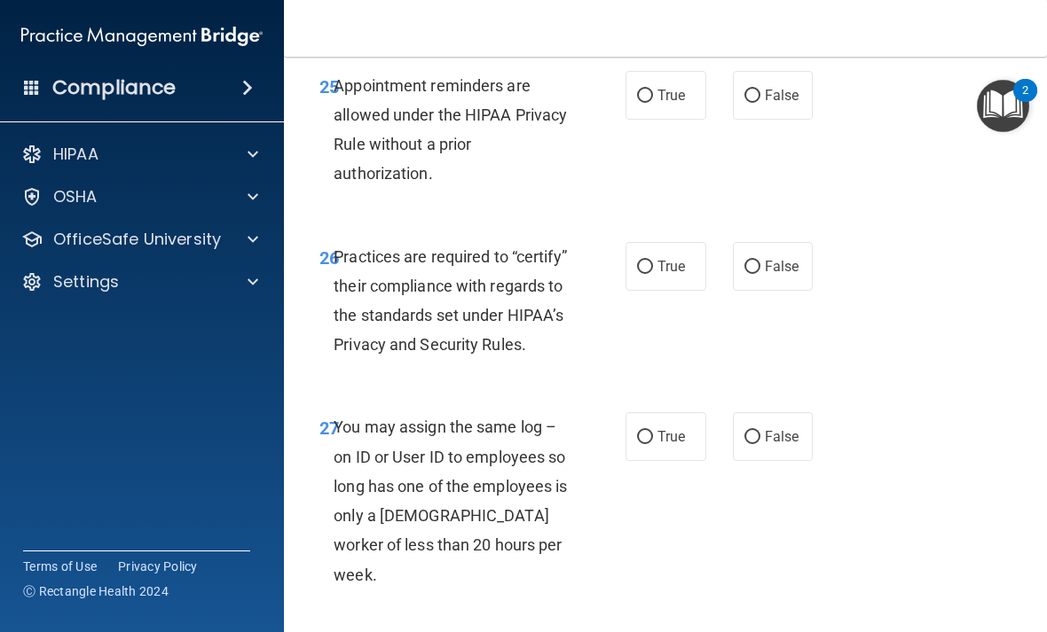
click at [646, 103] on input "True" at bounding box center [645, 96] width 16 height 13
radio input "true"
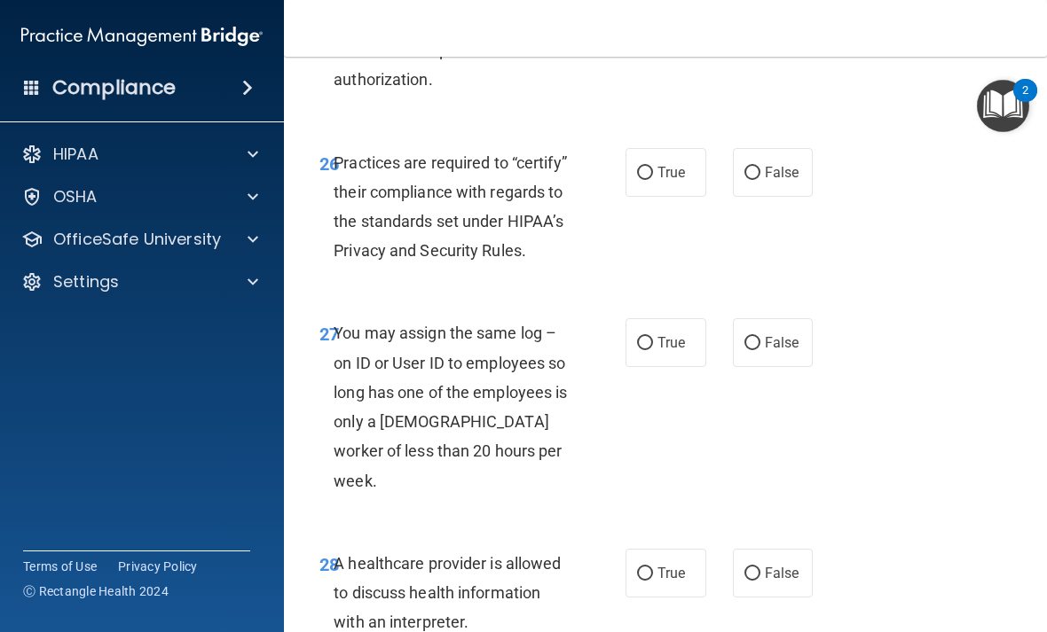
scroll to position [5137, 0]
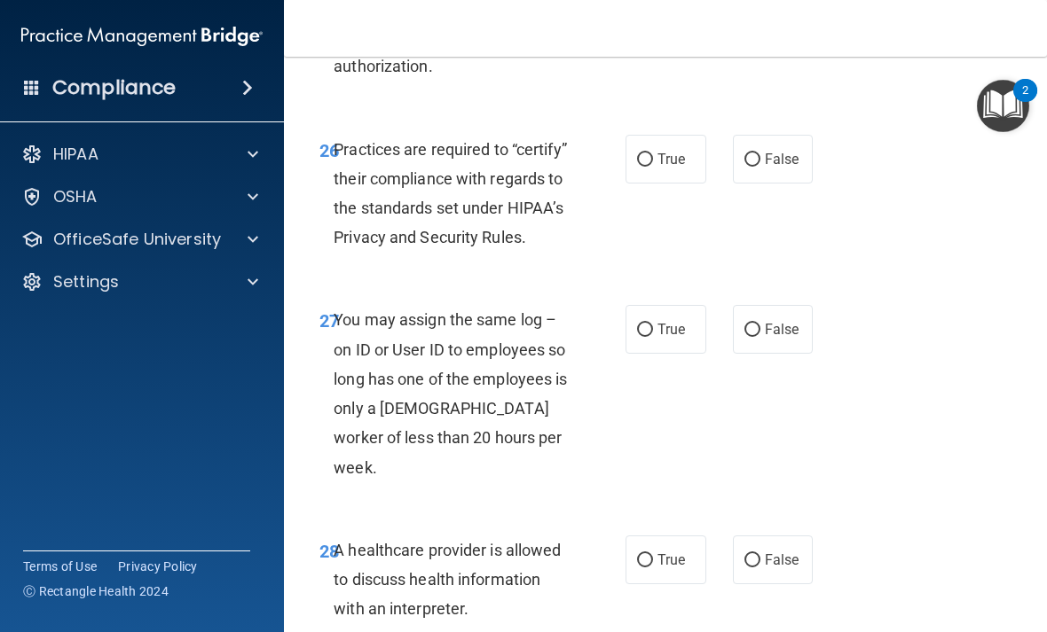
click at [726, 167] on input "False" at bounding box center [752, 159] width 16 height 13
radio input "true"
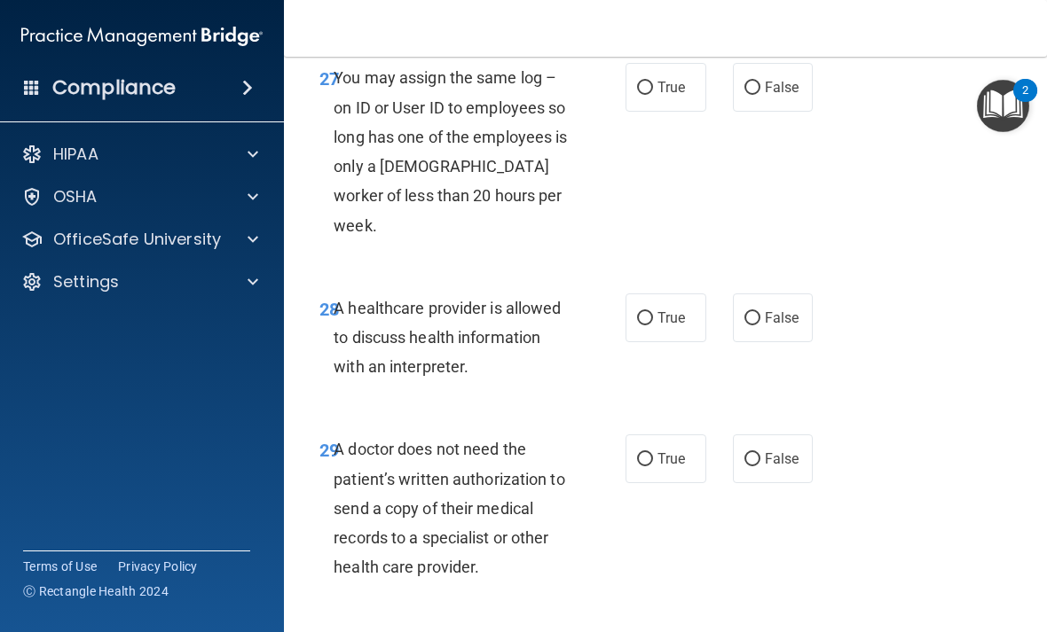
scroll to position [5374, 0]
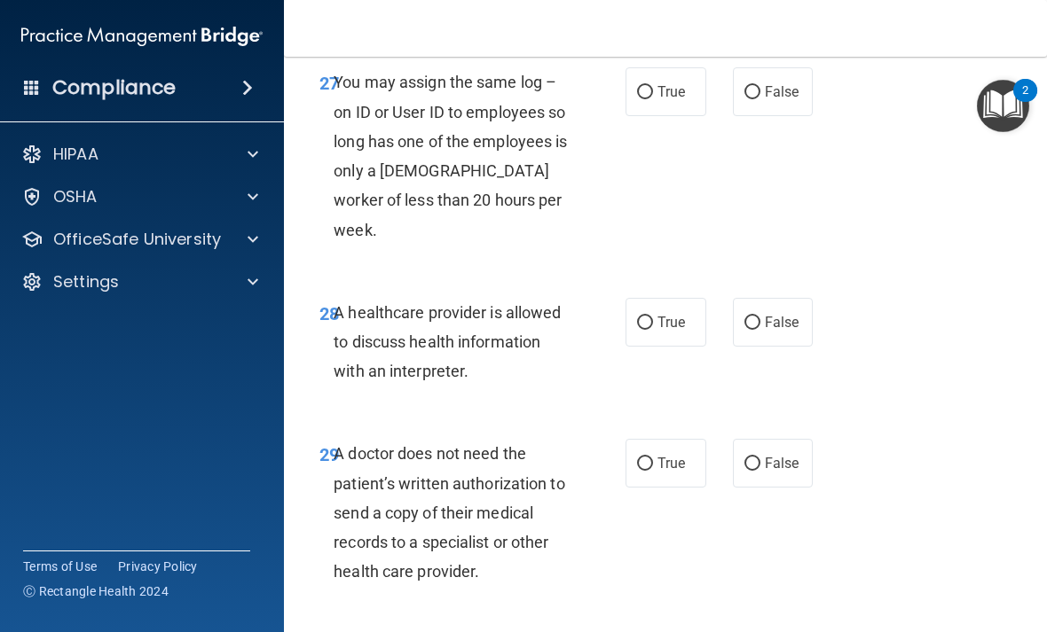
click at [726, 99] on input "False" at bounding box center [752, 92] width 16 height 13
radio input "true"
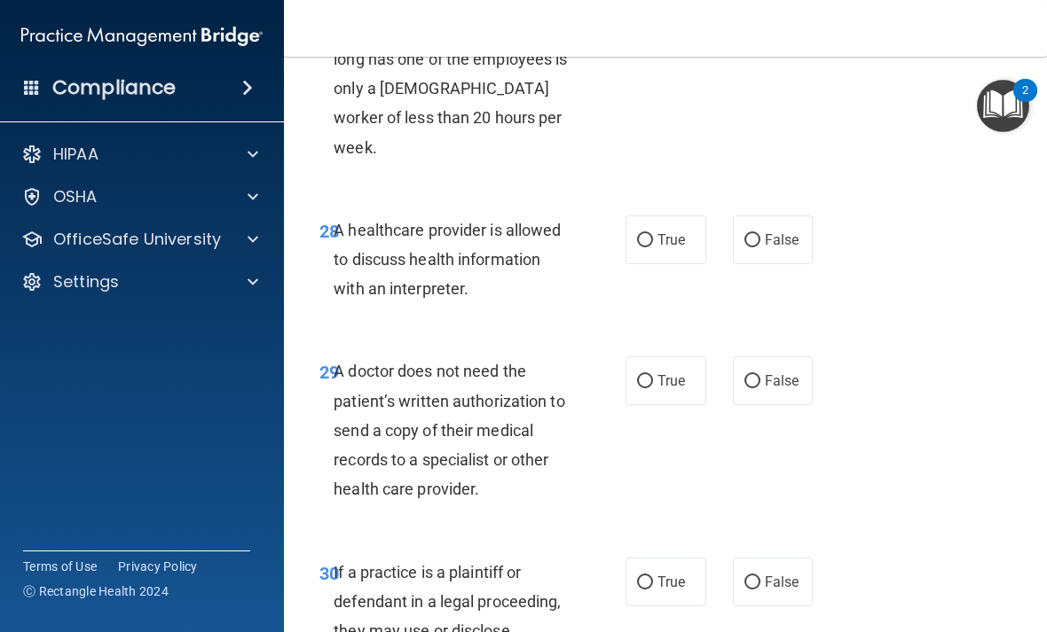
scroll to position [5492, 0]
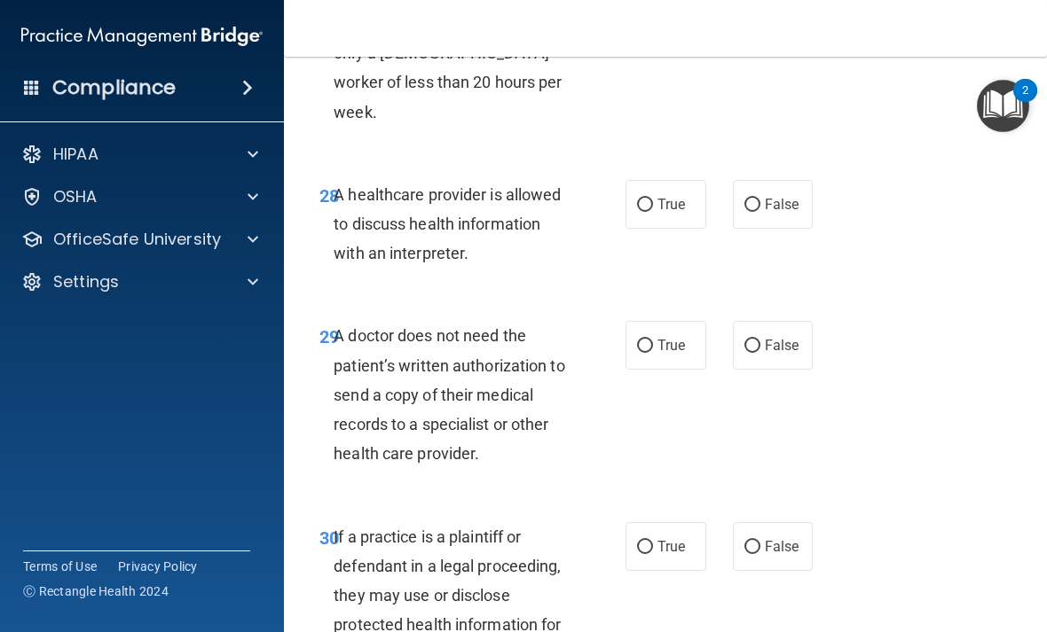
click at [649, 208] on input "True" at bounding box center [645, 205] width 16 height 13
radio input "true"
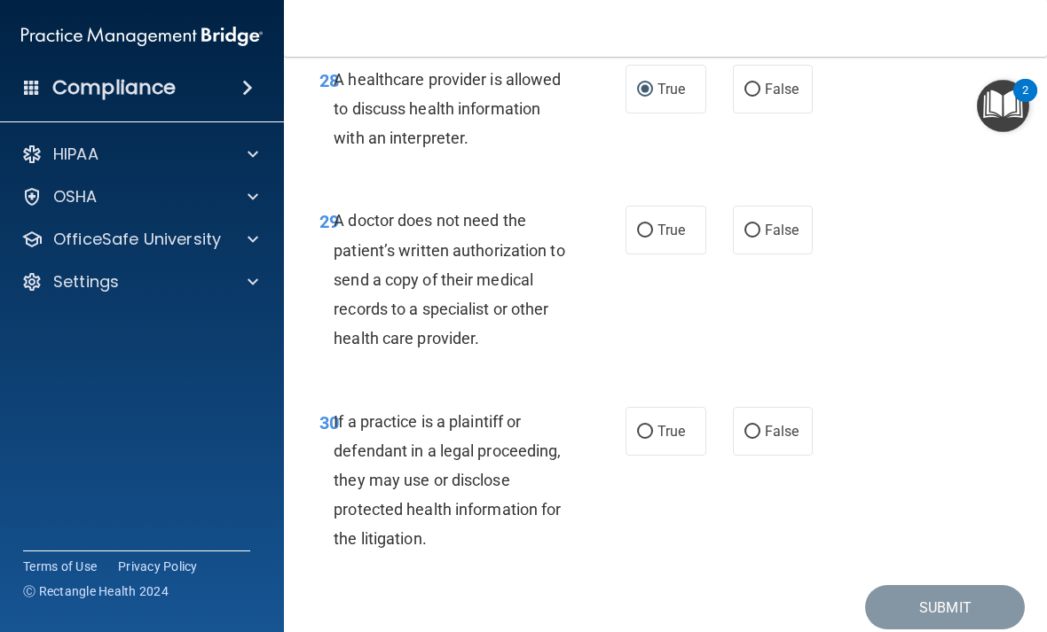
scroll to position [5608, 0]
click at [647, 232] on input "True" at bounding box center [645, 230] width 16 height 13
radio input "true"
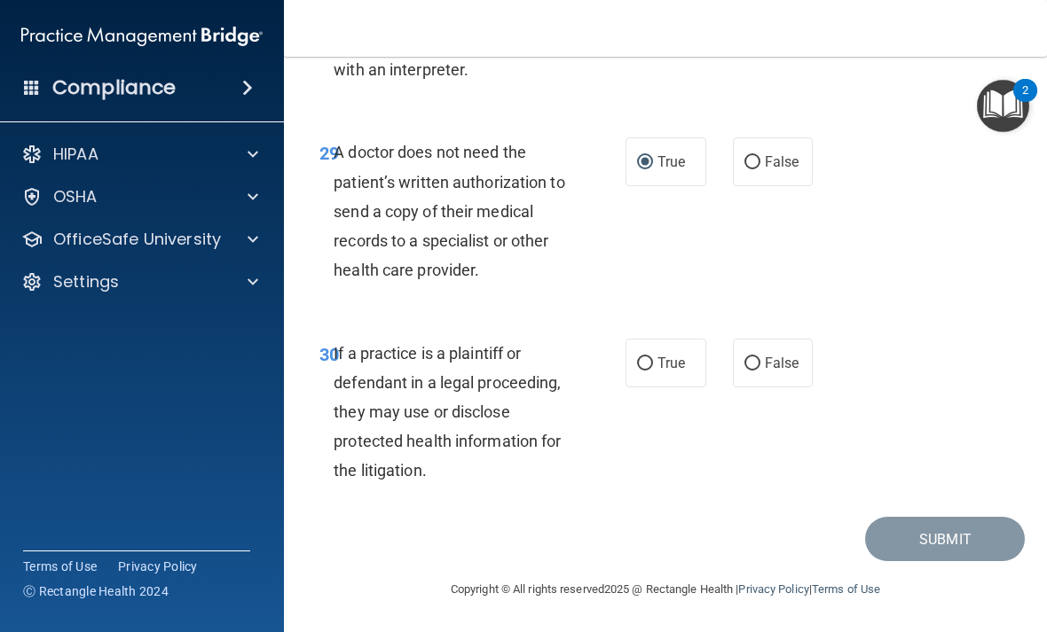
scroll to position [5675, 0]
click at [645, 369] on input "True" at bounding box center [645, 364] width 16 height 13
radio input "true"
click at [726, 534] on button "Submit" at bounding box center [945, 540] width 160 height 45
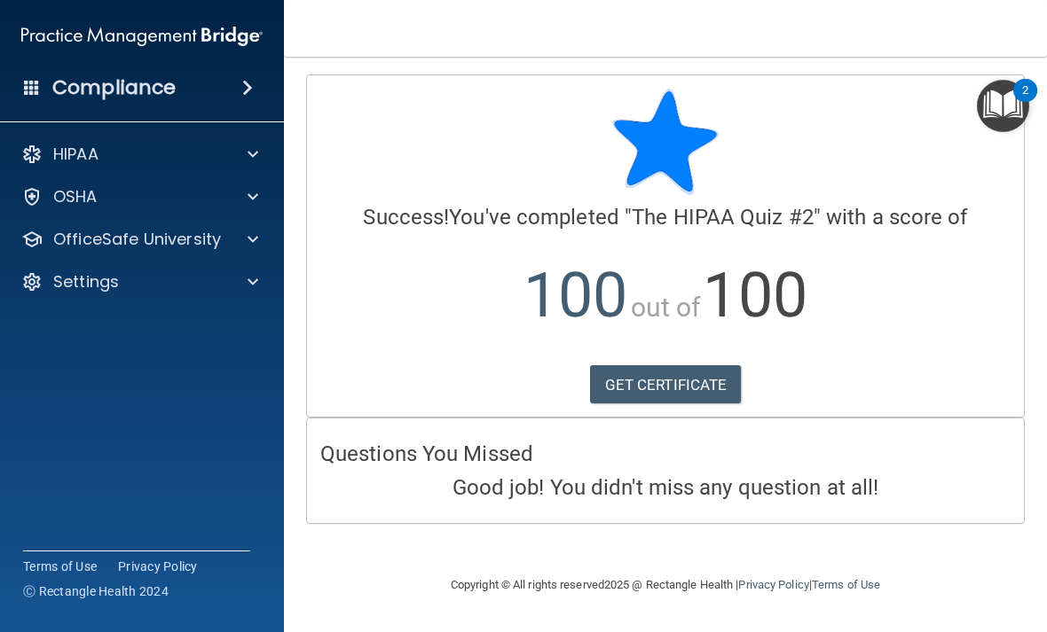
click at [696, 384] on link "GET CERTIFICATE" at bounding box center [666, 384] width 152 height 39
click at [239, 244] on div at bounding box center [250, 239] width 44 height 21
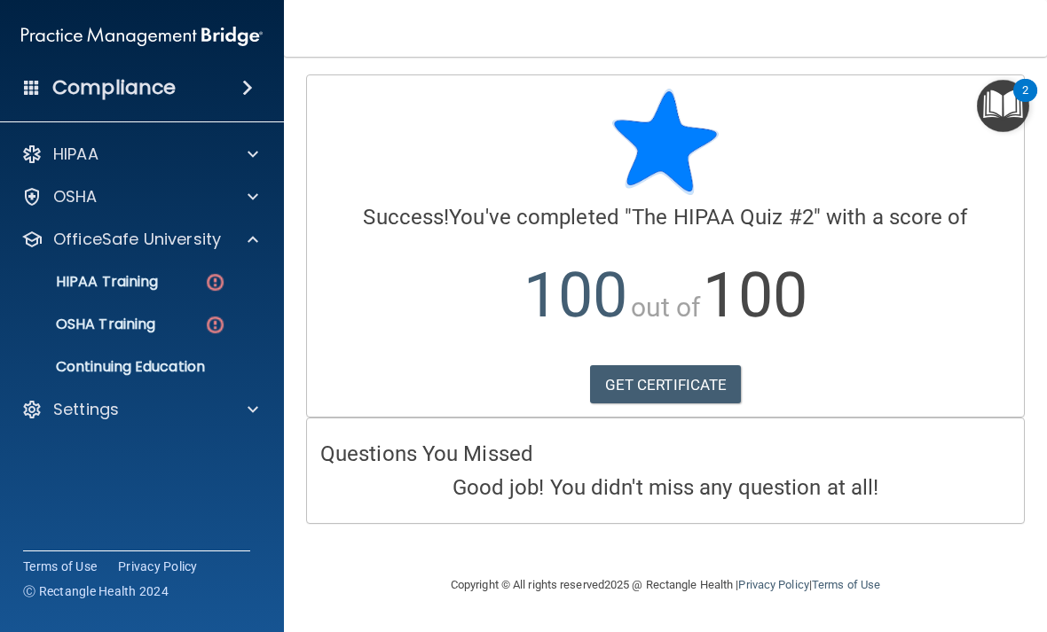
click at [145, 282] on p "HIPAA Training" at bounding box center [85, 282] width 146 height 18
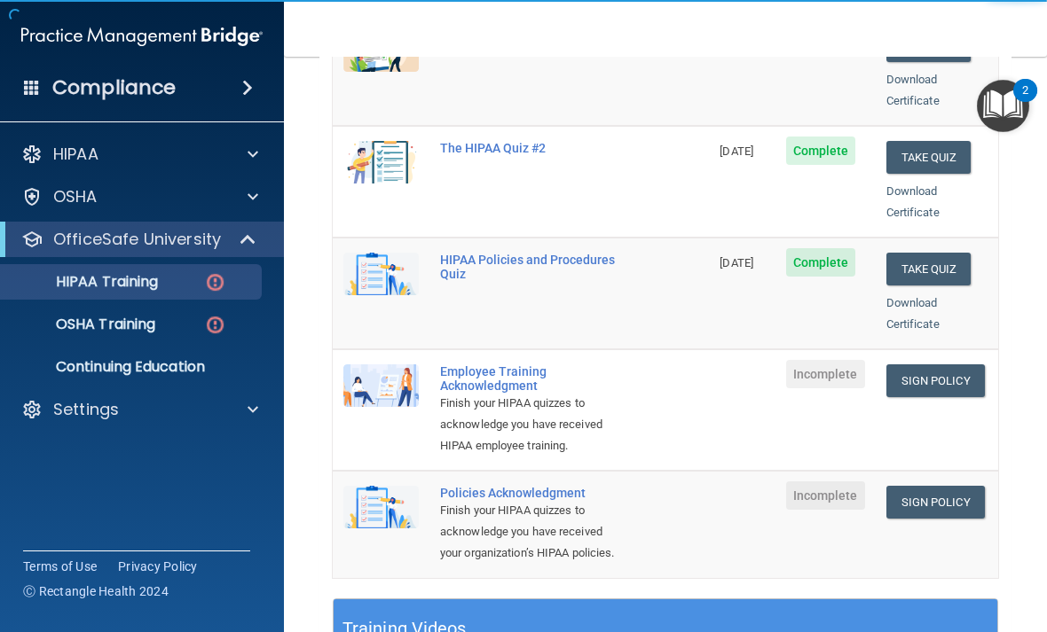
scroll to position [320, 0]
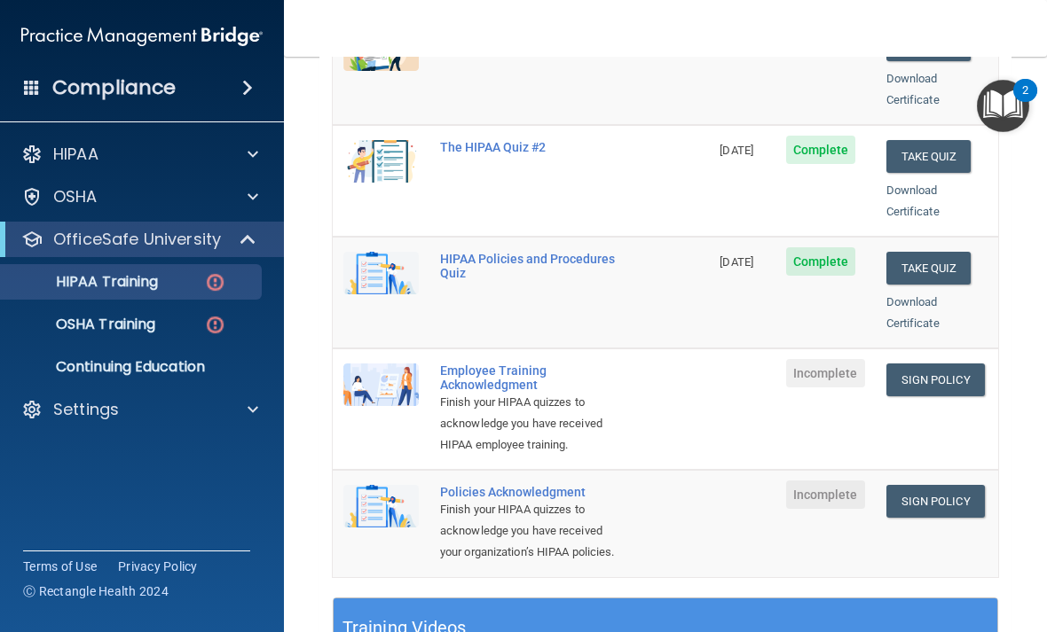
click at [726, 364] on link "Sign Policy" at bounding box center [935, 380] width 98 height 33
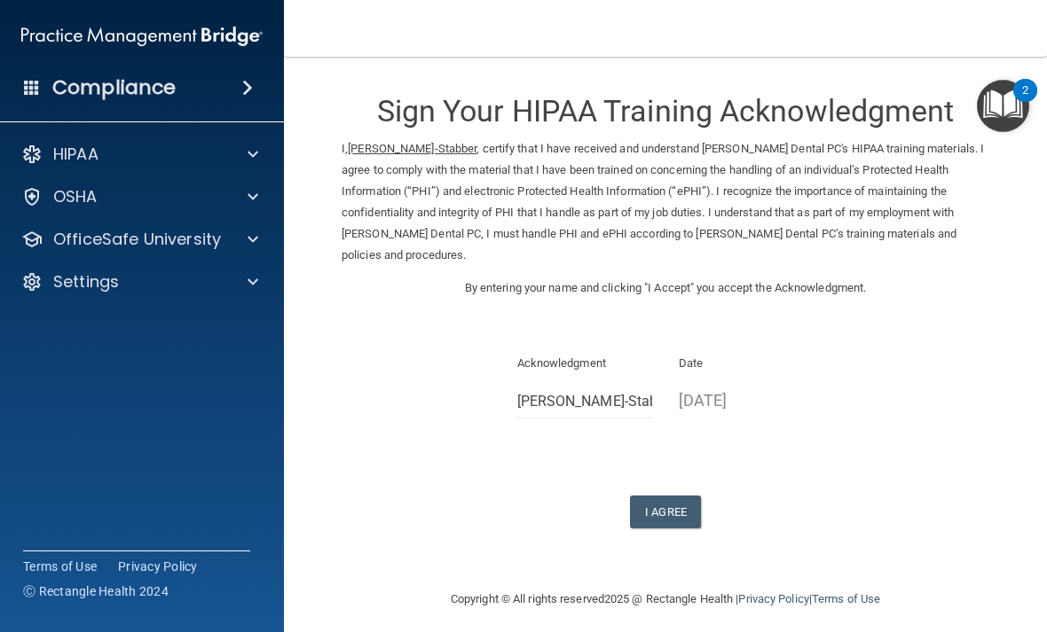
click at [675, 501] on button "I Agree" at bounding box center [665, 512] width 71 height 33
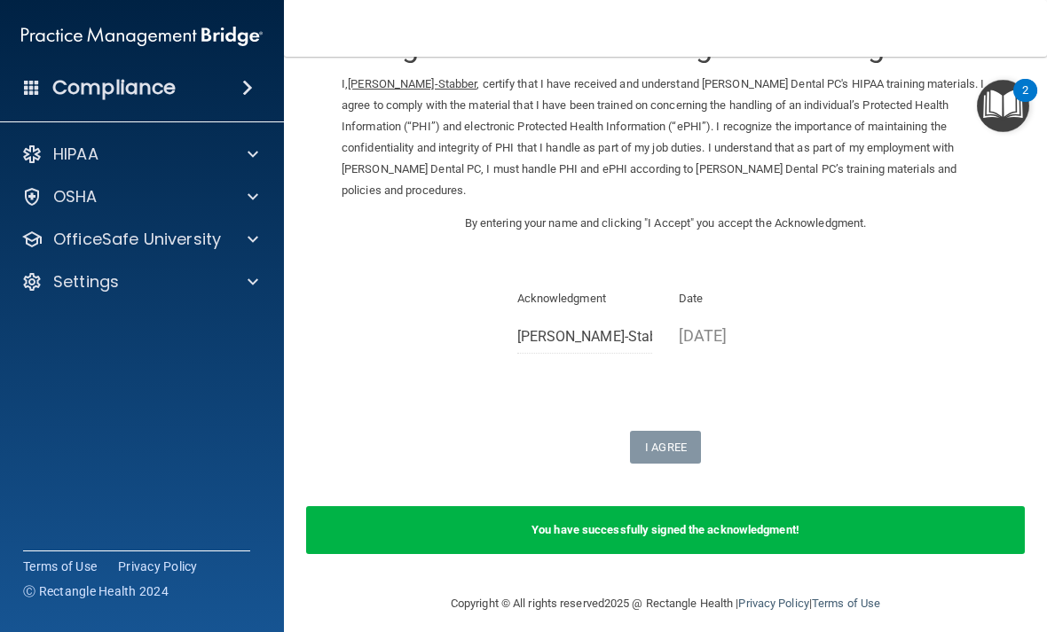
scroll to position [64, 0]
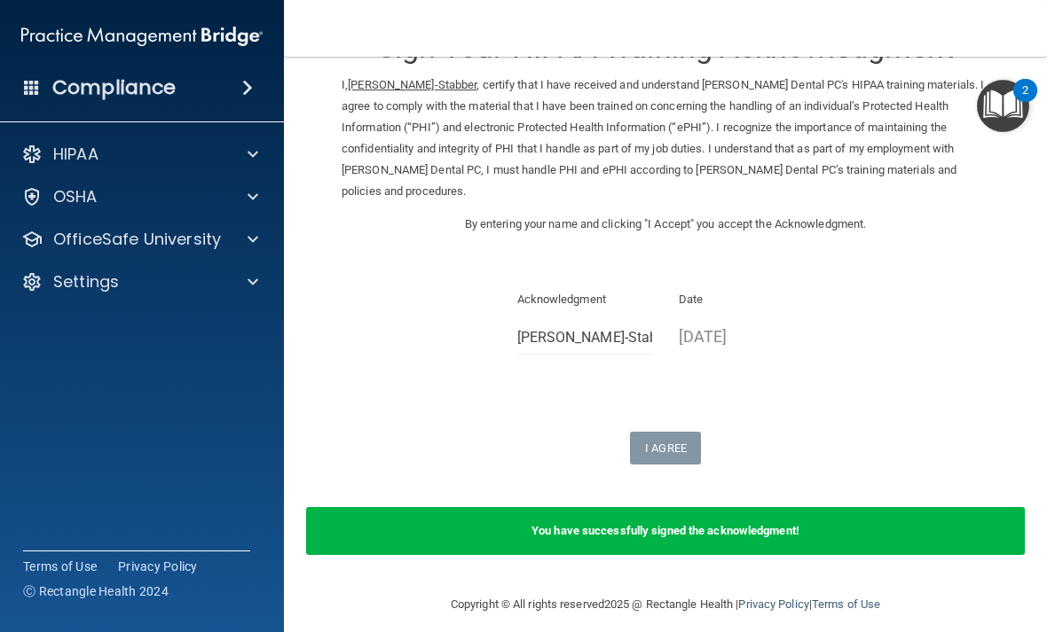
click at [649, 524] on b "You have successfully signed the acknowledgment!" at bounding box center [665, 530] width 268 height 13
click at [237, 239] on div at bounding box center [250, 239] width 44 height 21
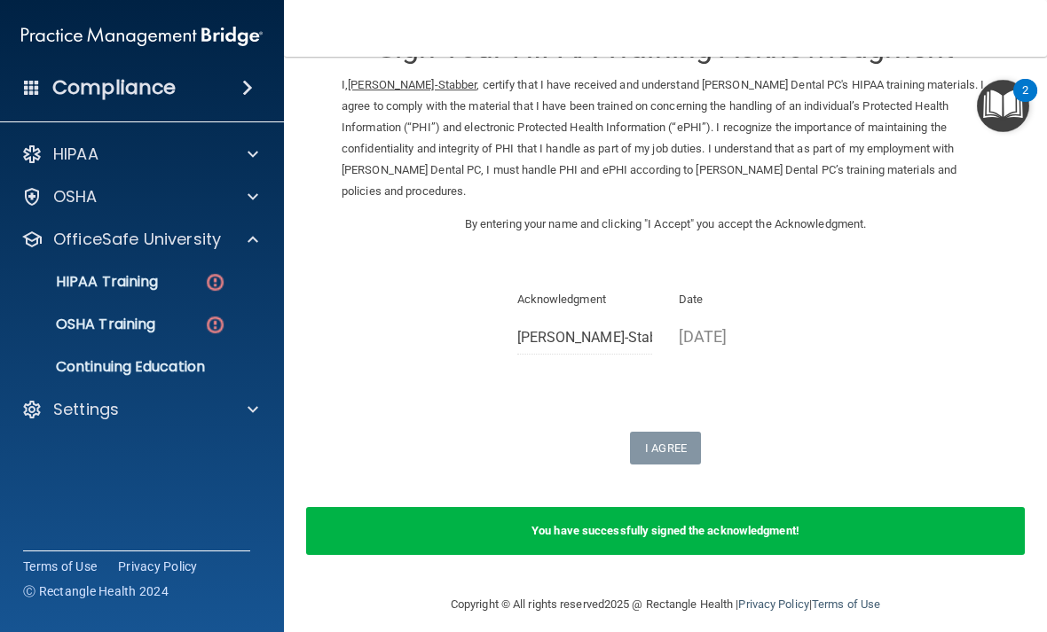
click at [142, 287] on p "HIPAA Training" at bounding box center [85, 282] width 146 height 18
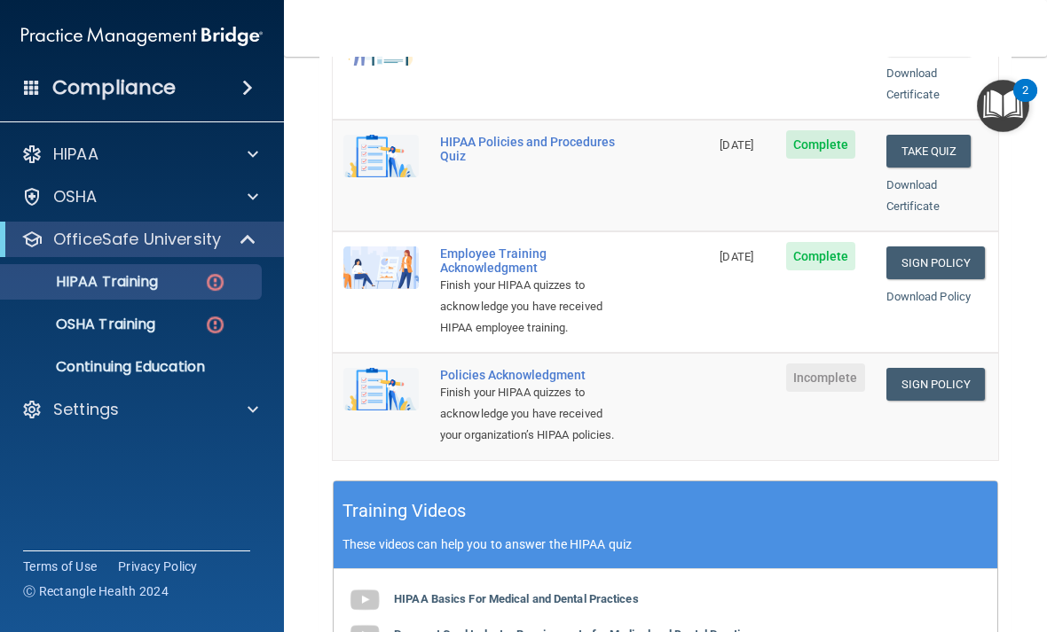
scroll to position [436, 0]
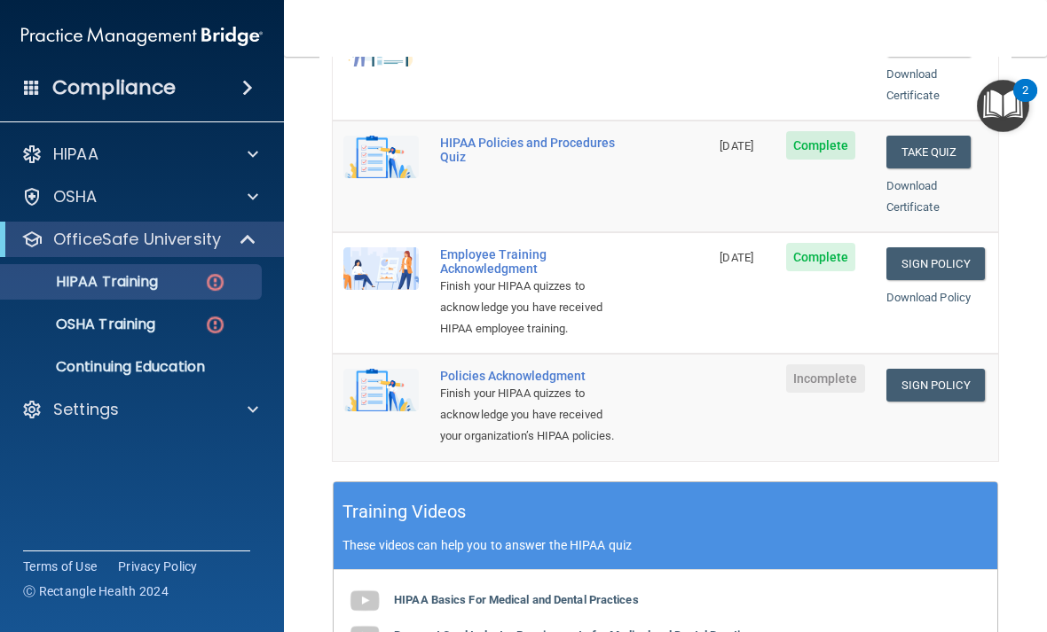
click at [960, 369] on link "Sign Policy" at bounding box center [935, 385] width 98 height 33
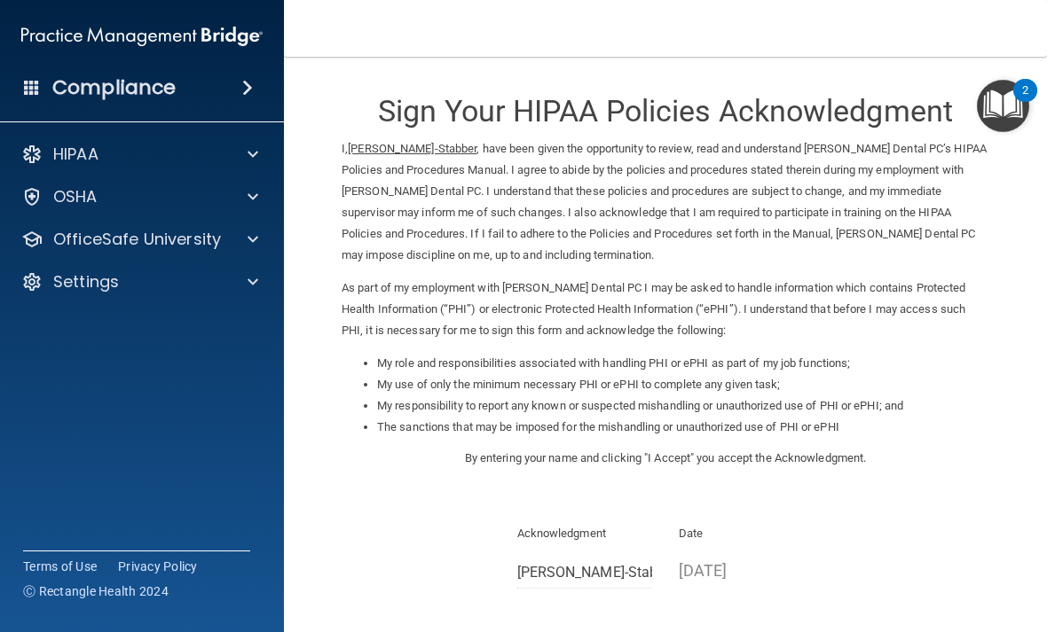
click at [780, 355] on li "My role and responsibilities associated with handling PHI or ePHI as part of my…" at bounding box center [683, 363] width 612 height 21
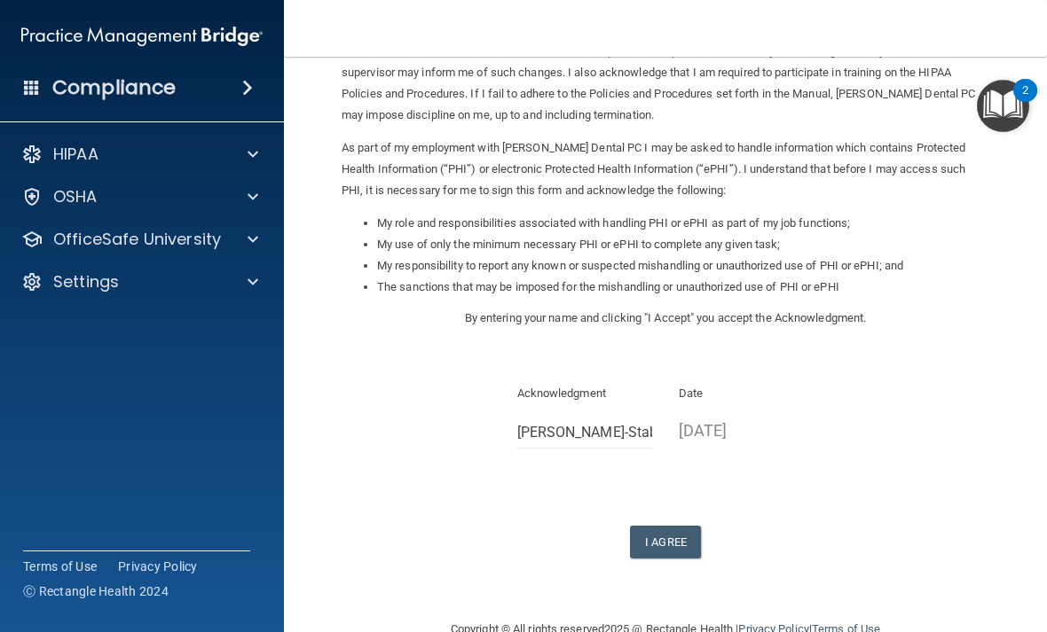
scroll to position [139, 0]
click at [670, 527] on button "I Agree" at bounding box center [665, 543] width 71 height 33
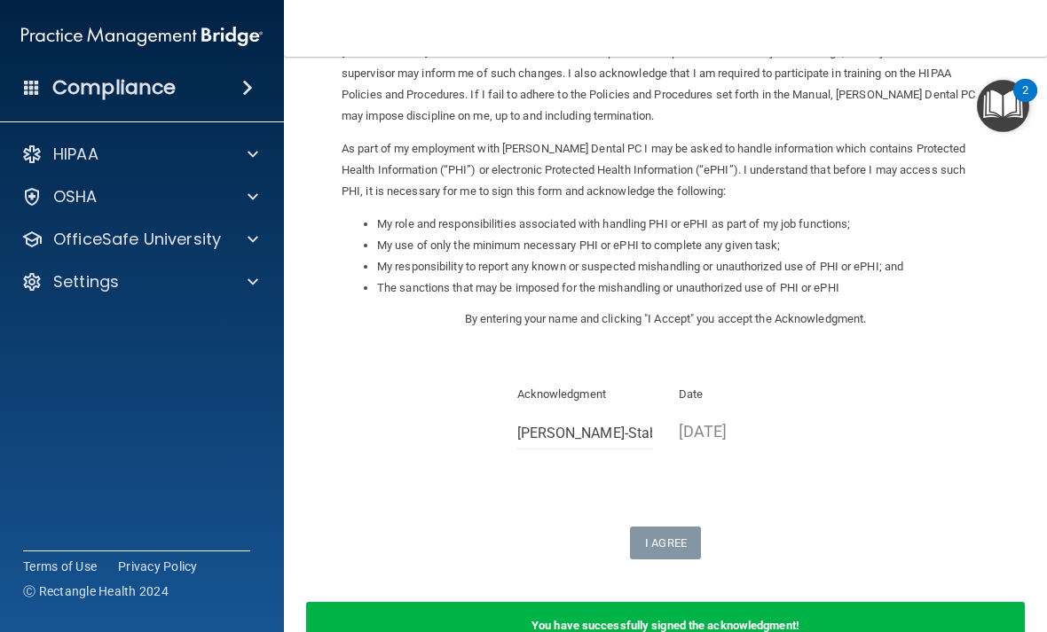
click at [237, 236] on div at bounding box center [250, 239] width 44 height 21
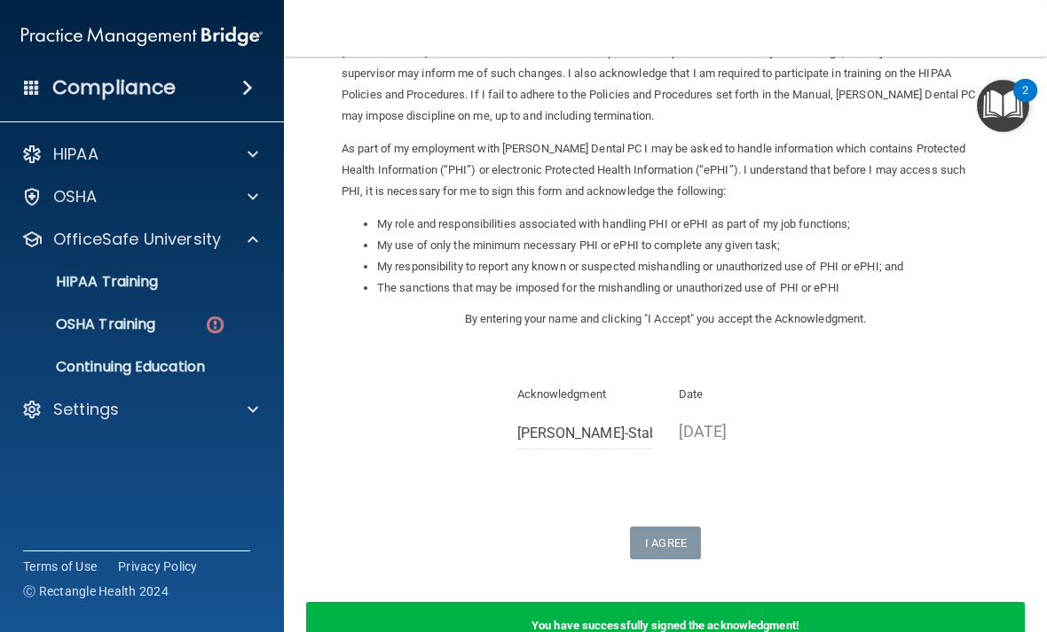
click at [143, 286] on p "HIPAA Training" at bounding box center [85, 282] width 146 height 18
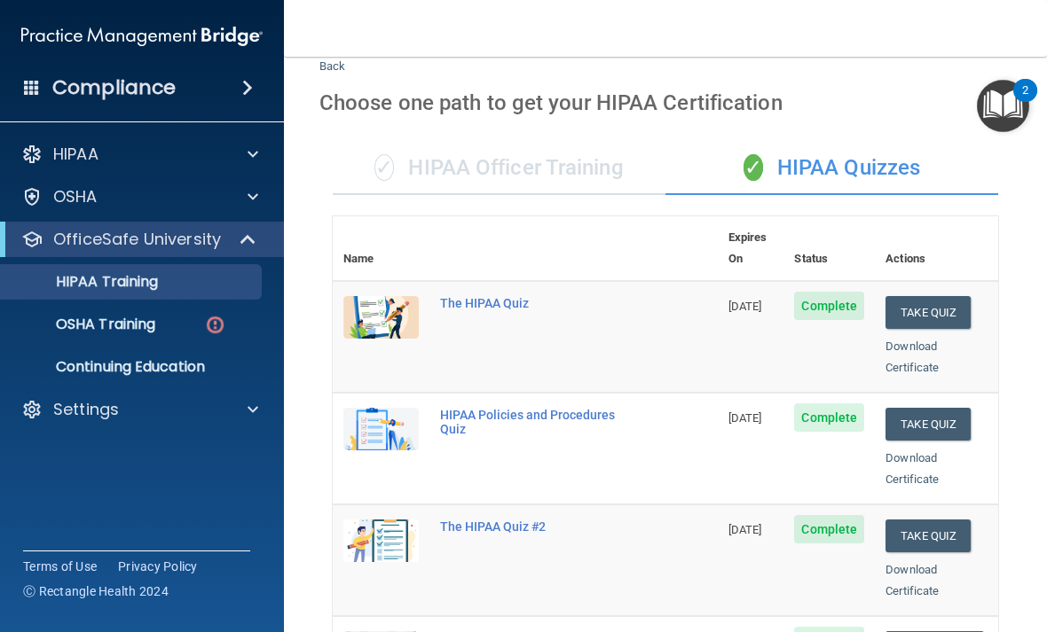
scroll to position [36, 0]
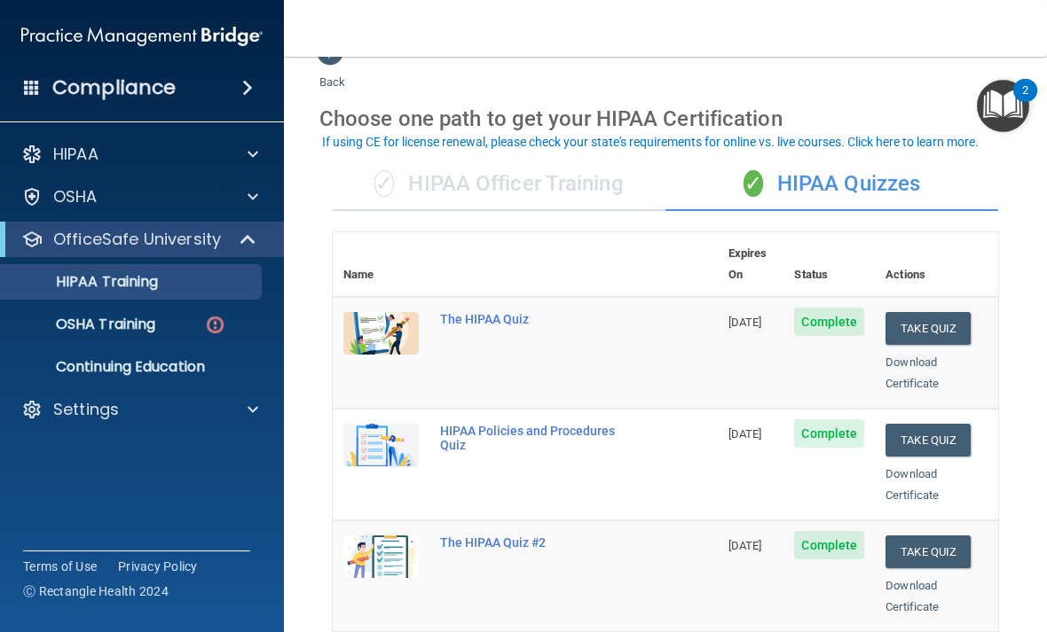
click at [524, 192] on div "✓ HIPAA Officer Training" at bounding box center [499, 184] width 333 height 53
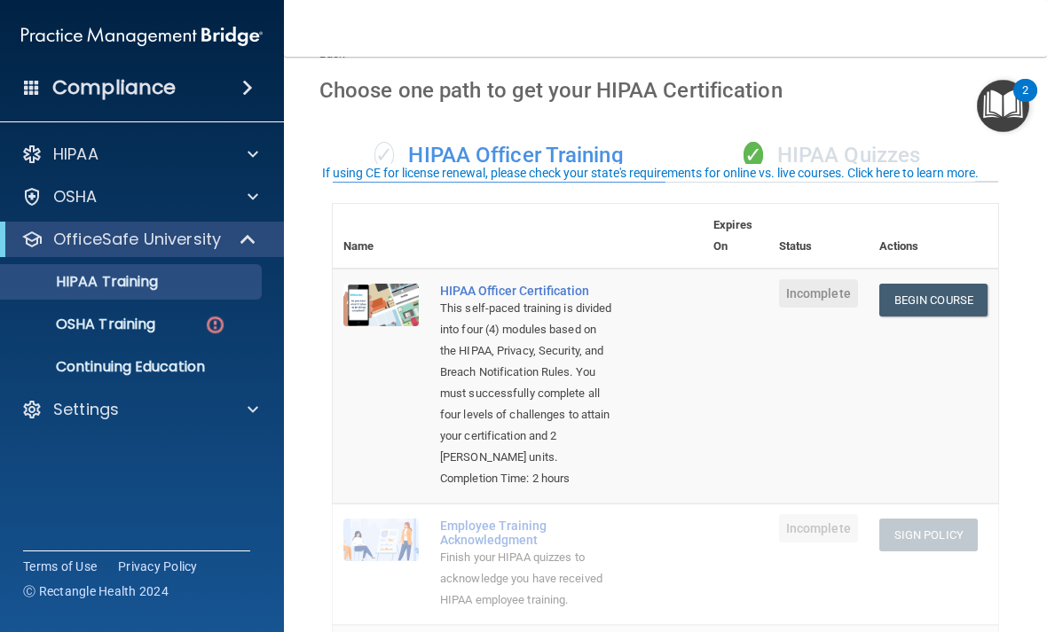
scroll to position [6, 0]
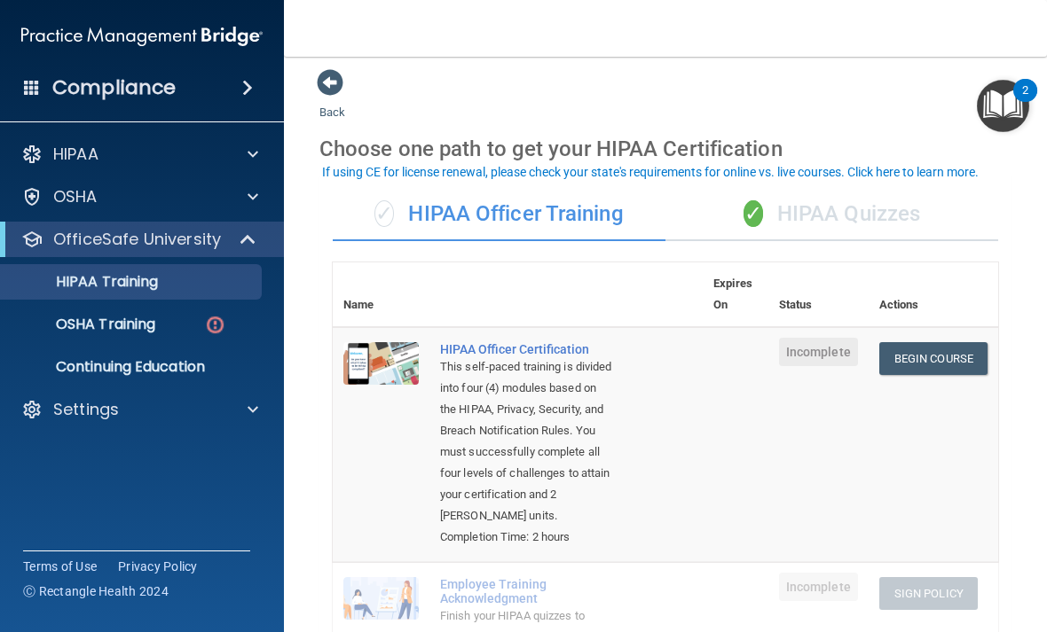
click at [834, 208] on div "✓ HIPAA Quizzes" at bounding box center [831, 214] width 333 height 53
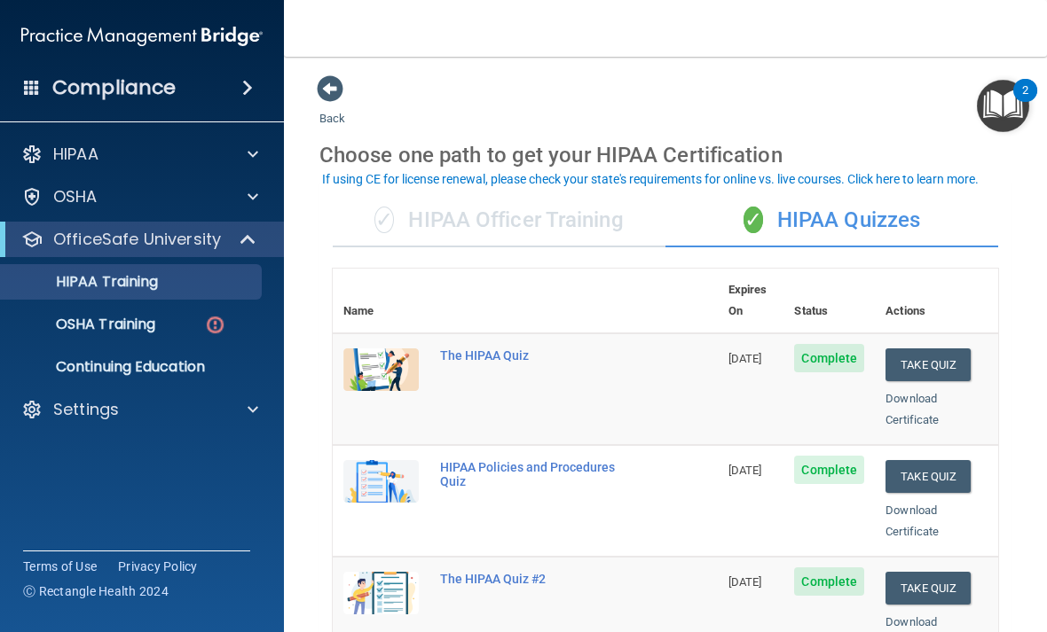
scroll to position [0, 0]
click at [575, 222] on div "✓ HIPAA Officer Training" at bounding box center [499, 220] width 333 height 53
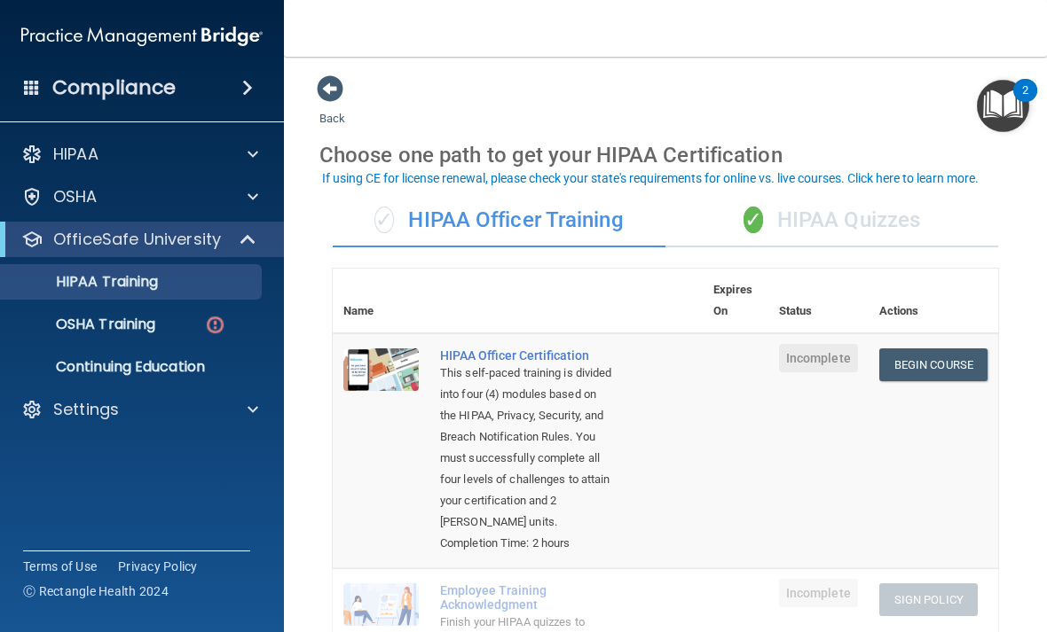
click at [847, 229] on div "✓ HIPAA Quizzes" at bounding box center [831, 220] width 333 height 53
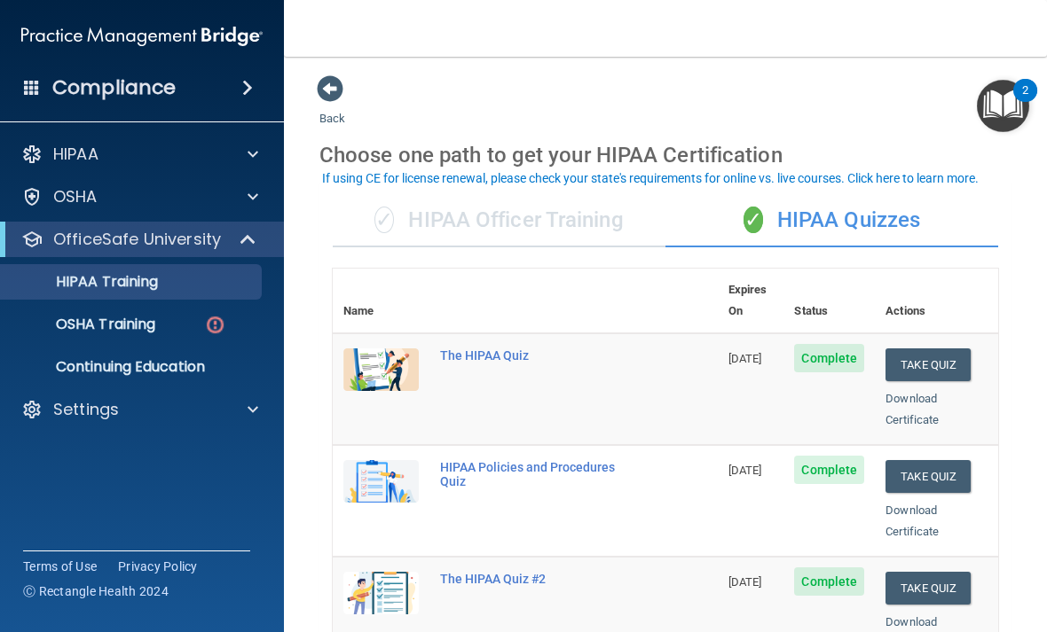
click at [167, 325] on div "OSHA Training" at bounding box center [133, 325] width 242 height 18
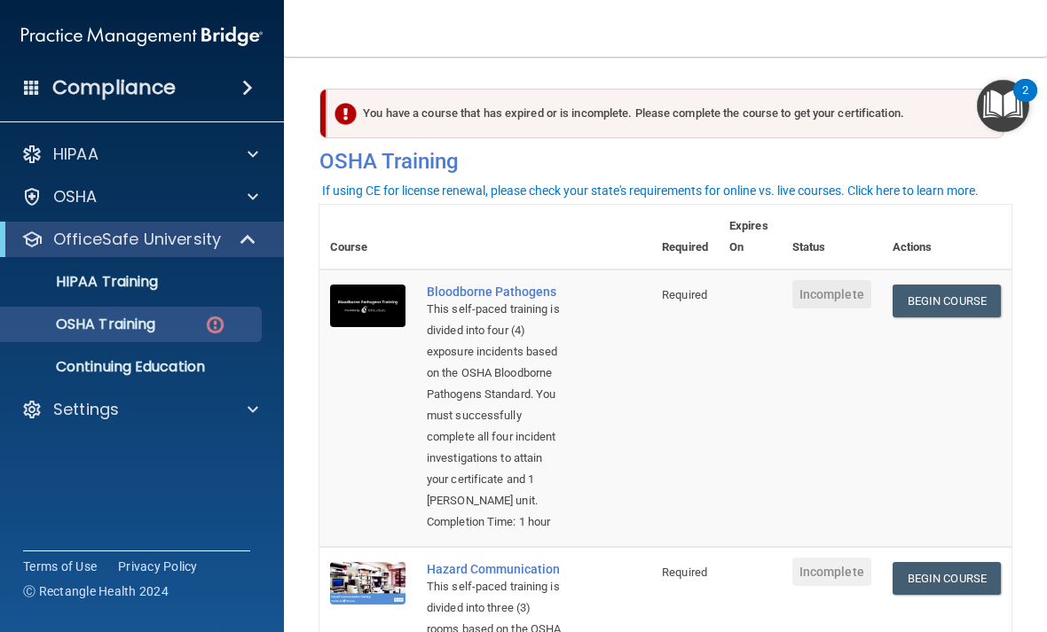
click at [185, 282] on div "HIPAA Training" at bounding box center [133, 282] width 242 height 18
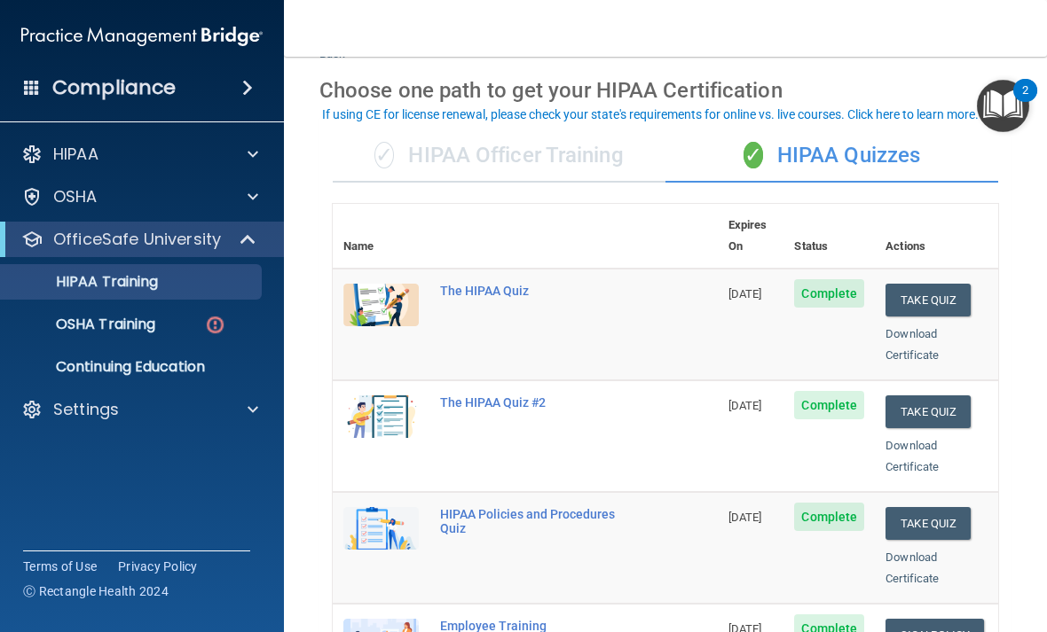
scroll to position [64, 0]
click at [613, 161] on div "✓ HIPAA Officer Training" at bounding box center [499, 156] width 333 height 53
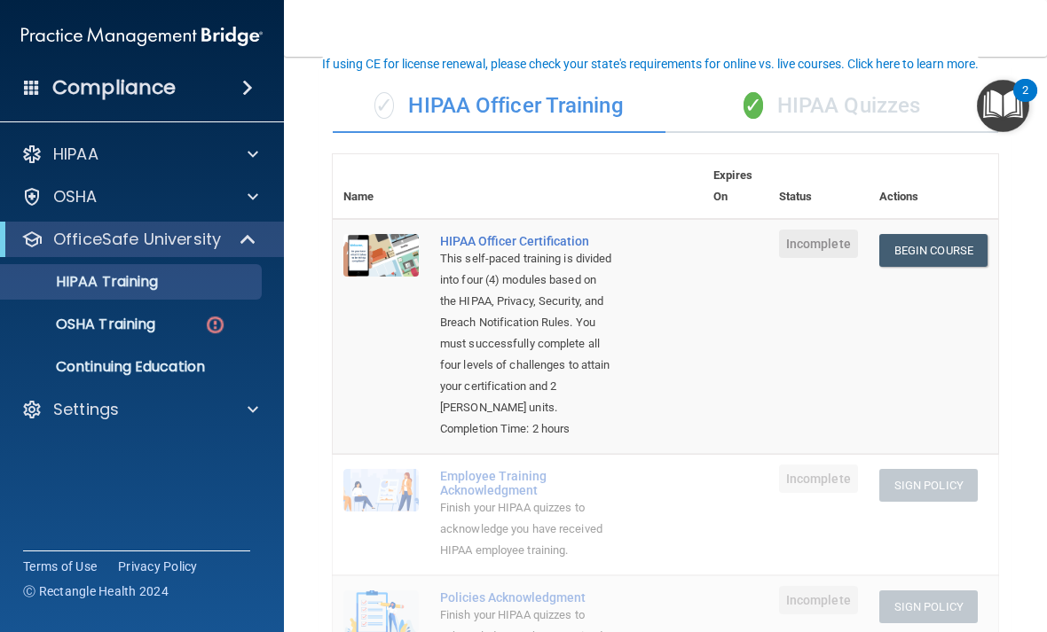
scroll to position [114, 0]
click at [922, 250] on link "Begin Course" at bounding box center [933, 250] width 108 height 33
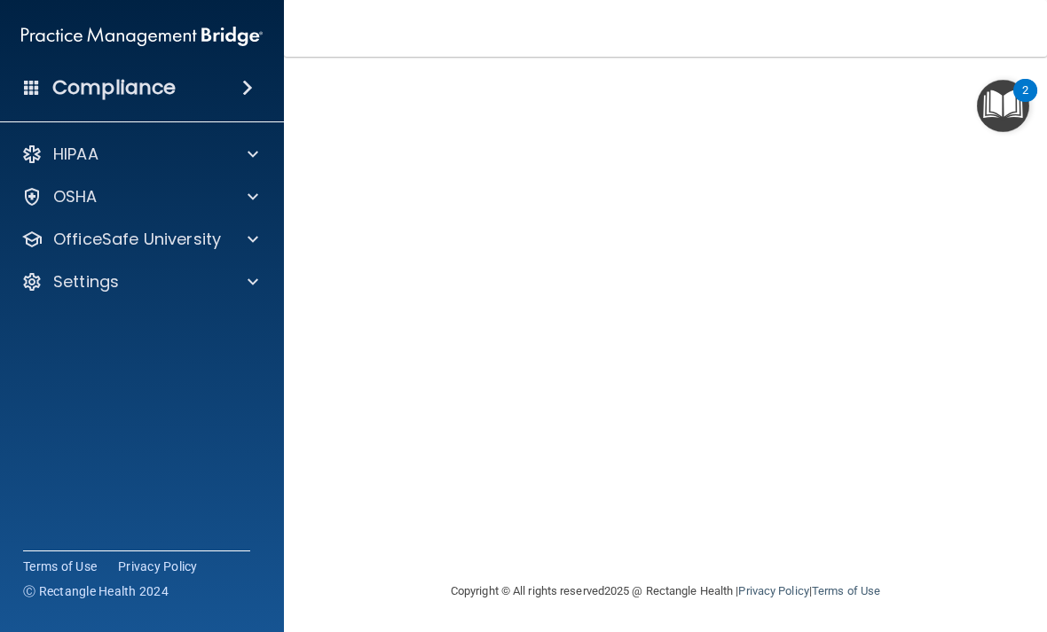
scroll to position [154, 0]
click at [221, 155] on div "HIPAA" at bounding box center [118, 154] width 220 height 21
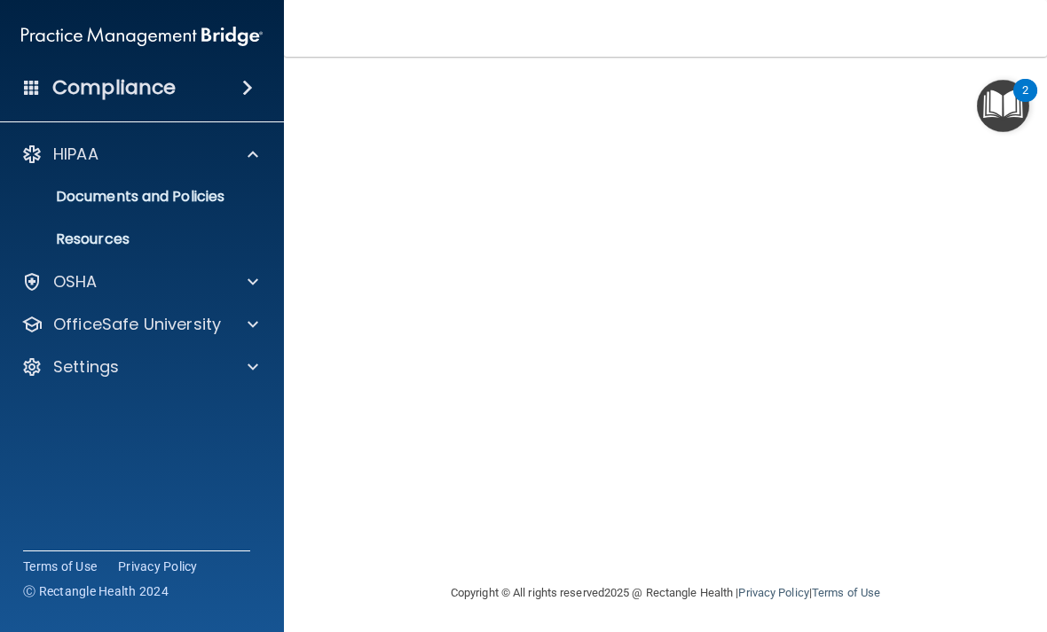
click at [119, 279] on div "OSHA" at bounding box center [118, 281] width 220 height 21
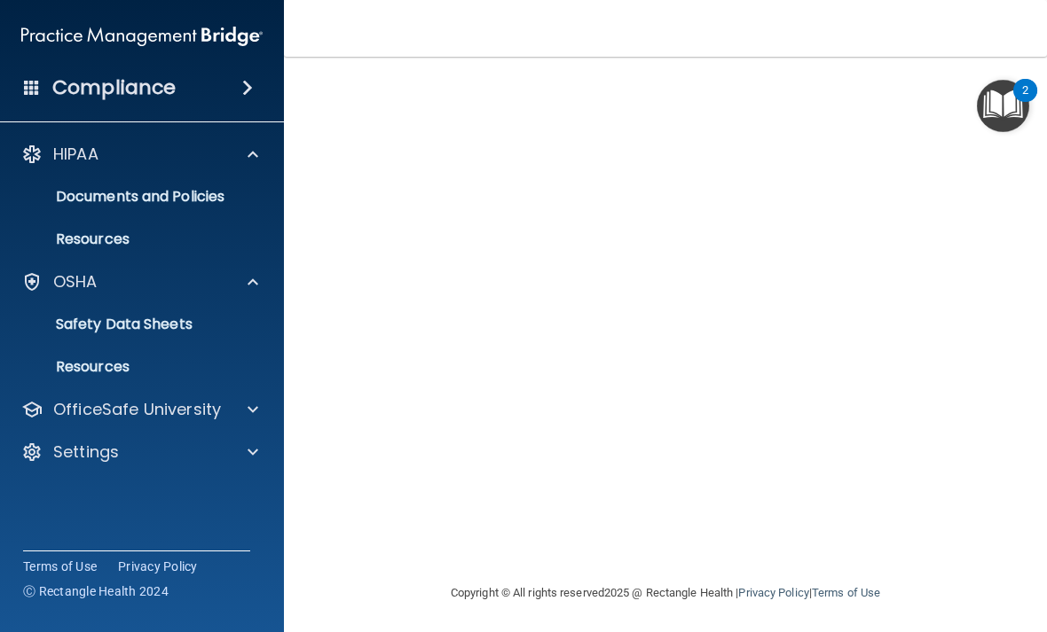
click at [166, 406] on p "OfficeSafe University" at bounding box center [137, 409] width 168 height 21
click at [134, 457] on p "HIPAA Training" at bounding box center [85, 452] width 146 height 18
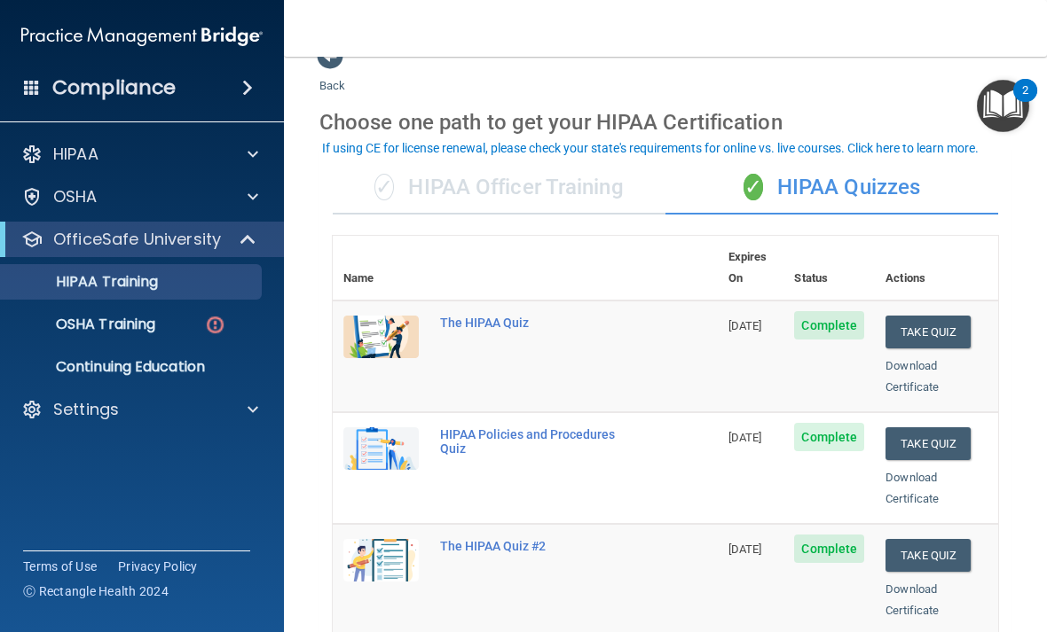
scroll to position [31, 0]
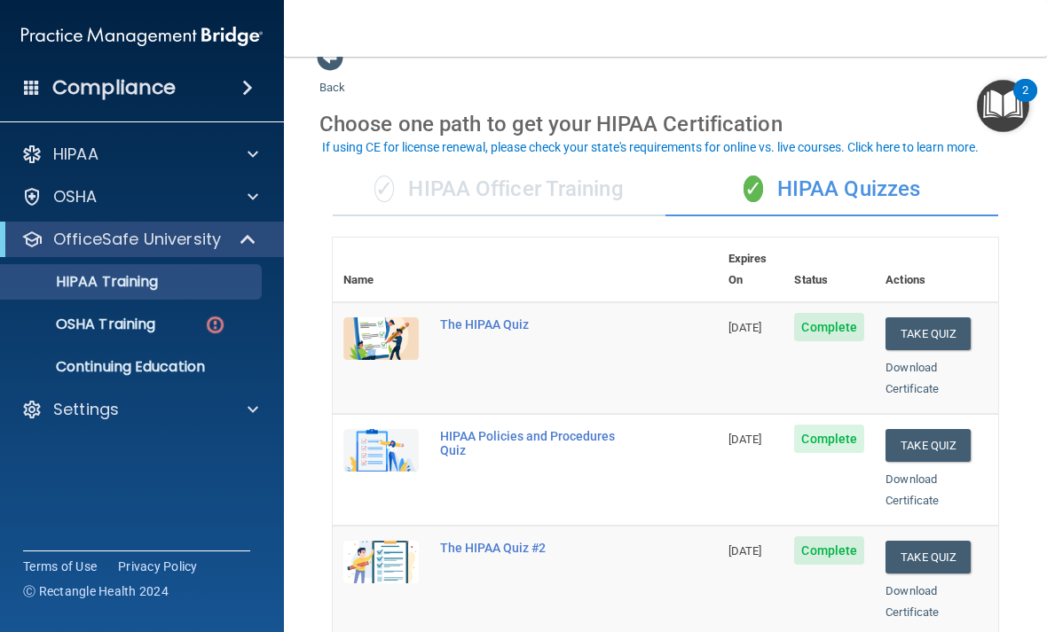
click at [574, 191] on div "✓ HIPAA Officer Training" at bounding box center [499, 189] width 333 height 53
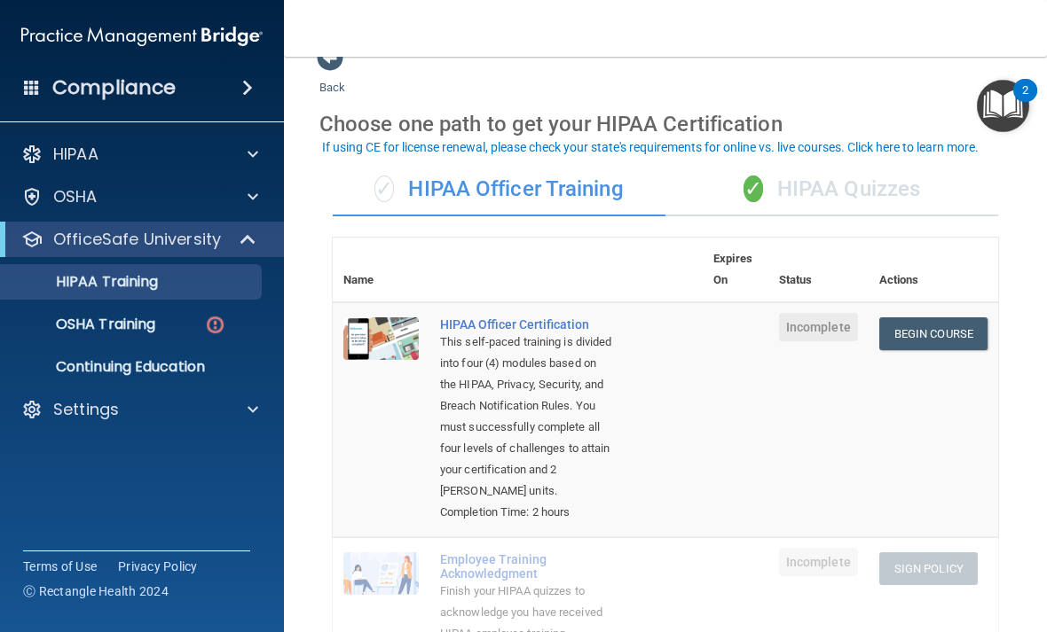
click at [141, 330] on p "OSHA Training" at bounding box center [84, 325] width 144 height 18
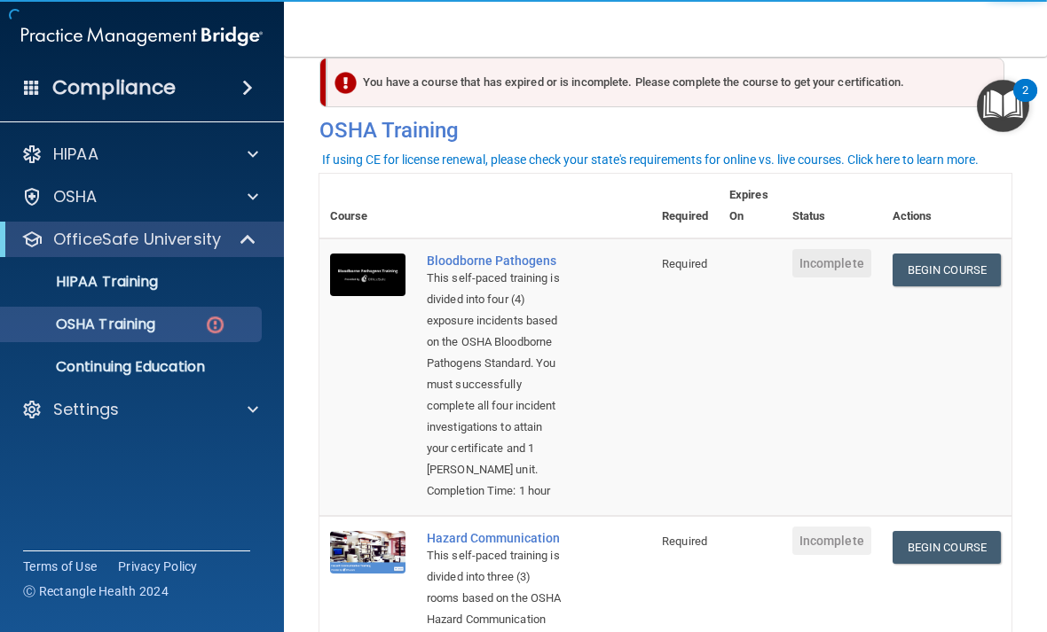
scroll to position [31, 0]
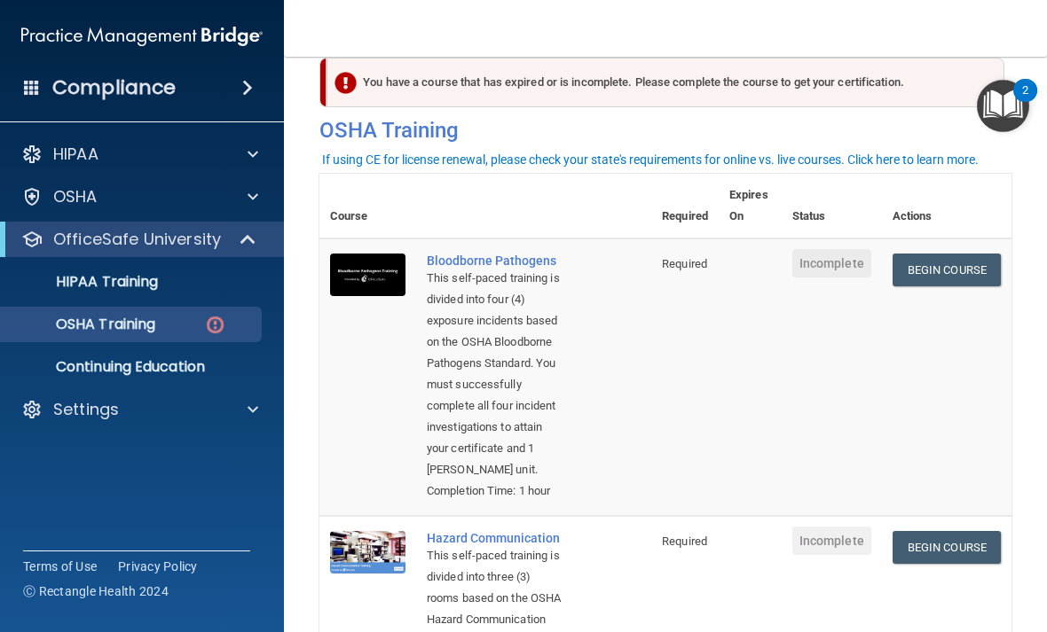
click at [929, 278] on link "Begin Course" at bounding box center [946, 270] width 108 height 33
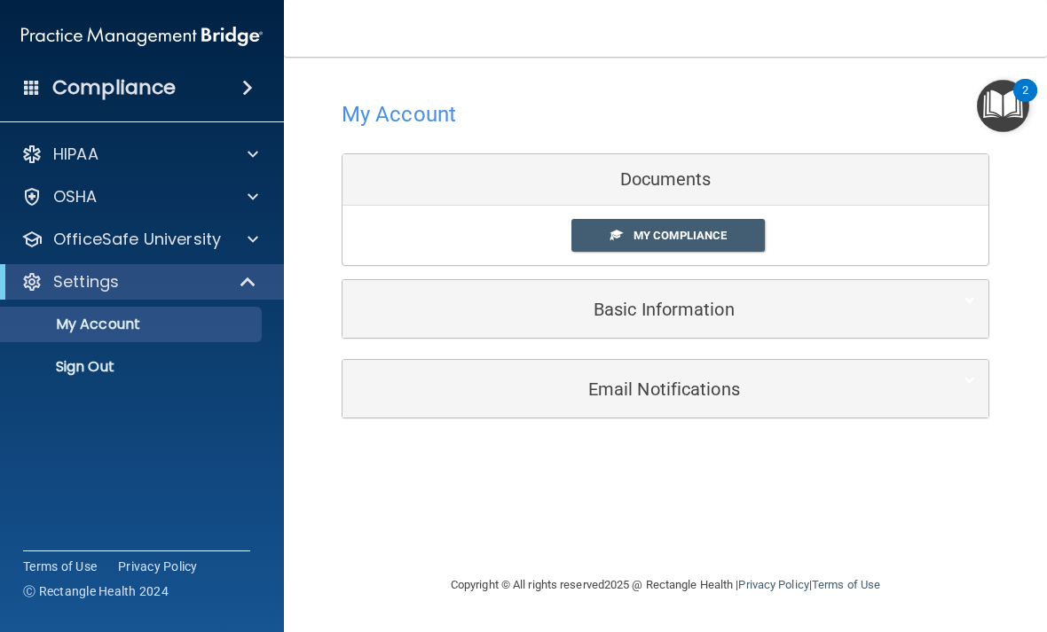
click at [717, 234] on span "My Compliance" at bounding box center [679, 235] width 93 height 13
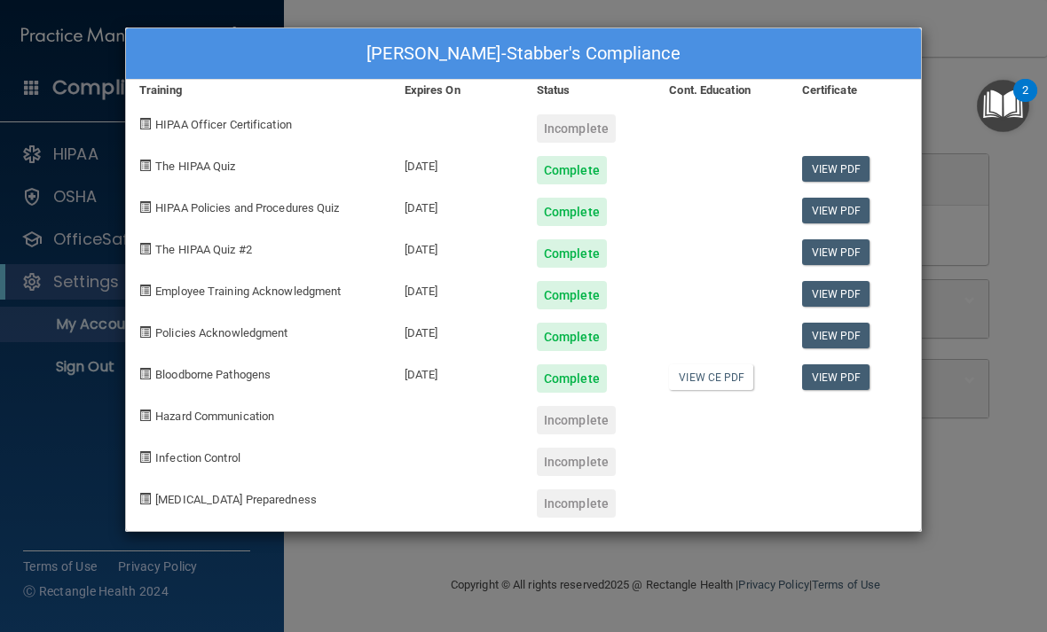
click at [931, 164] on div "[PERSON_NAME]-Stabber's Compliance Training Expires On Status Cont. Education C…" at bounding box center [523, 316] width 1047 height 632
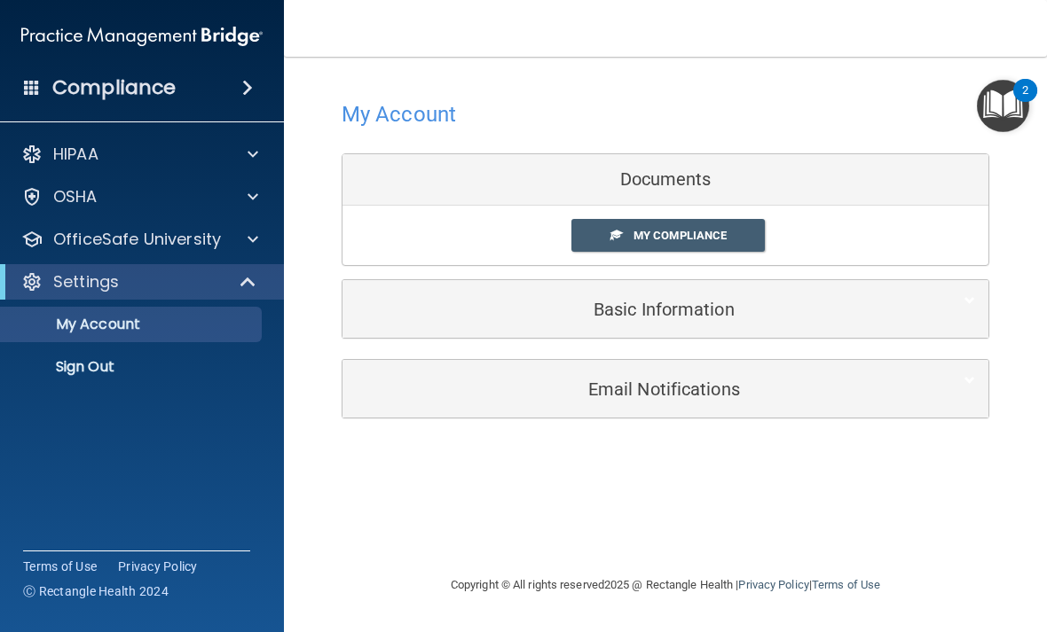
click at [205, 151] on div "HIPAA" at bounding box center [118, 154] width 220 height 21
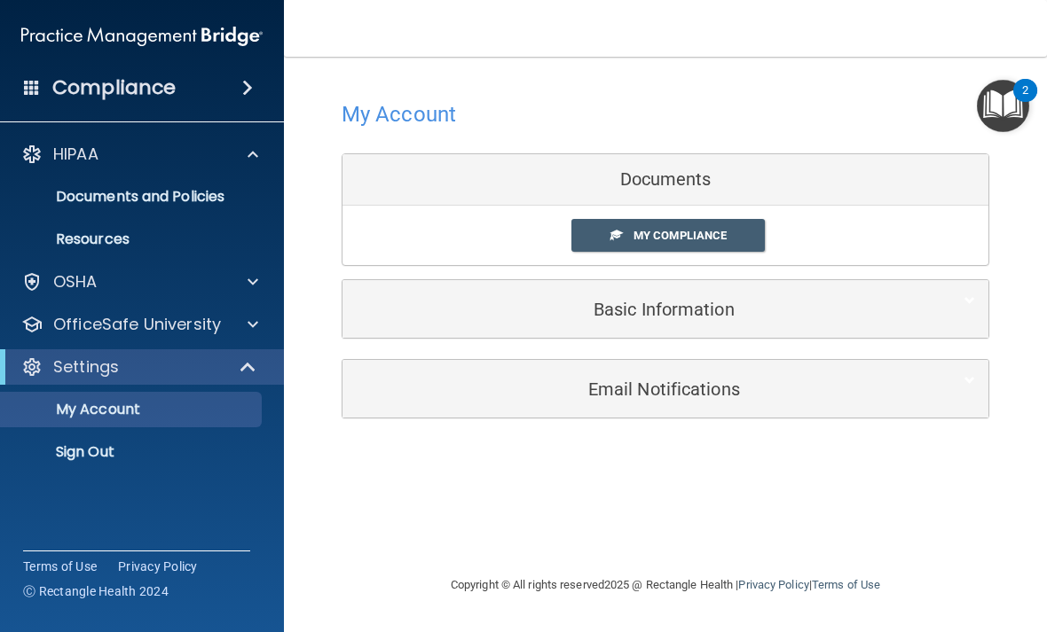
click at [176, 325] on p "OfficeSafe University" at bounding box center [137, 324] width 168 height 21
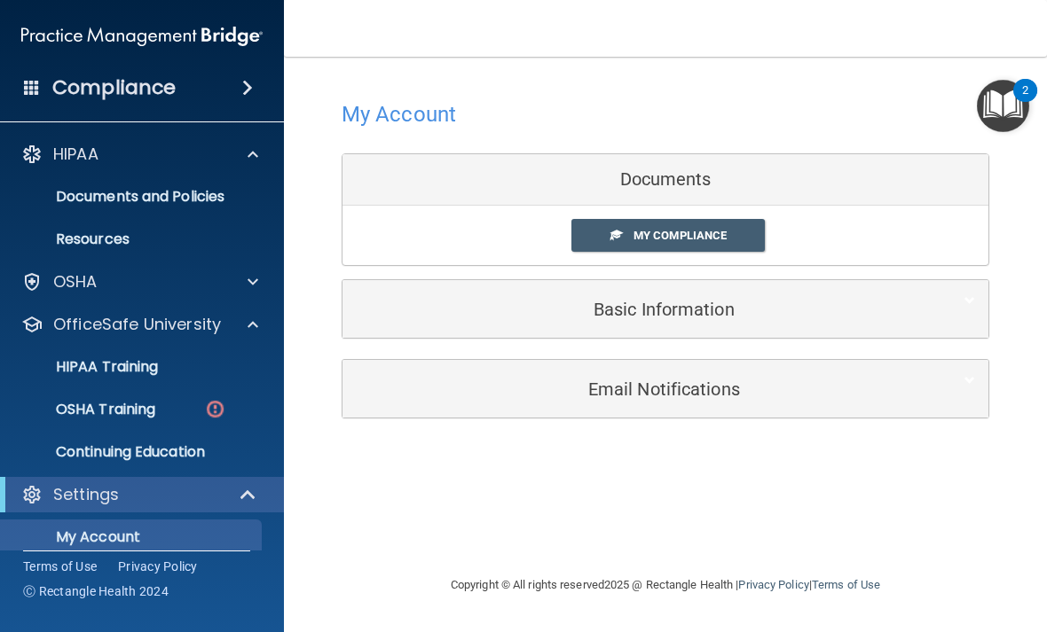
click at [133, 402] on p "OSHA Training" at bounding box center [84, 410] width 144 height 18
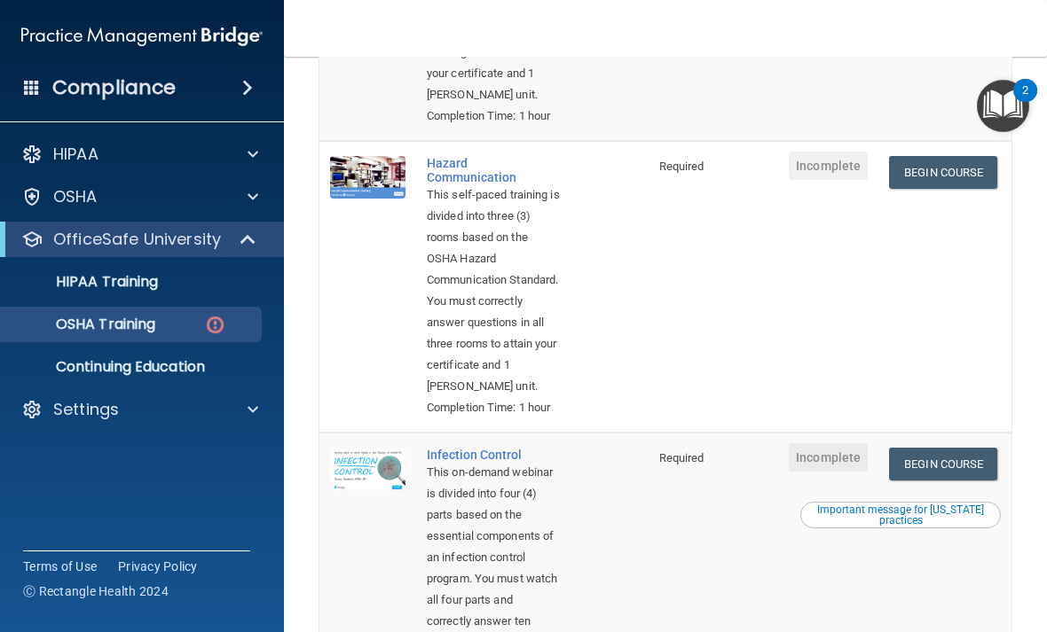
scroll to position [448, 0]
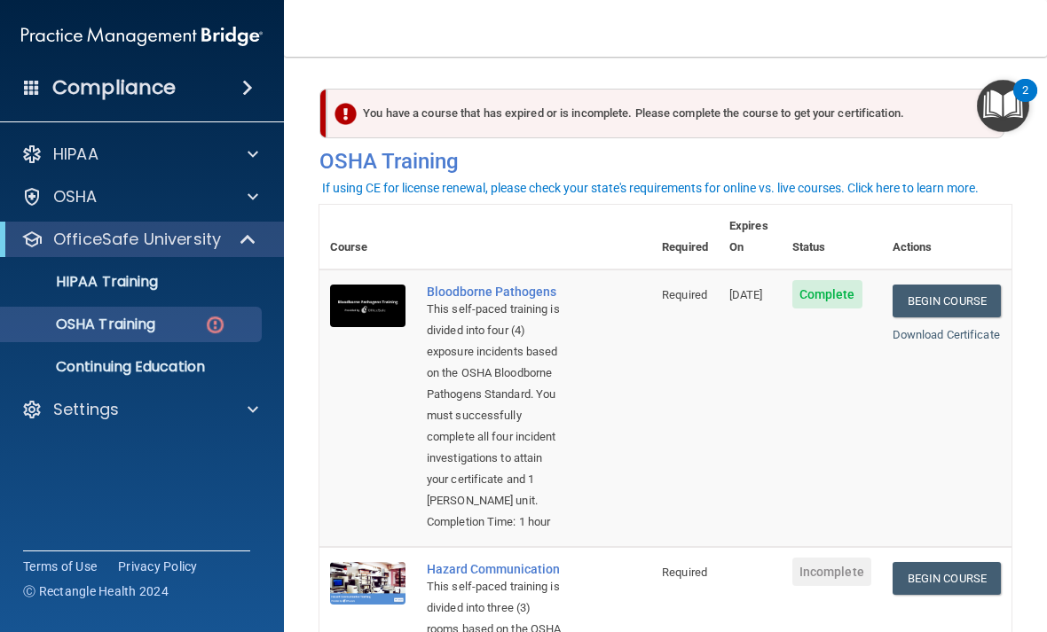
click at [143, 286] on p "HIPAA Training" at bounding box center [85, 282] width 146 height 18
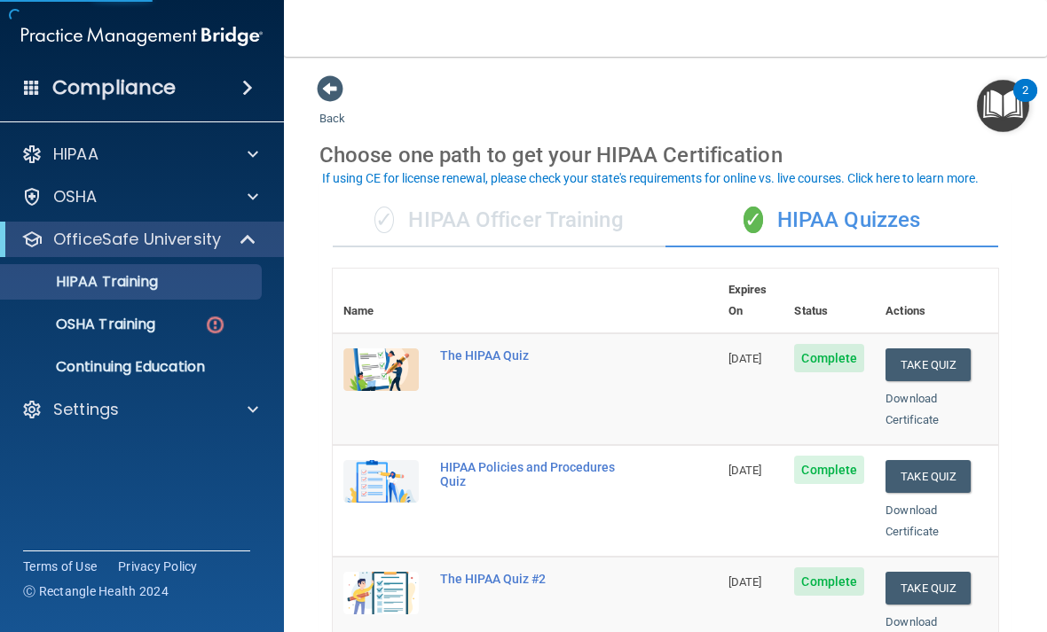
click at [570, 216] on div "✓ HIPAA Officer Training" at bounding box center [499, 220] width 333 height 53
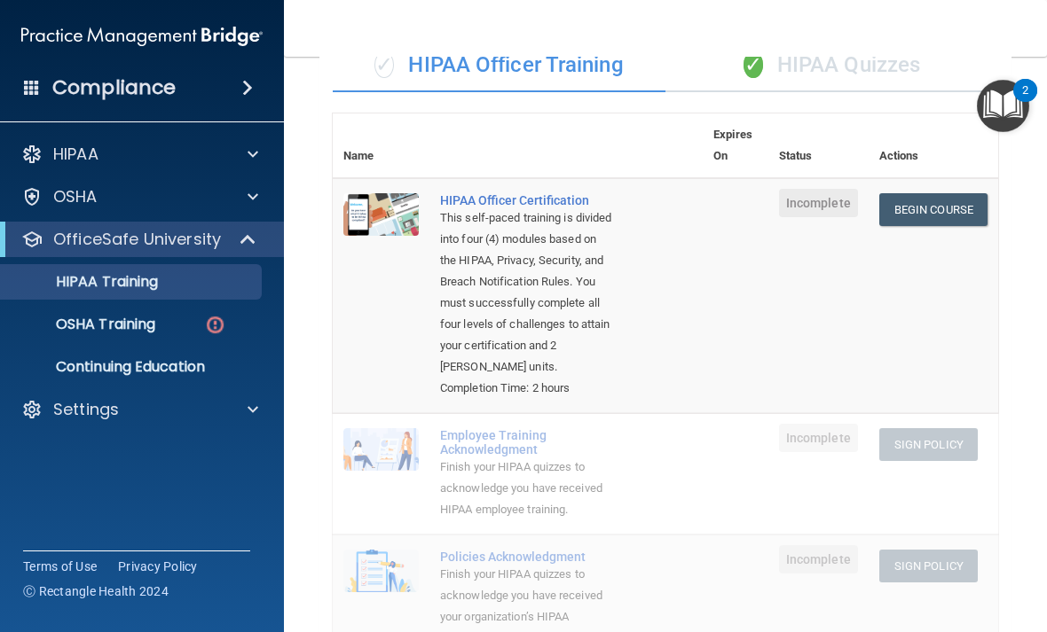
scroll to position [153, 0]
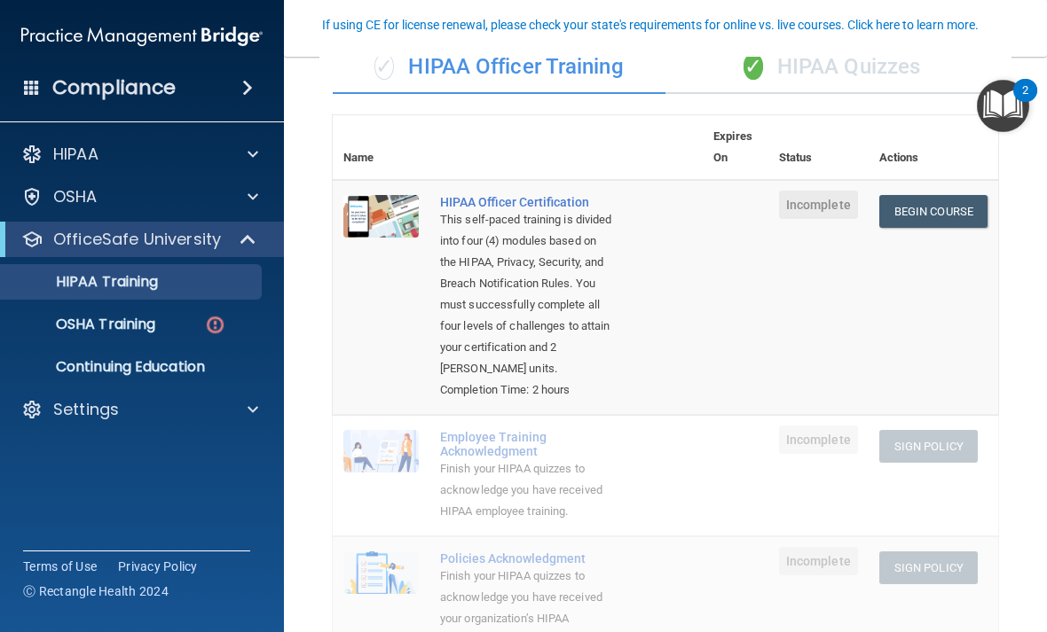
click at [938, 208] on link "Begin Course" at bounding box center [933, 211] width 108 height 33
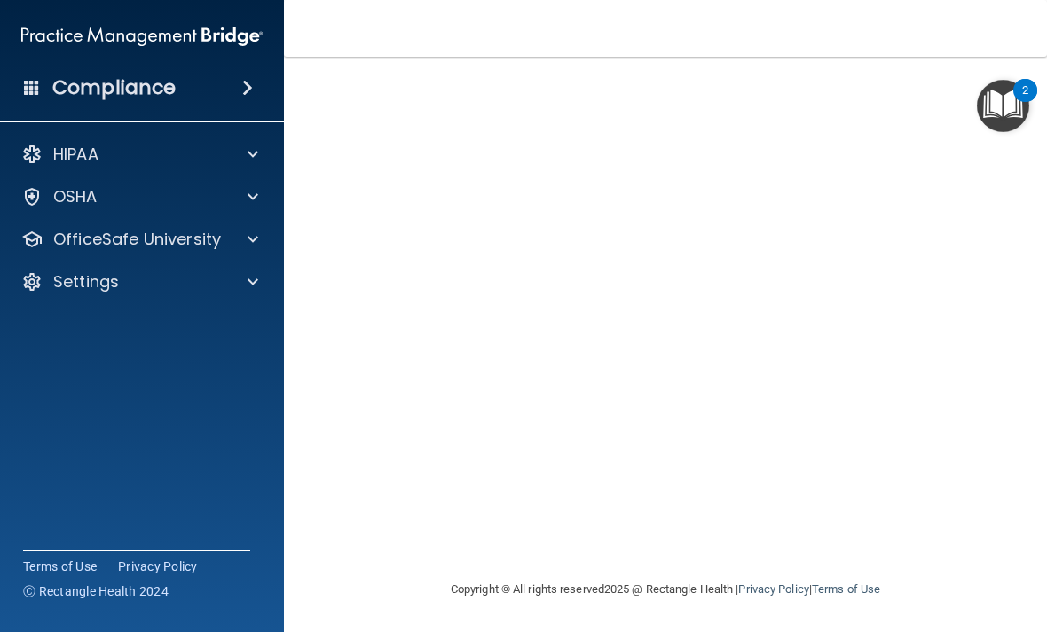
scroll to position [157, 0]
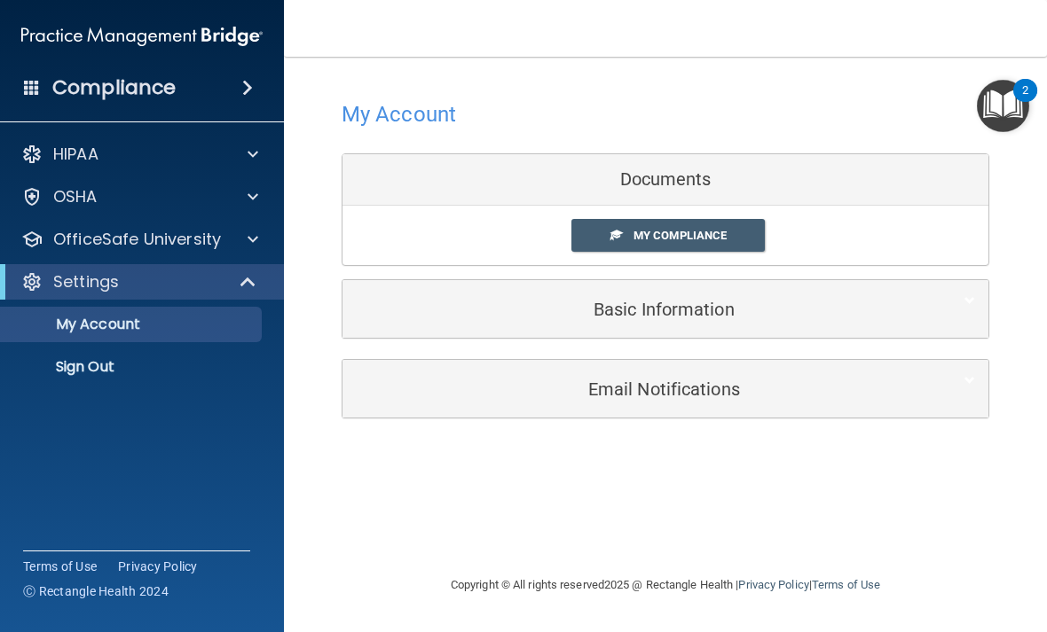
click at [217, 239] on p "OfficeSafe University" at bounding box center [137, 239] width 168 height 21
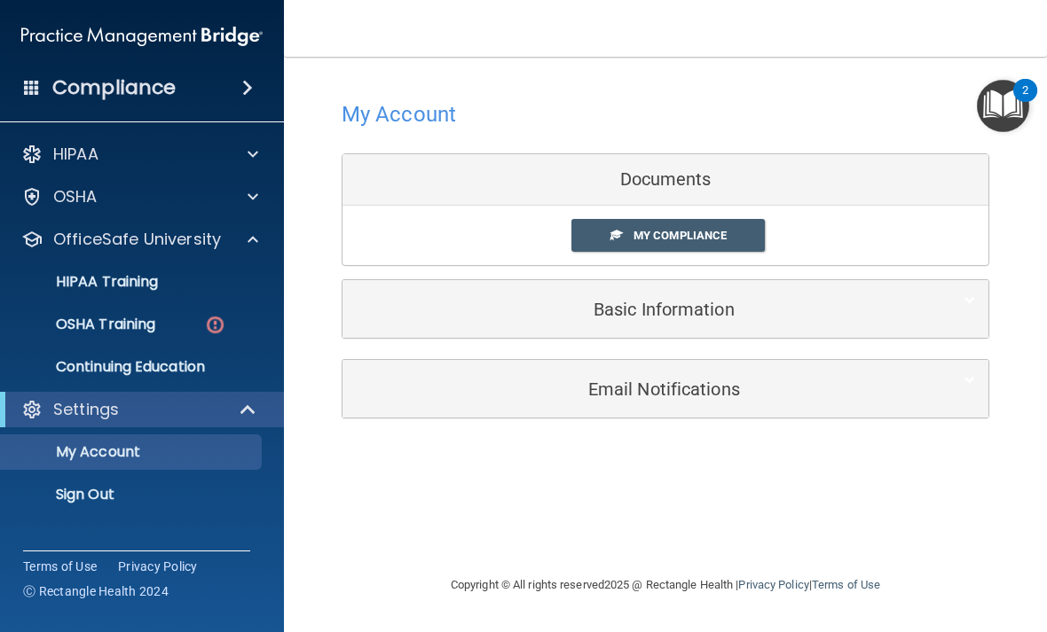
click at [144, 288] on p "HIPAA Training" at bounding box center [85, 282] width 146 height 18
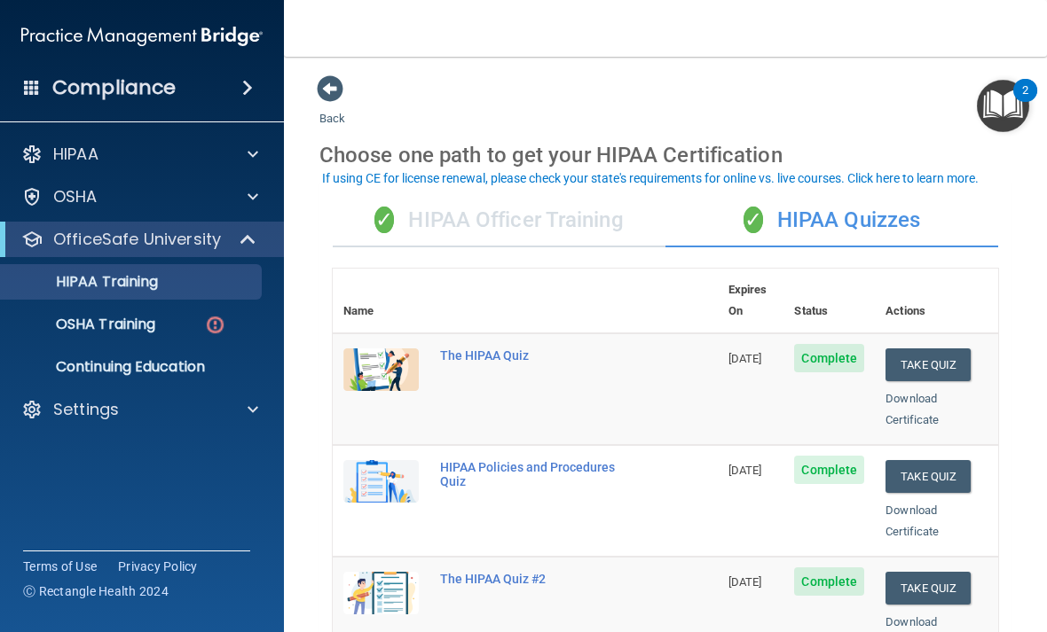
click at [583, 217] on div "✓ HIPAA Officer Training" at bounding box center [499, 220] width 333 height 53
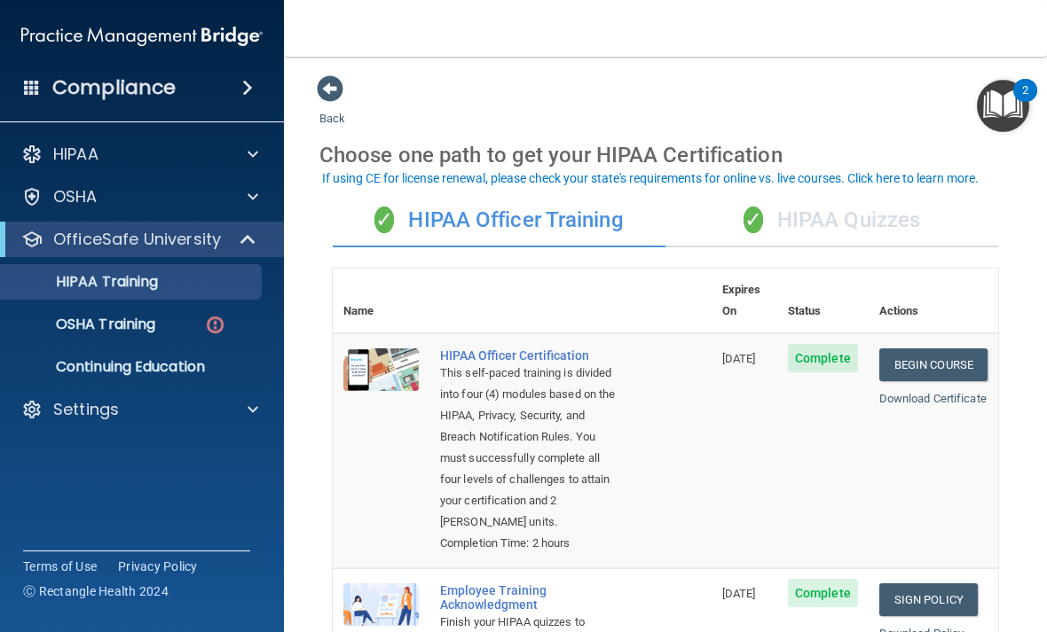
click at [807, 210] on div "✓ HIPAA Quizzes" at bounding box center [831, 220] width 333 height 53
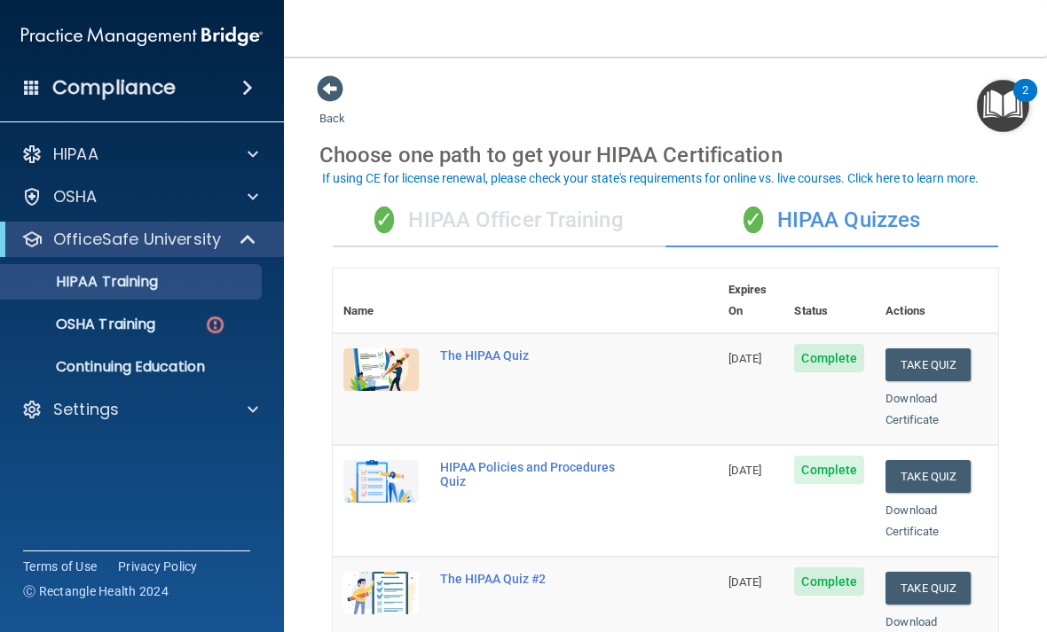
click at [178, 333] on link "OSHA Training" at bounding box center [121, 324] width 279 height 35
